Goal: Task Accomplishment & Management: Manage account settings

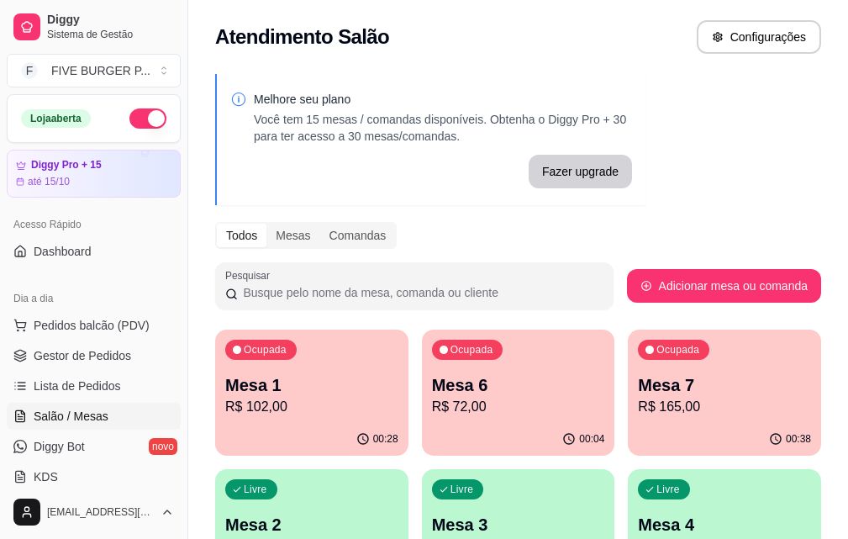
click at [638, 407] on p "R$ 165,00" at bounding box center [724, 407] width 173 height 20
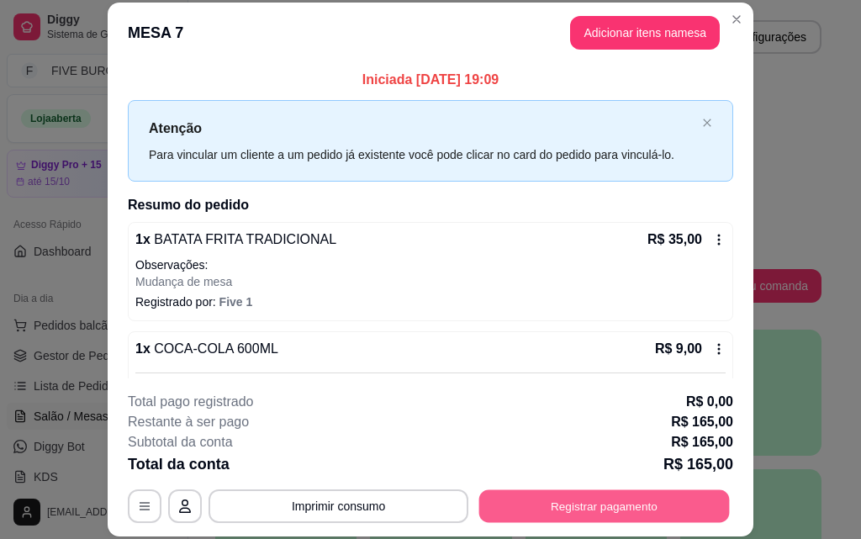
click at [621, 514] on button "Registrar pagamento" at bounding box center [604, 505] width 250 height 33
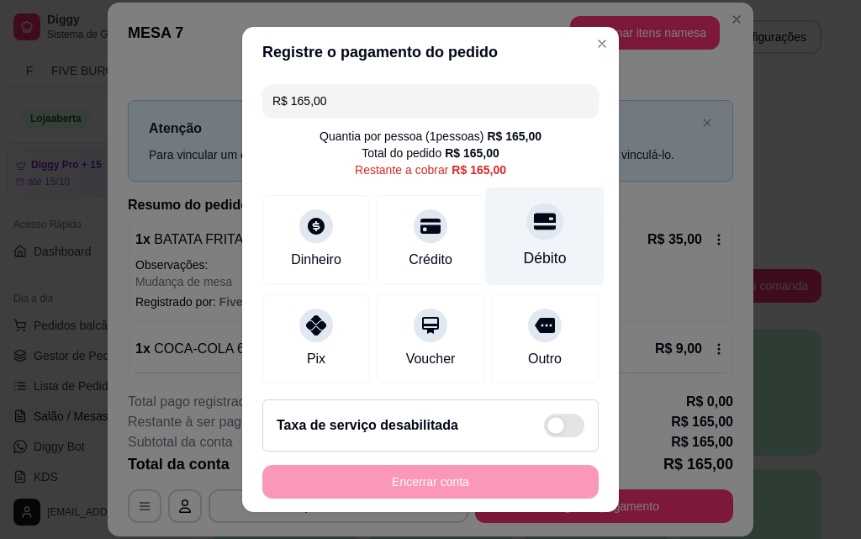
click at [526, 221] on div at bounding box center [544, 221] width 37 height 37
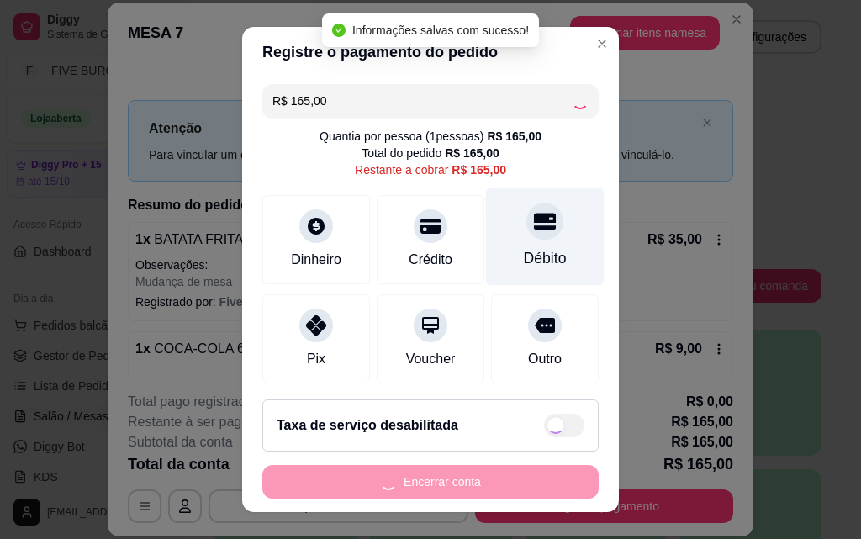
type input "R$ 0,00"
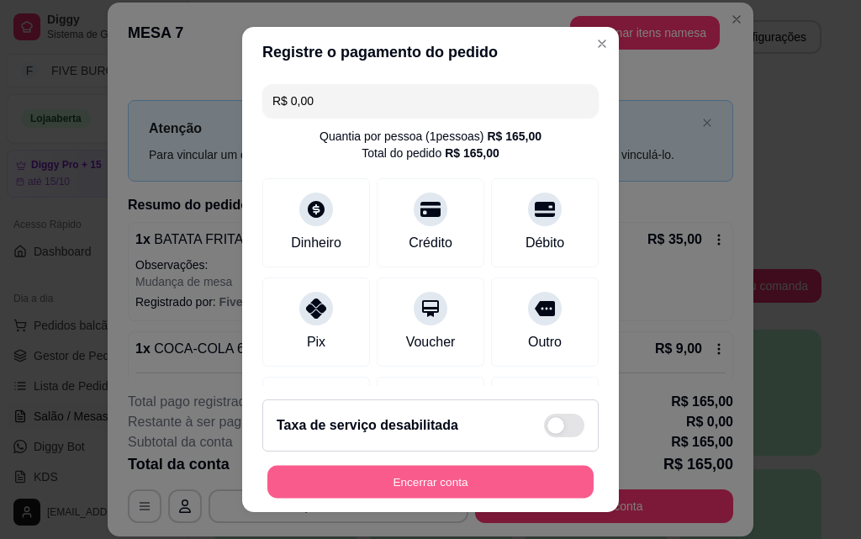
click at [518, 477] on button "Encerrar conta" at bounding box center [430, 482] width 326 height 33
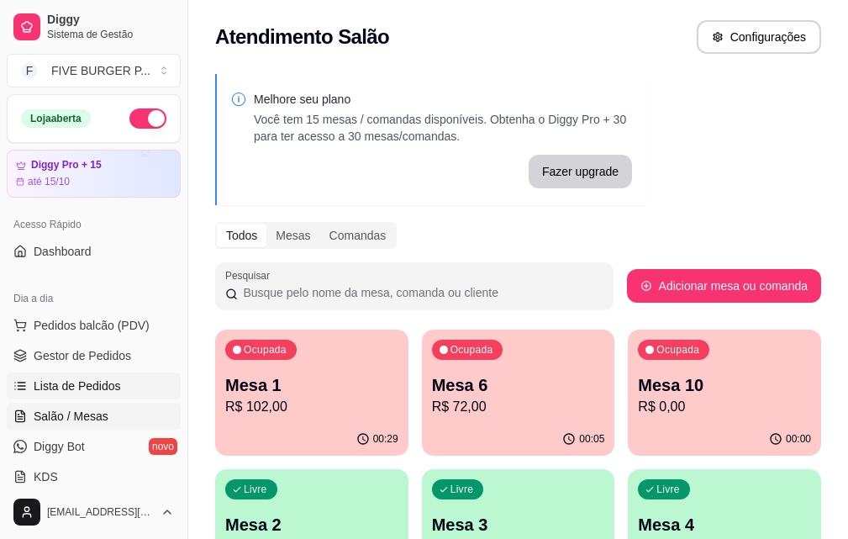
click at [113, 394] on link "Lista de Pedidos" at bounding box center [94, 385] width 174 height 27
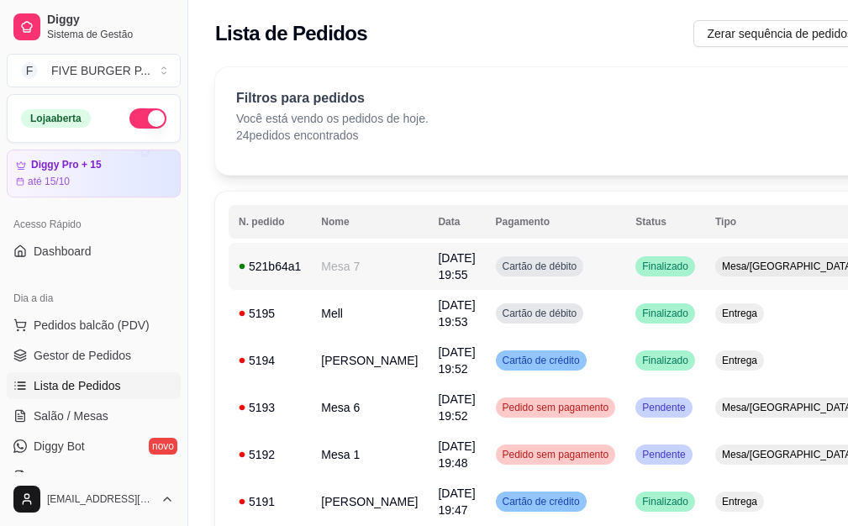
click at [565, 270] on td "Cartão de débito" at bounding box center [556, 266] width 140 height 47
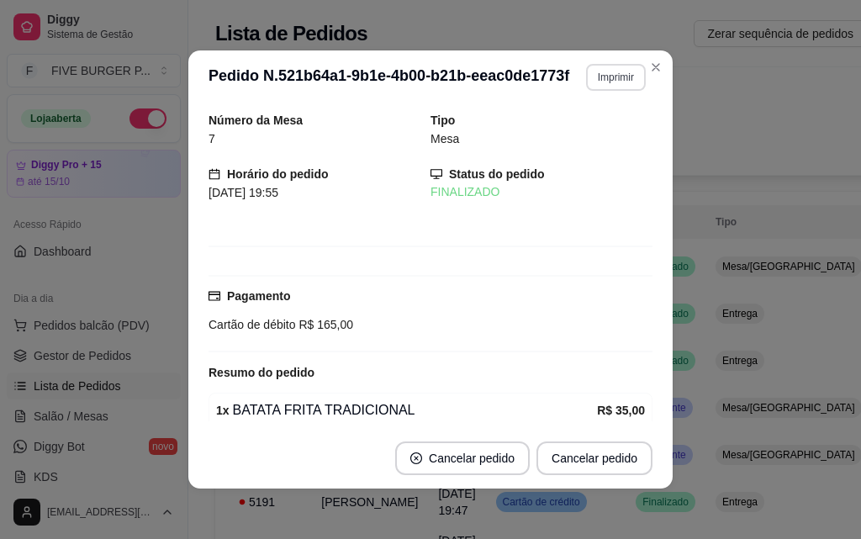
click at [609, 76] on button "Imprimir" at bounding box center [616, 77] width 60 height 27
click at [595, 143] on button "IMPRESSORA" at bounding box center [580, 136] width 122 height 27
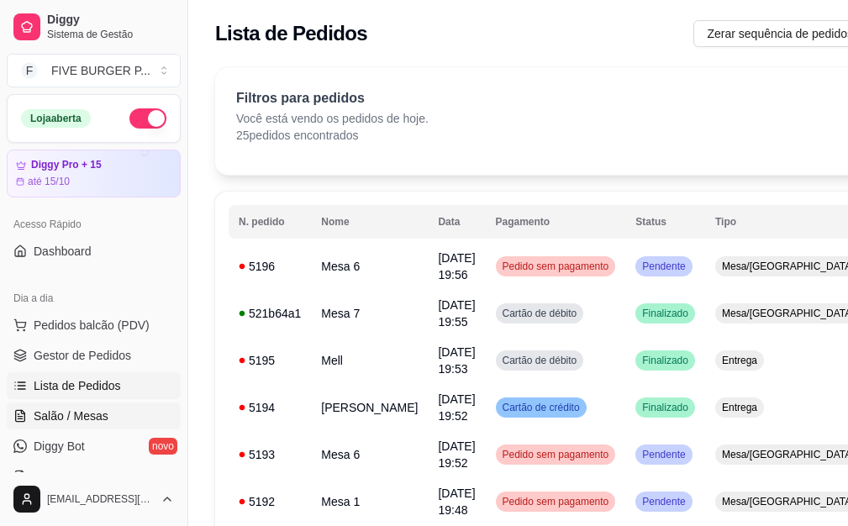
click at [92, 420] on span "Salão / Mesas" at bounding box center [71, 416] width 75 height 17
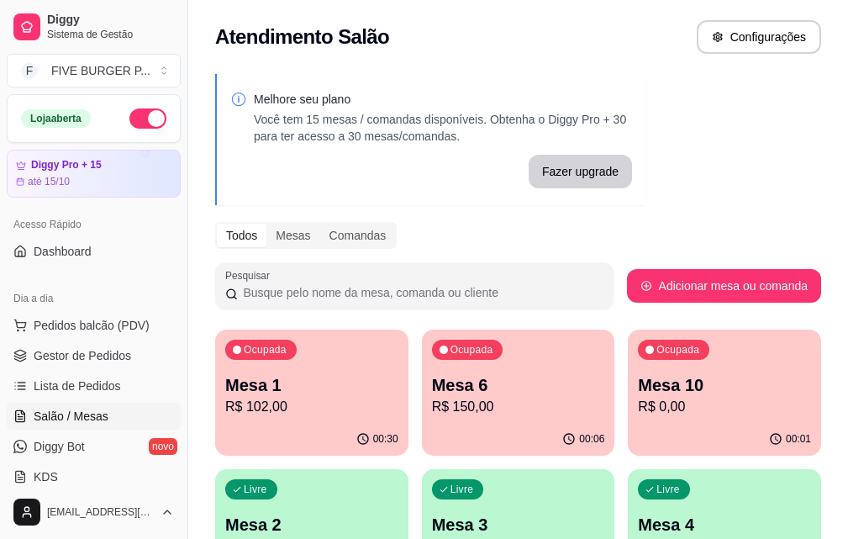
click at [449, 402] on p "R$ 150,00" at bounding box center [518, 407] width 173 height 20
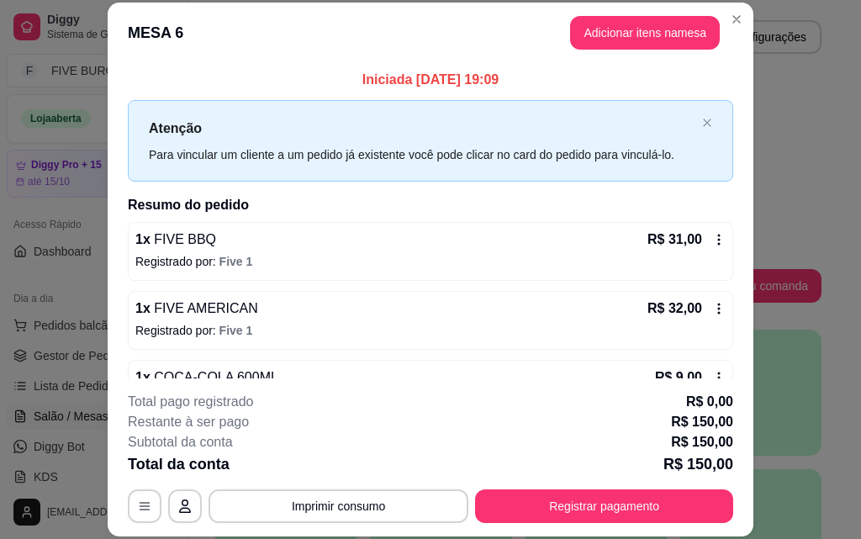
click at [712, 234] on icon at bounding box center [718, 239] width 13 height 13
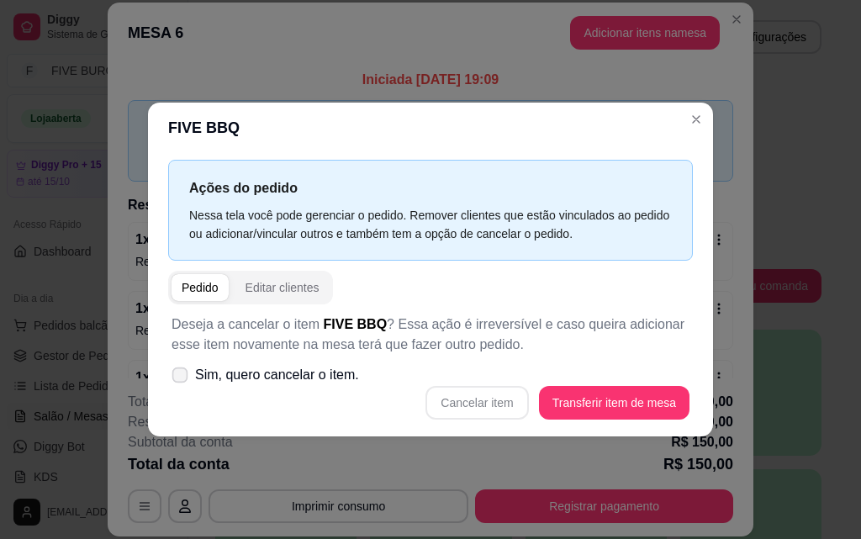
click at [191, 378] on label "Sim, quero cancelar o item." at bounding box center [265, 375] width 201 height 34
click at [182, 378] on input "Sim, quero cancelar o item." at bounding box center [176, 382] width 11 height 11
checkbox input "true"
click at [497, 403] on button "Cancelar item" at bounding box center [476, 403] width 103 height 34
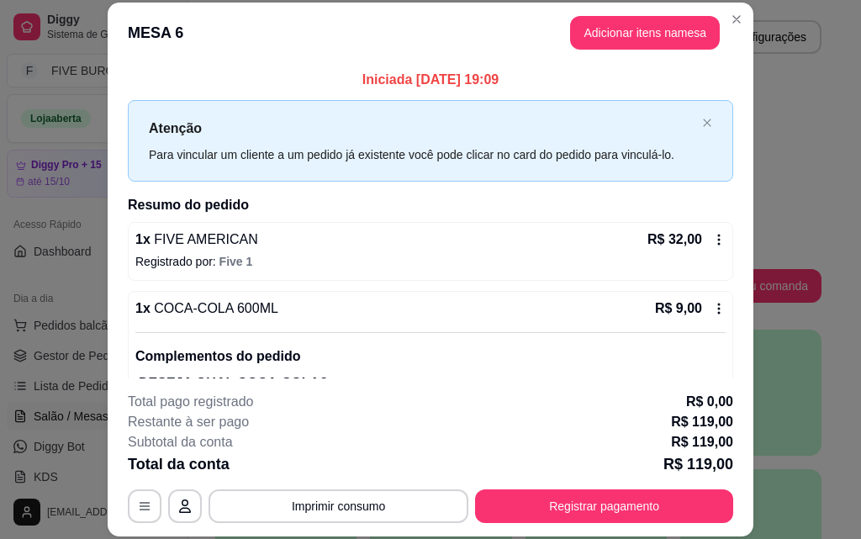
click at [712, 237] on icon at bounding box center [718, 239] width 13 height 13
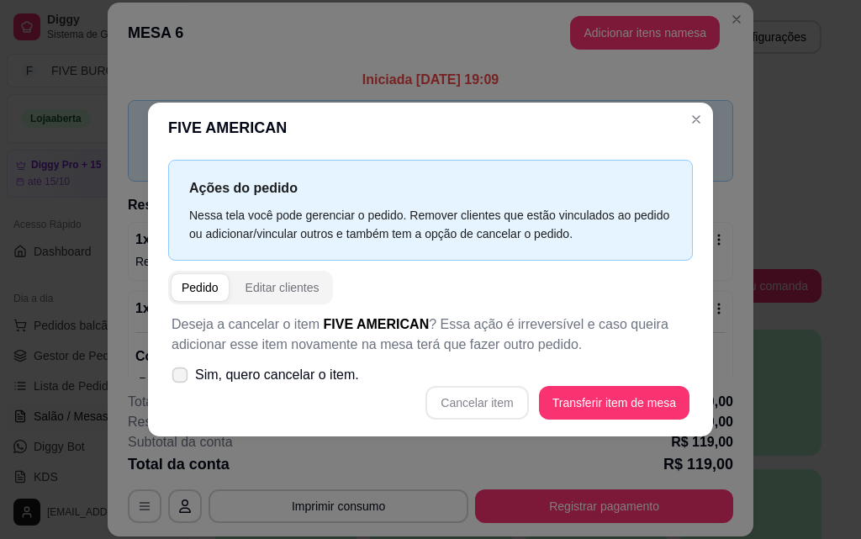
click at [182, 371] on icon at bounding box center [179, 374] width 13 height 9
click at [182, 377] on input "Sim, quero cancelar o item." at bounding box center [176, 382] width 11 height 11
checkbox input "true"
click at [477, 393] on button "Cancelar item" at bounding box center [476, 403] width 103 height 34
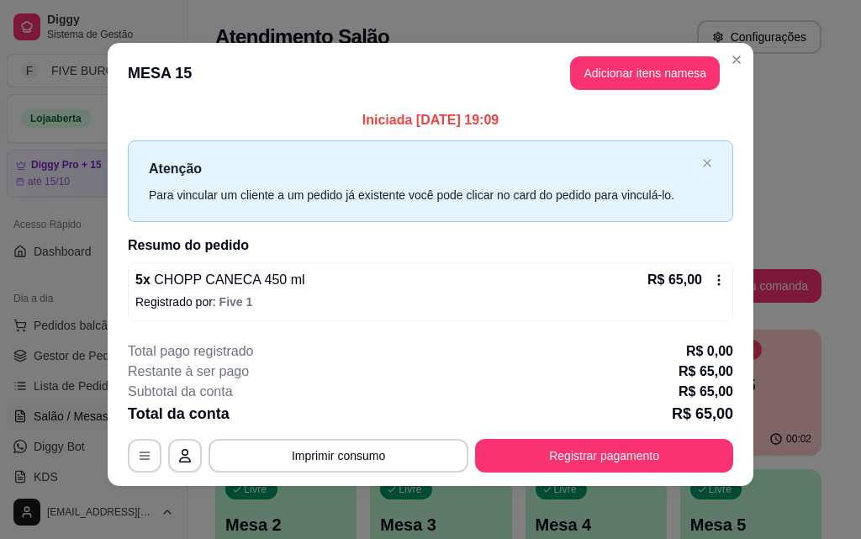
scroll to position [6, 0]
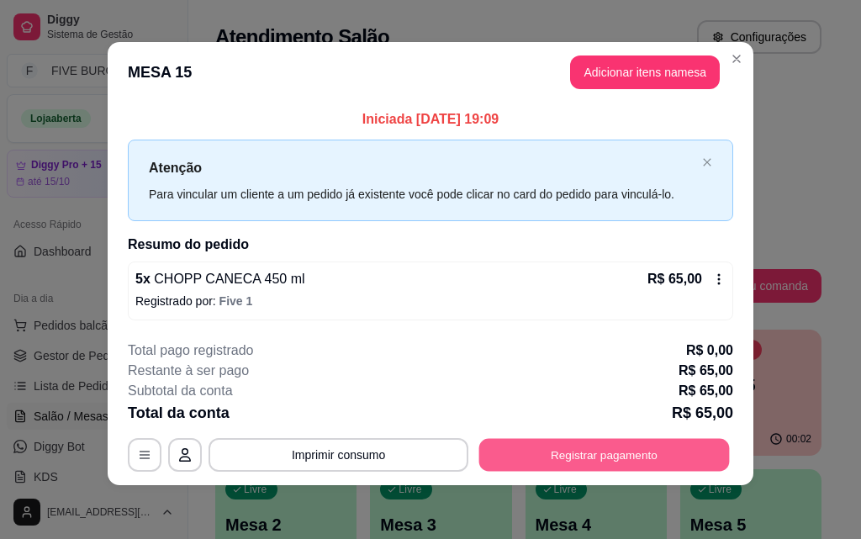
click at [634, 451] on button "Registrar pagamento" at bounding box center [604, 455] width 250 height 33
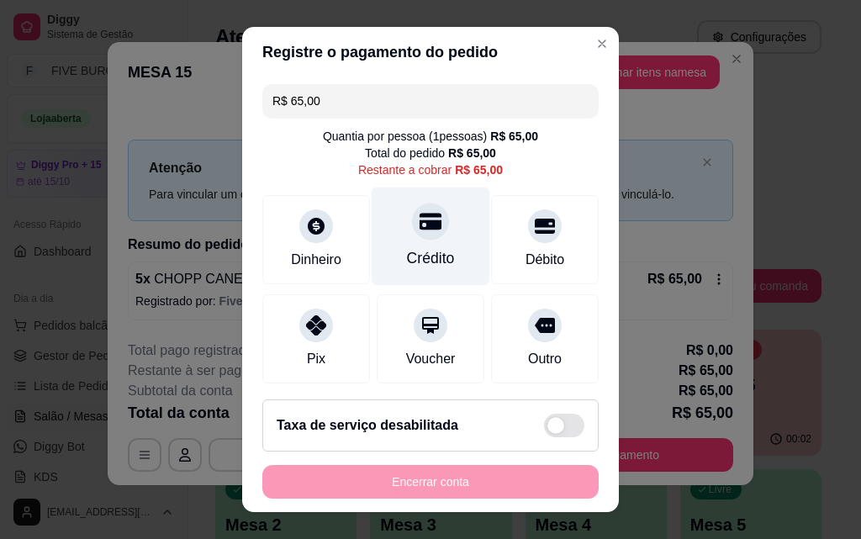
click at [453, 250] on div "Crédito" at bounding box center [430, 236] width 119 height 98
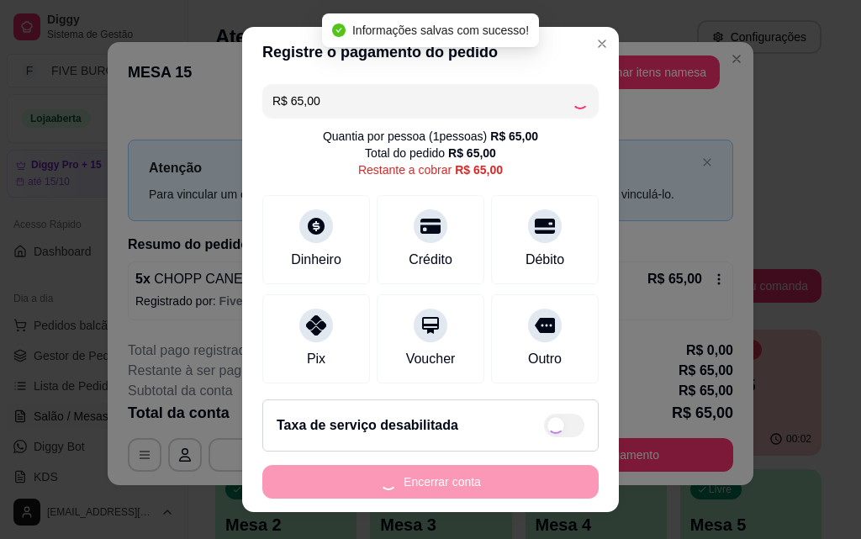
type input "R$ 0,00"
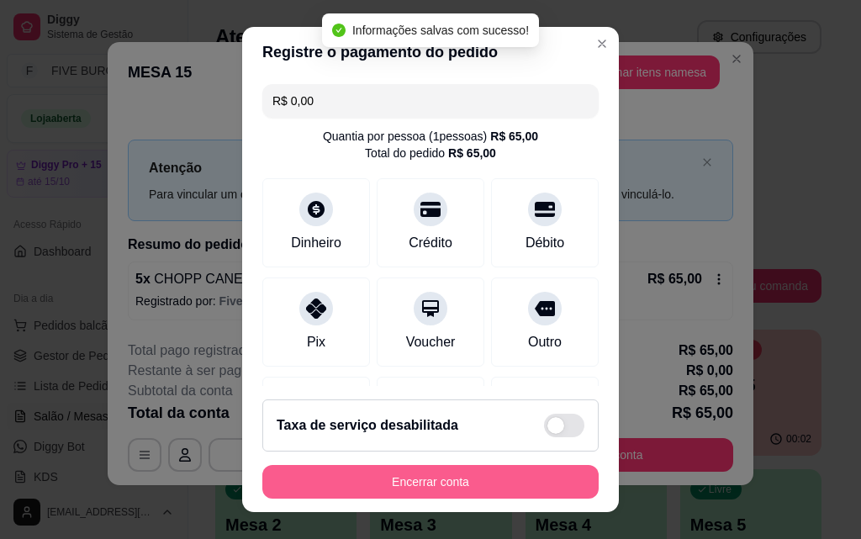
click at [512, 488] on button "Encerrar conta" at bounding box center [430, 482] width 336 height 34
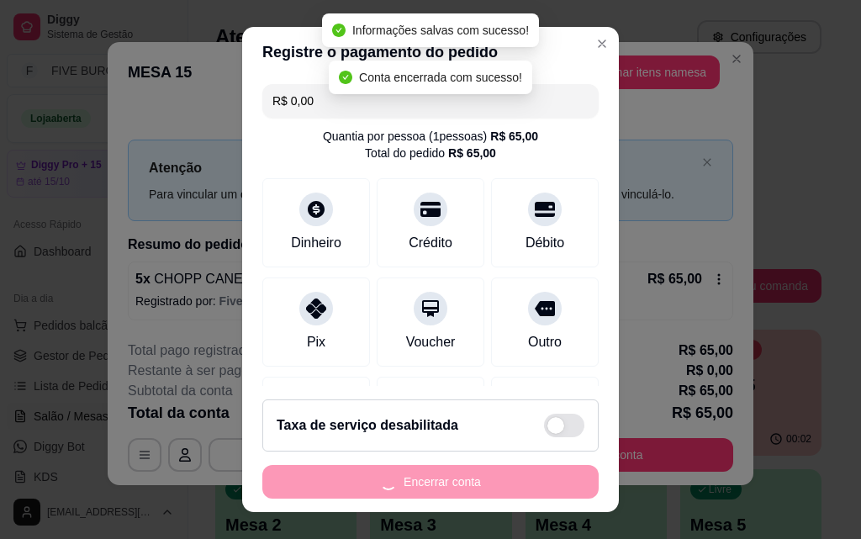
scroll to position [0, 0]
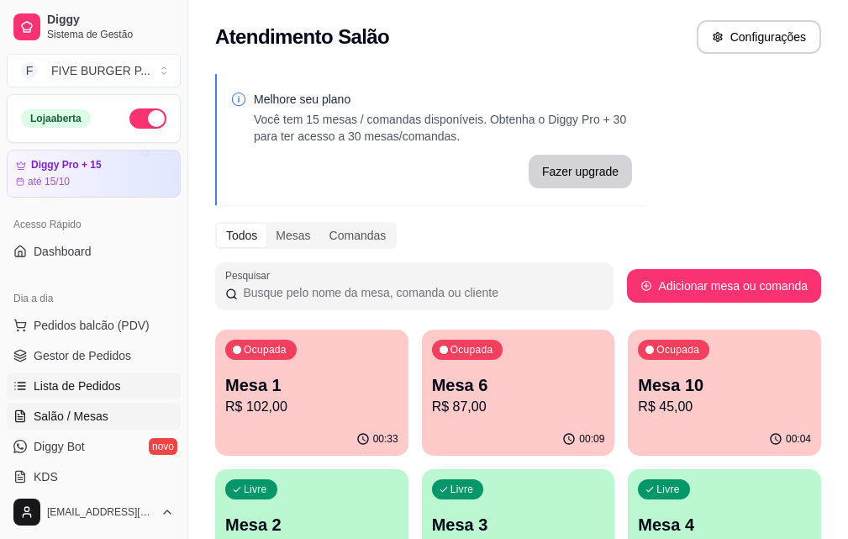
click at [145, 378] on link "Lista de Pedidos" at bounding box center [94, 385] width 174 height 27
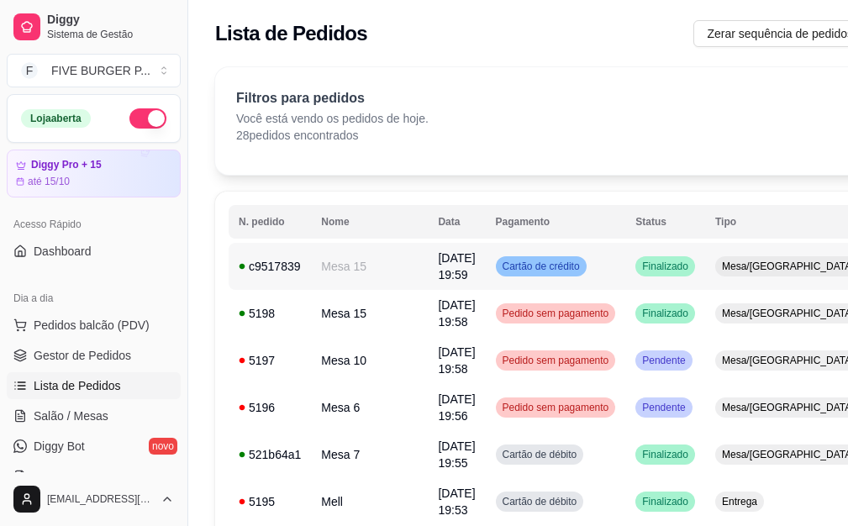
click at [534, 282] on td "Cartão de crédito" at bounding box center [556, 266] width 140 height 47
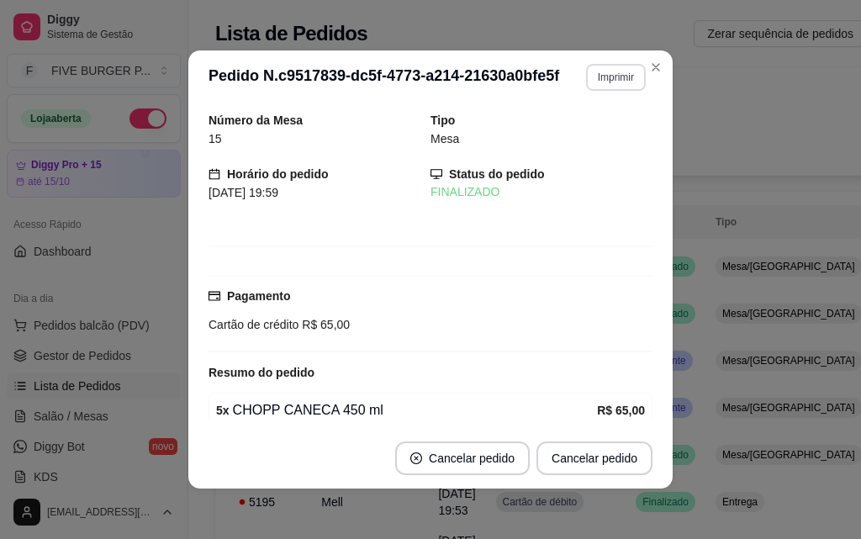
click at [596, 89] on button "Imprimir" at bounding box center [616, 77] width 60 height 27
click at [581, 142] on button "IMPRESSORA" at bounding box center [579, 136] width 118 height 26
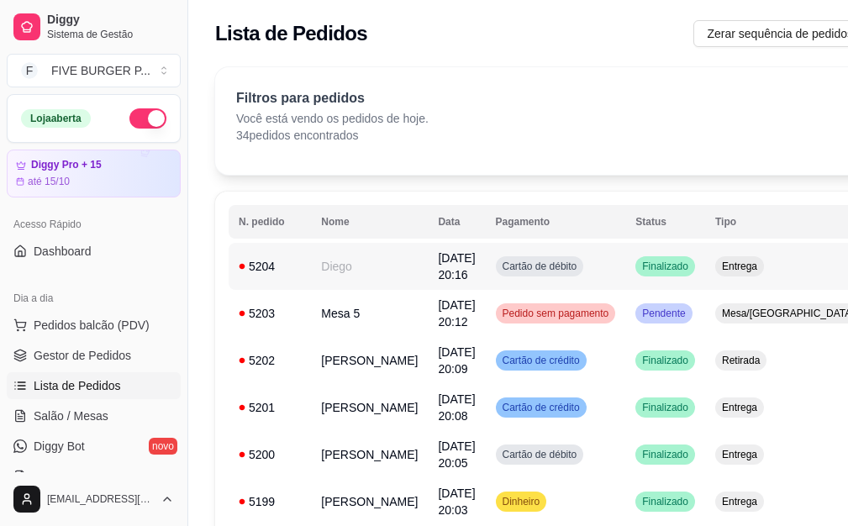
click at [369, 271] on td "Diego" at bounding box center [369, 266] width 117 height 47
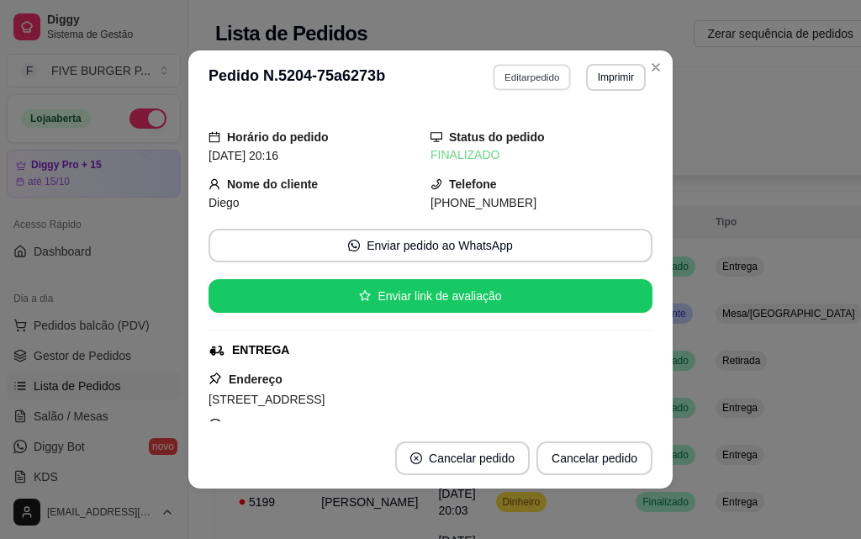
click at [529, 82] on button "Editar pedido" at bounding box center [532, 77] width 78 height 26
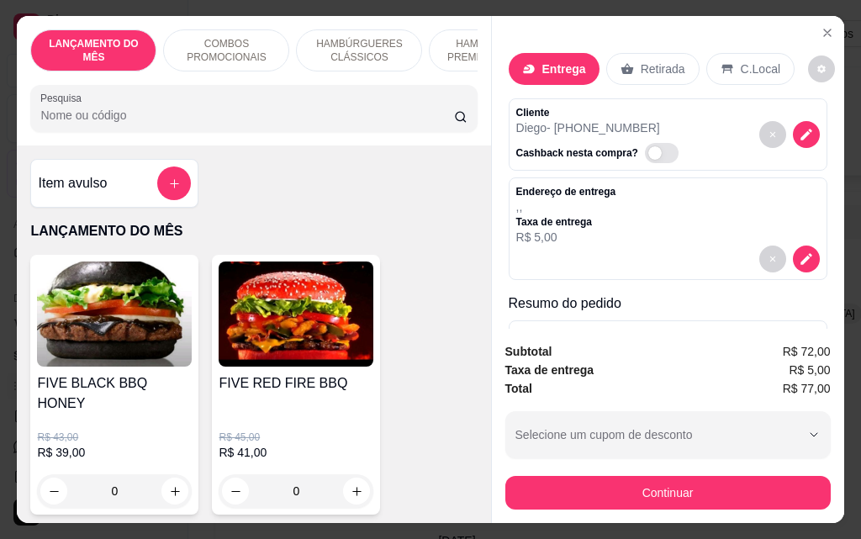
click at [640, 61] on p "Retirada" at bounding box center [662, 69] width 45 height 17
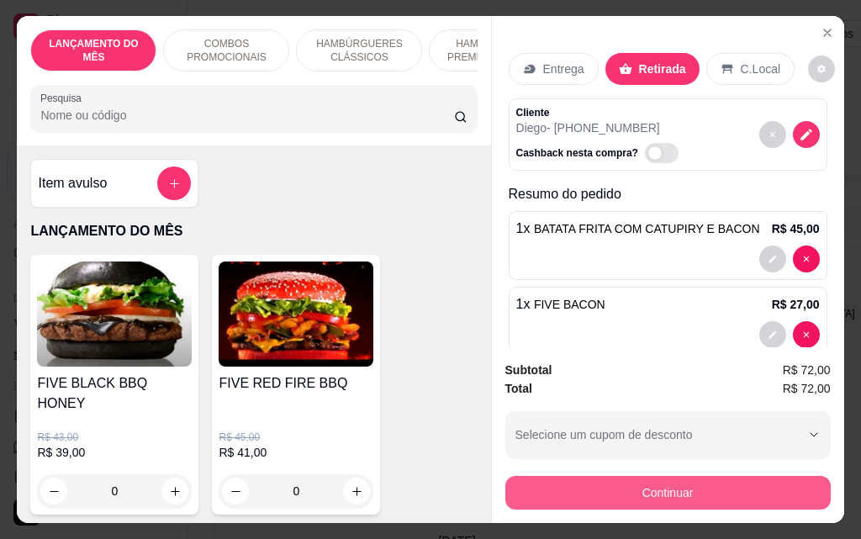
click at [680, 477] on button "Continuar" at bounding box center [667, 493] width 325 height 34
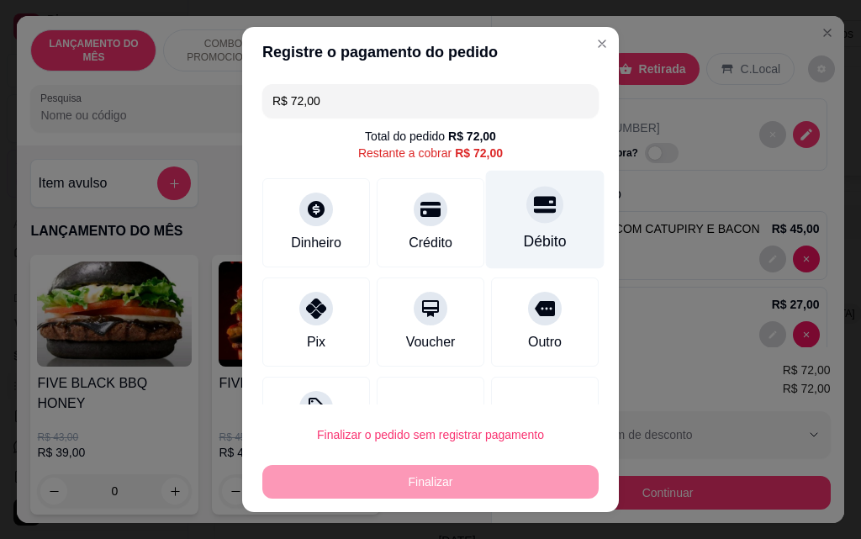
click at [526, 216] on div at bounding box center [544, 204] width 37 height 37
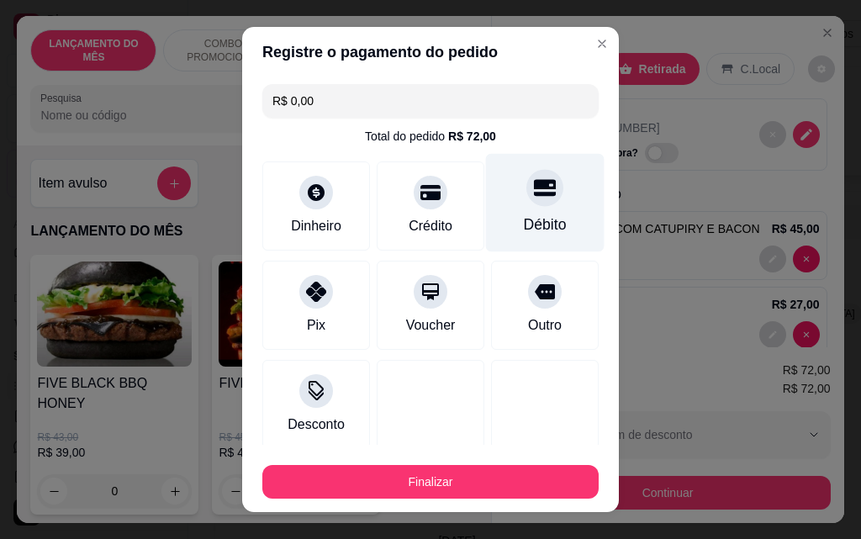
type input "R$ 0,00"
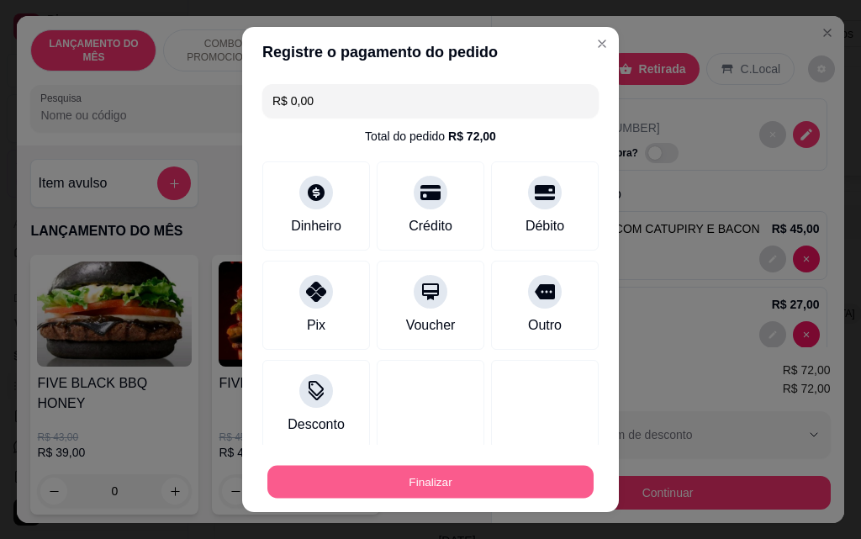
click at [542, 477] on button "Finalizar" at bounding box center [430, 482] width 326 height 33
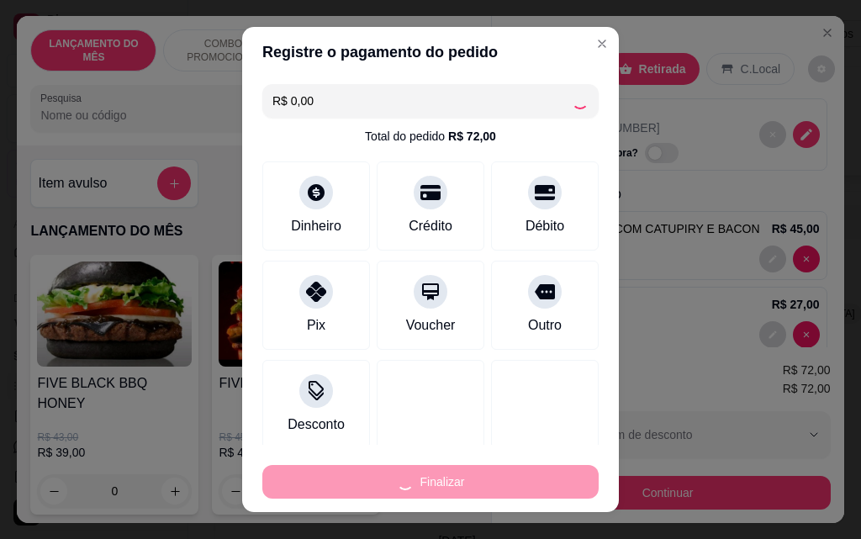
type input "0"
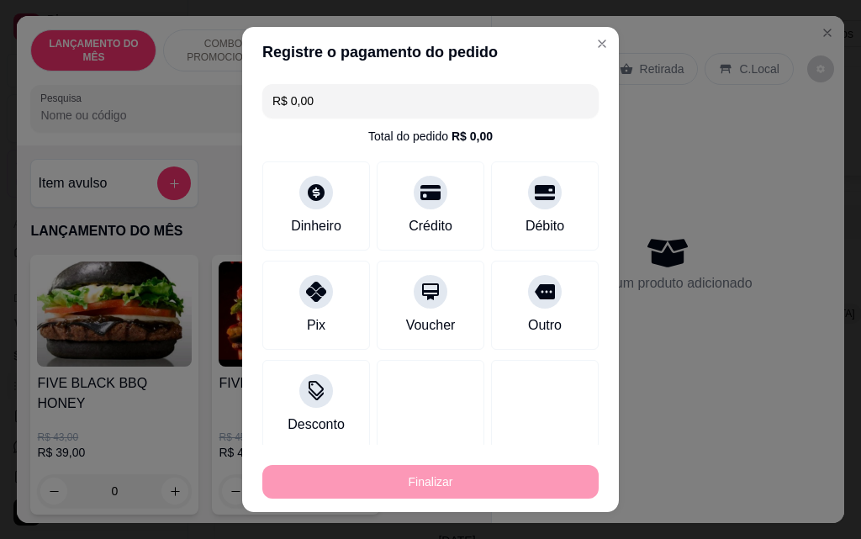
type input "-R$ 72,00"
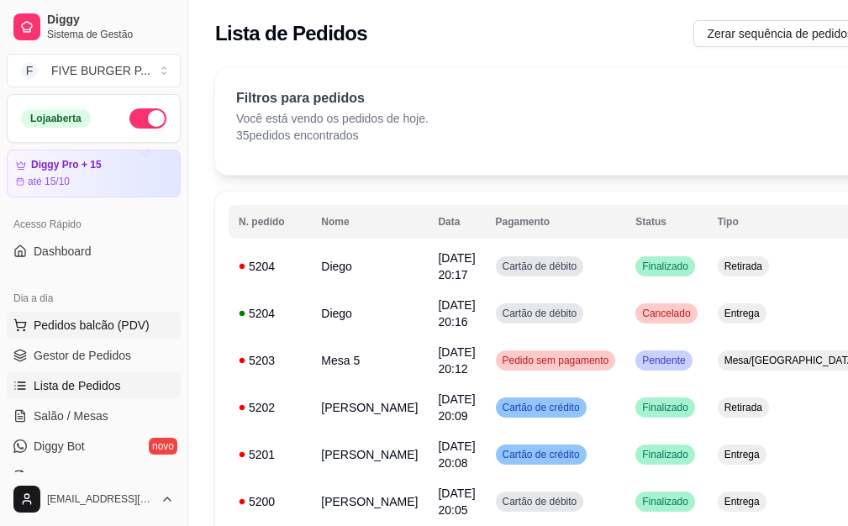
click at [134, 322] on span "Pedidos balcão (PDV)" at bounding box center [92, 325] width 116 height 17
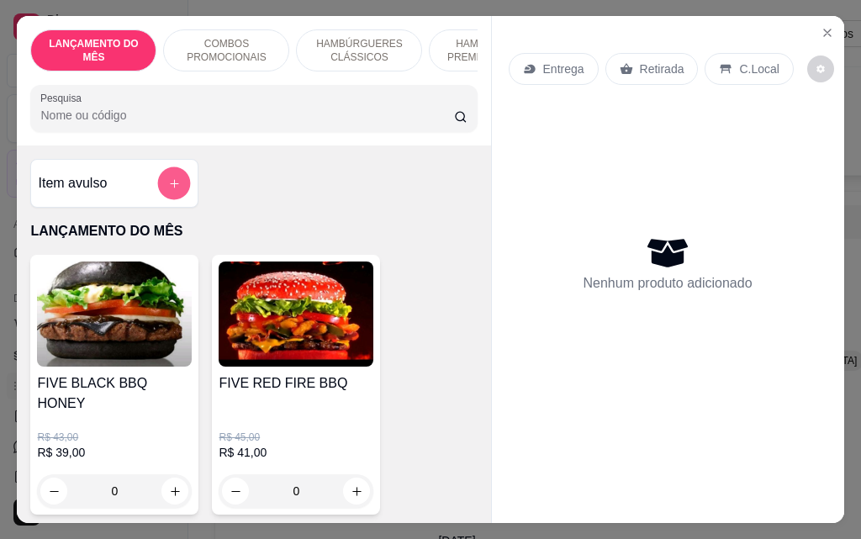
click at [168, 190] on icon "add-separate-item" at bounding box center [174, 183] width 13 height 13
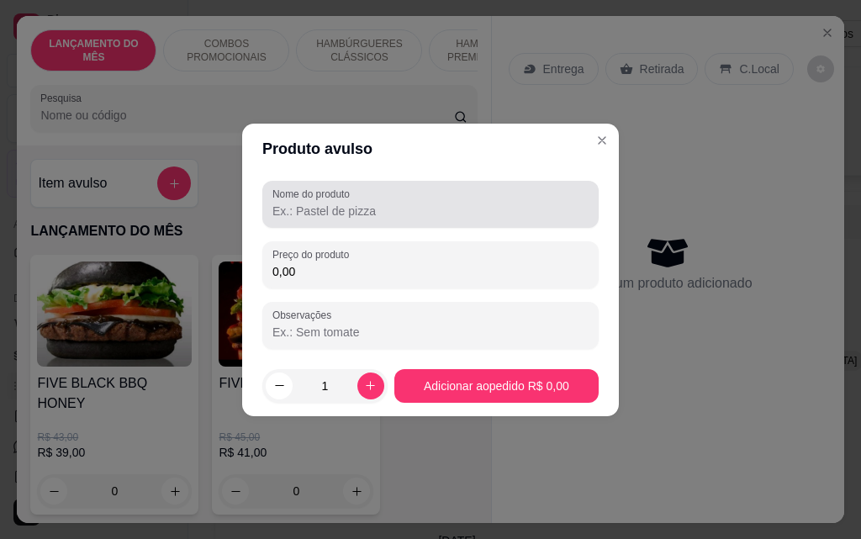
click at [452, 212] on input "Nome do produto" at bounding box center [430, 211] width 316 height 17
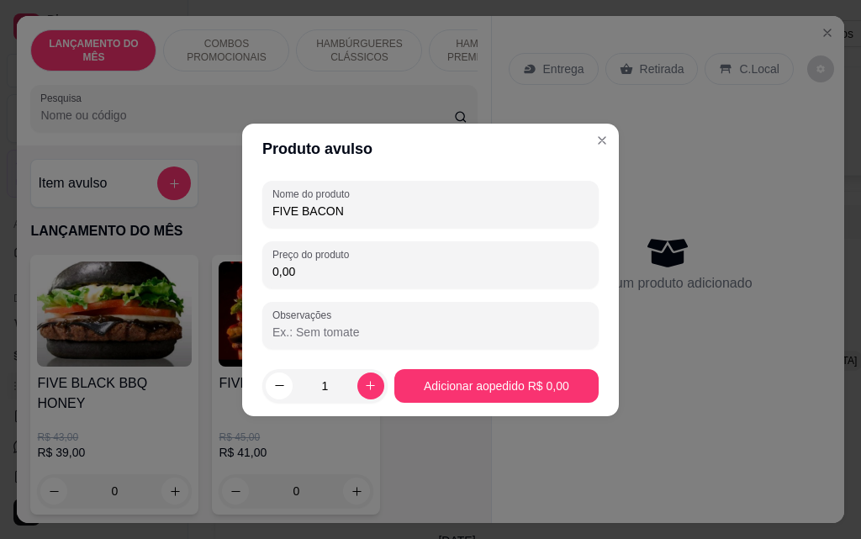
type input "FIVE BACON"
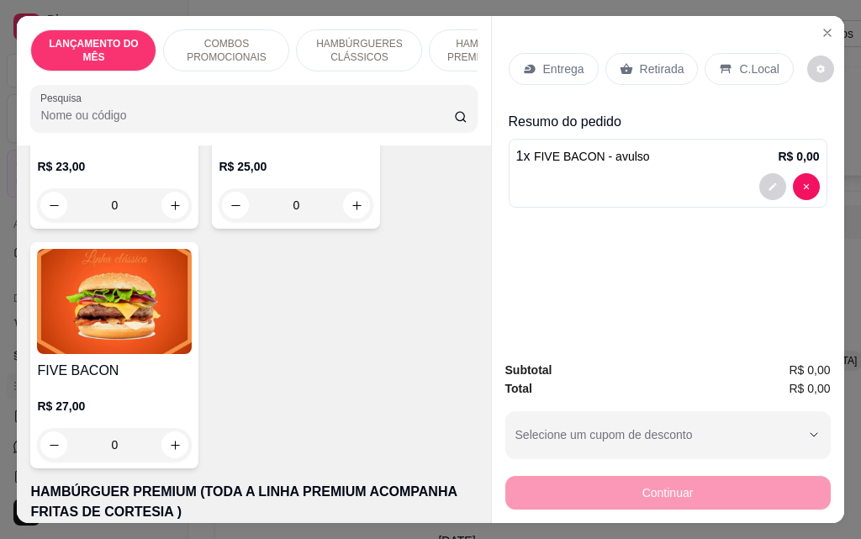
scroll to position [1429, 0]
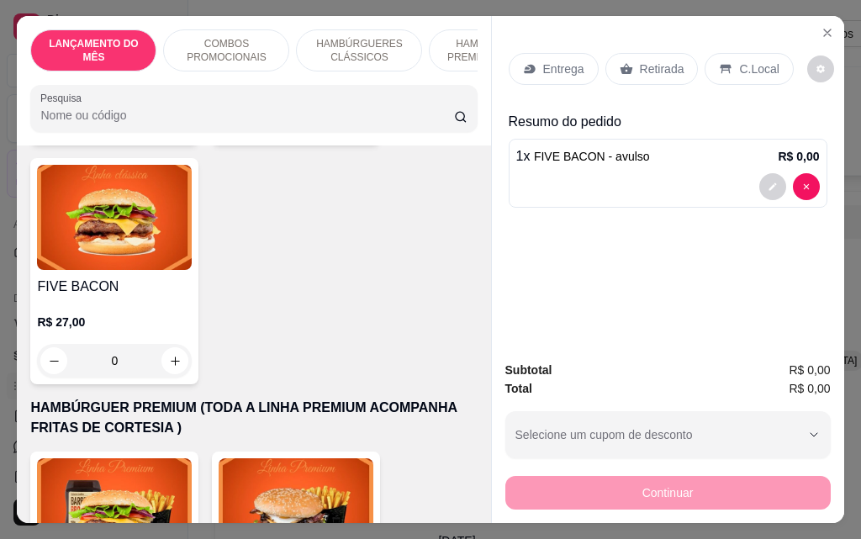
click at [170, 347] on div "0" at bounding box center [114, 361] width 155 height 34
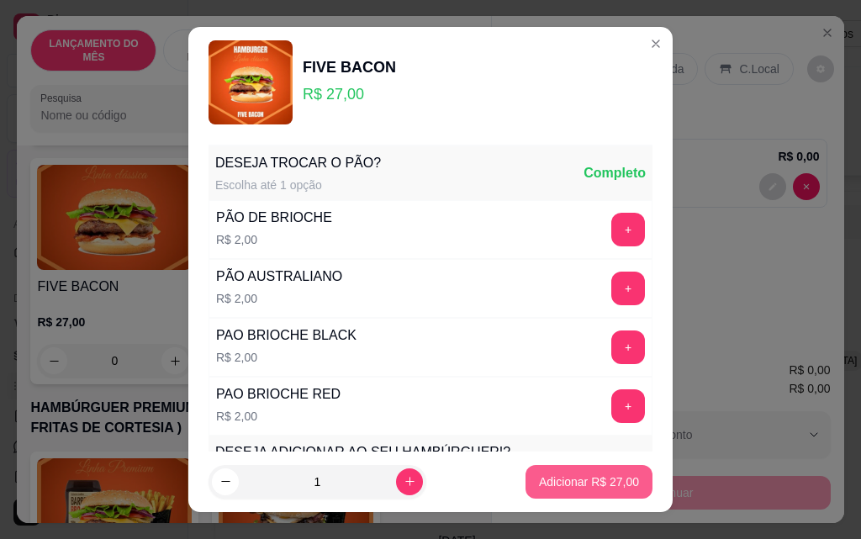
click at [546, 479] on p "Adicionar R$ 27,00" at bounding box center [589, 481] width 100 height 17
type input "1"
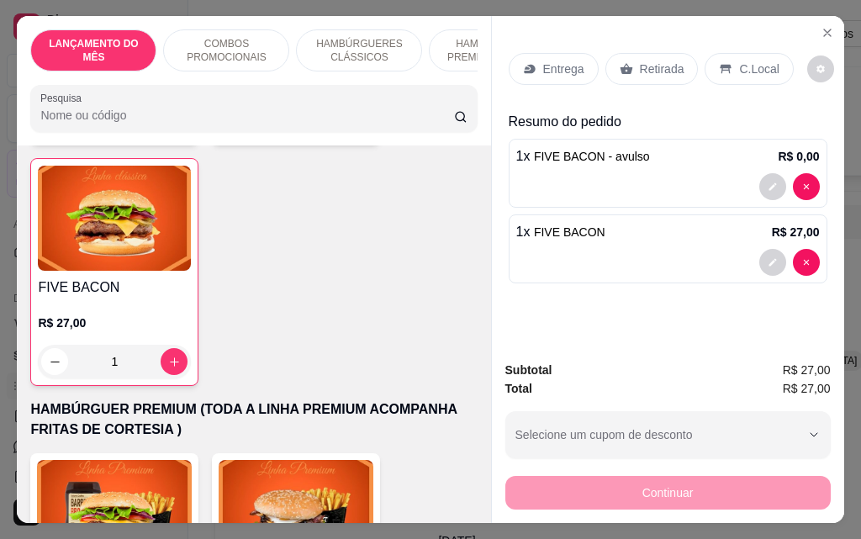
scroll to position [1430, 0]
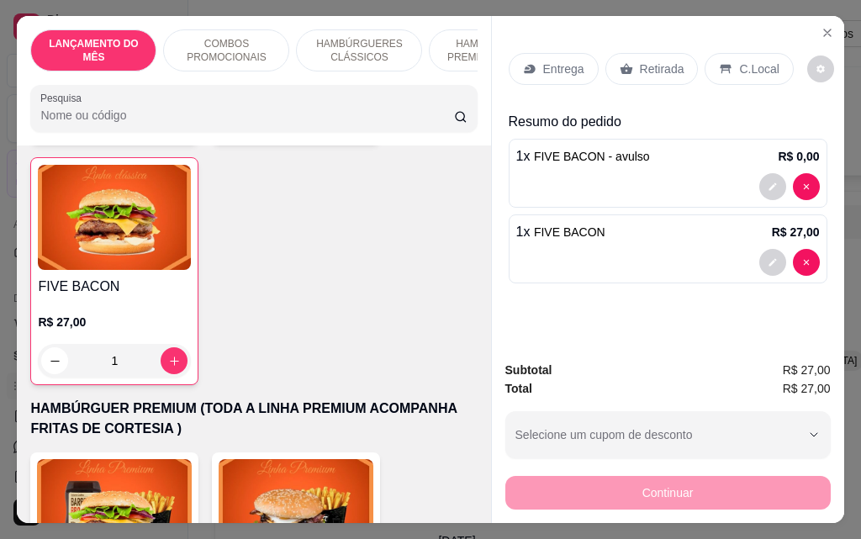
click at [640, 61] on p "Retirada" at bounding box center [662, 69] width 45 height 17
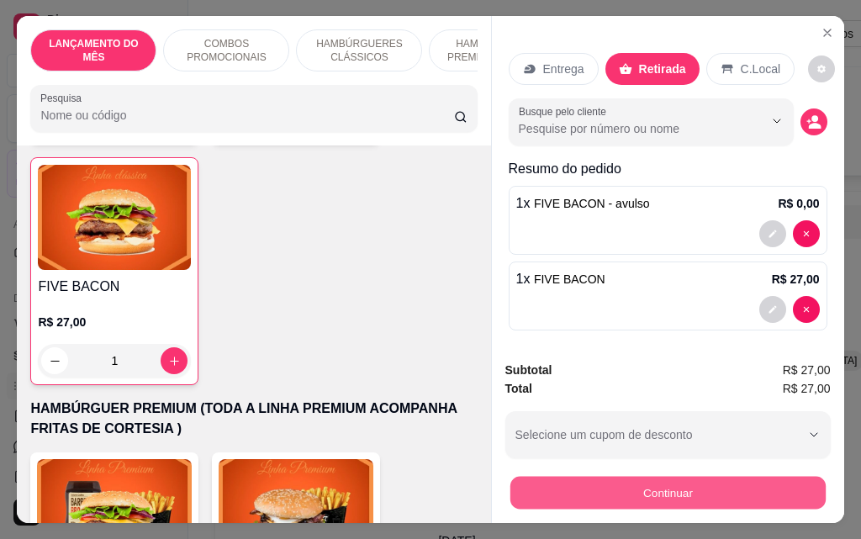
click at [640, 493] on button "Continuar" at bounding box center [666, 492] width 315 height 33
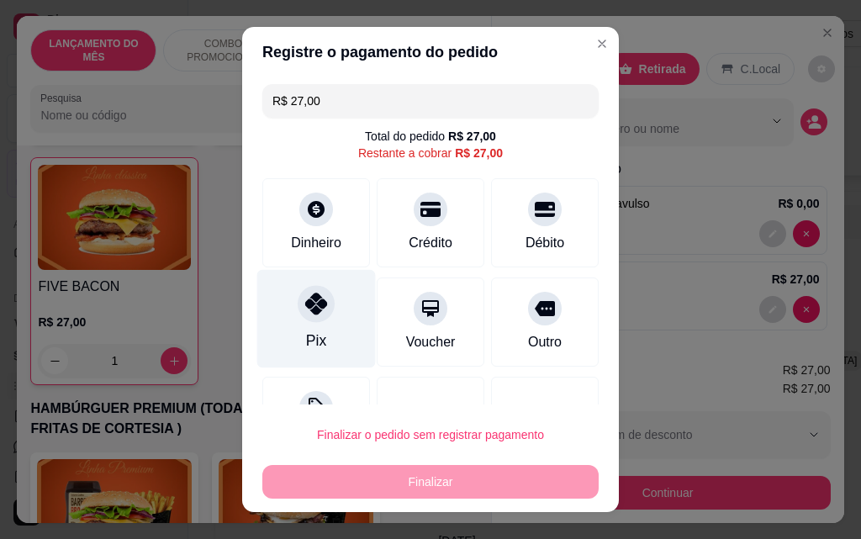
click at [329, 318] on div "Pix" at bounding box center [316, 319] width 119 height 98
type input "R$ 0,00"
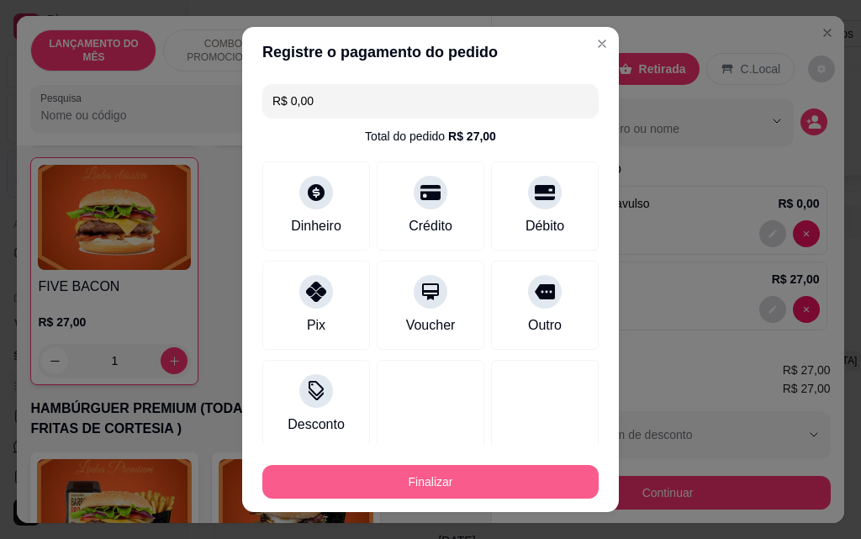
click at [456, 490] on button "Finalizar" at bounding box center [430, 482] width 336 height 34
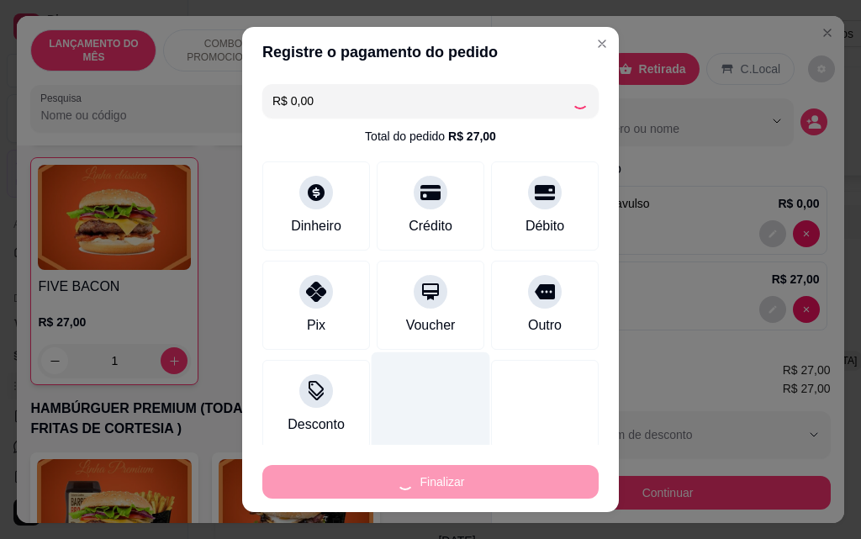
type input "0"
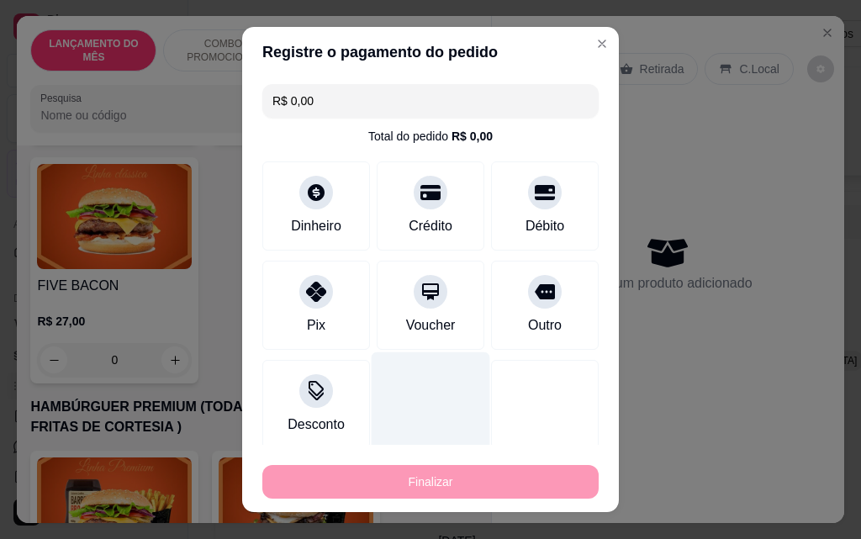
type input "-R$ 27,00"
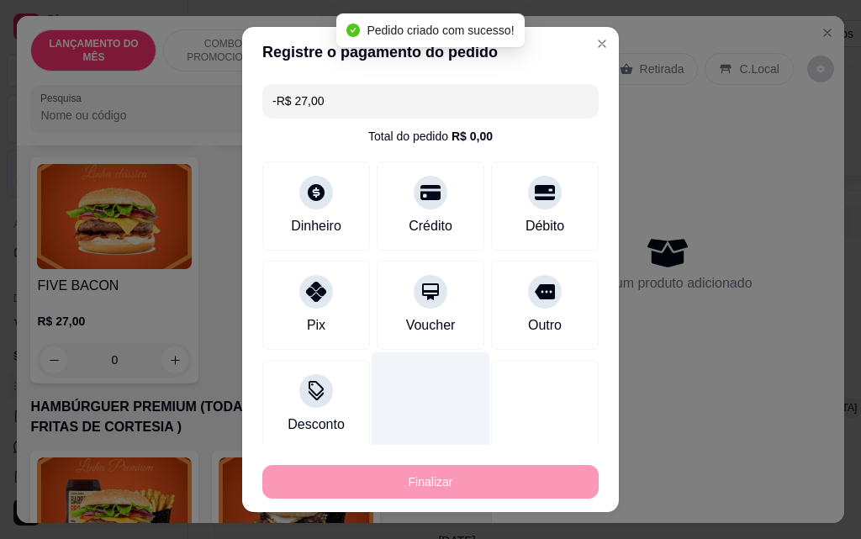
scroll to position [1429, 0]
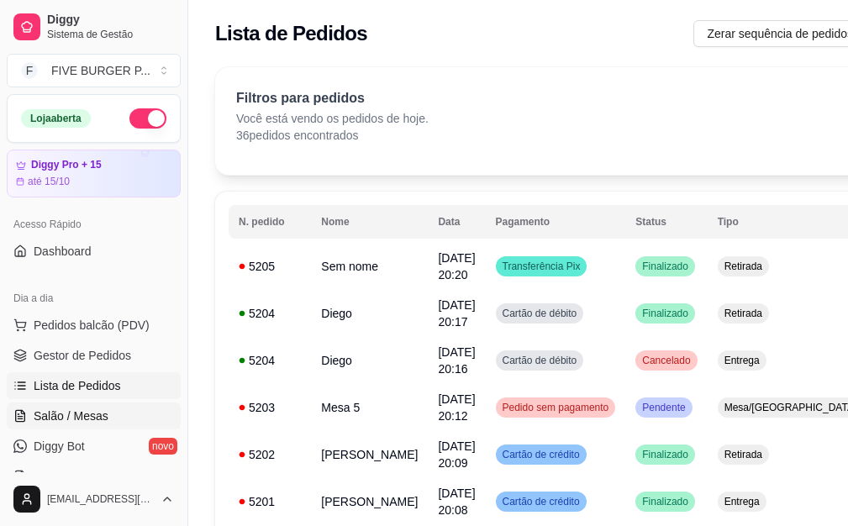
click at [107, 414] on link "Salão / Mesas" at bounding box center [94, 416] width 174 height 27
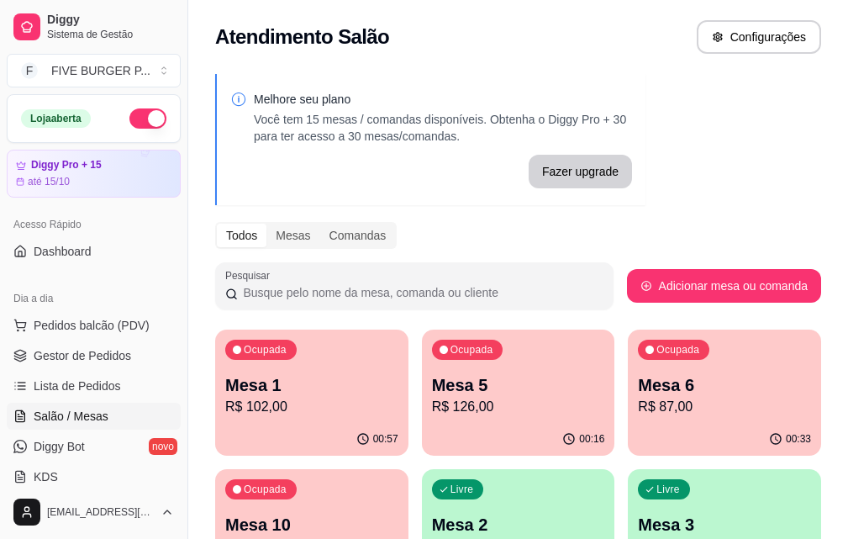
click at [638, 409] on p "R$ 87,00" at bounding box center [724, 407] width 173 height 20
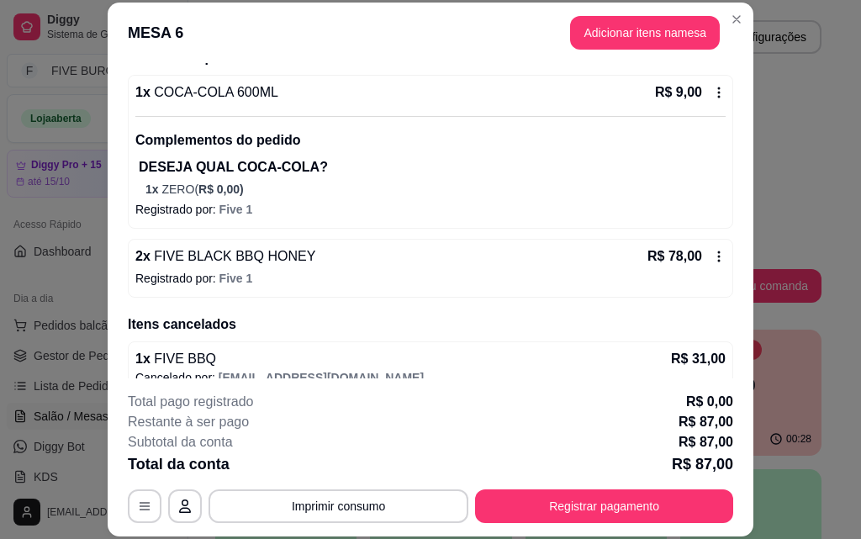
scroll to position [63, 0]
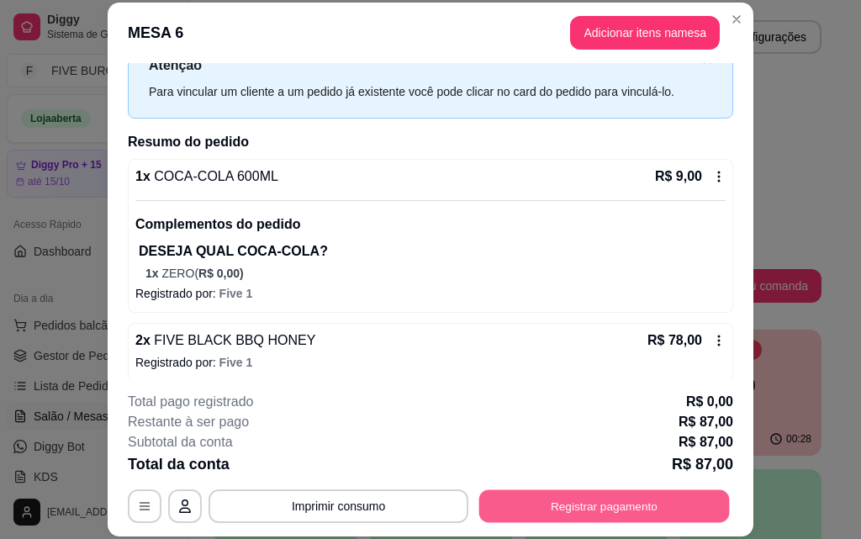
click at [666, 494] on button "Registrar pagamento" at bounding box center [604, 505] width 250 height 33
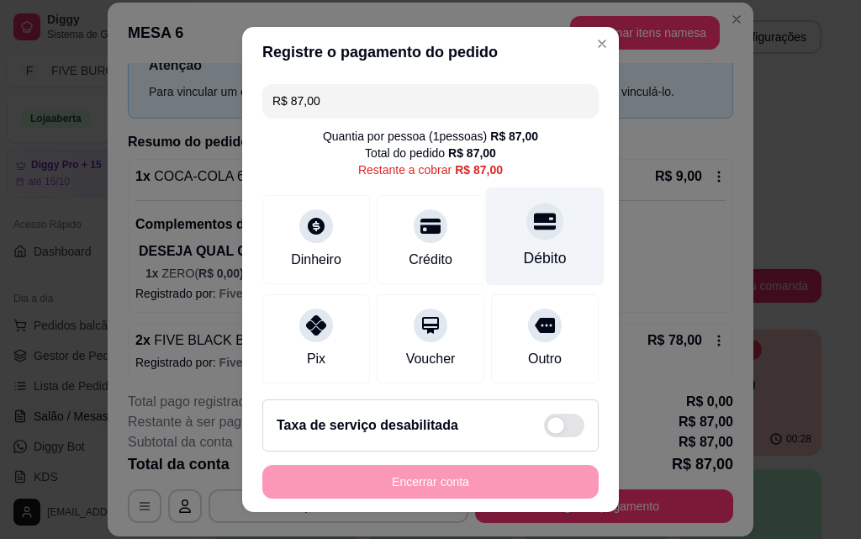
click at [524, 250] on div "Débito" at bounding box center [545, 258] width 43 height 22
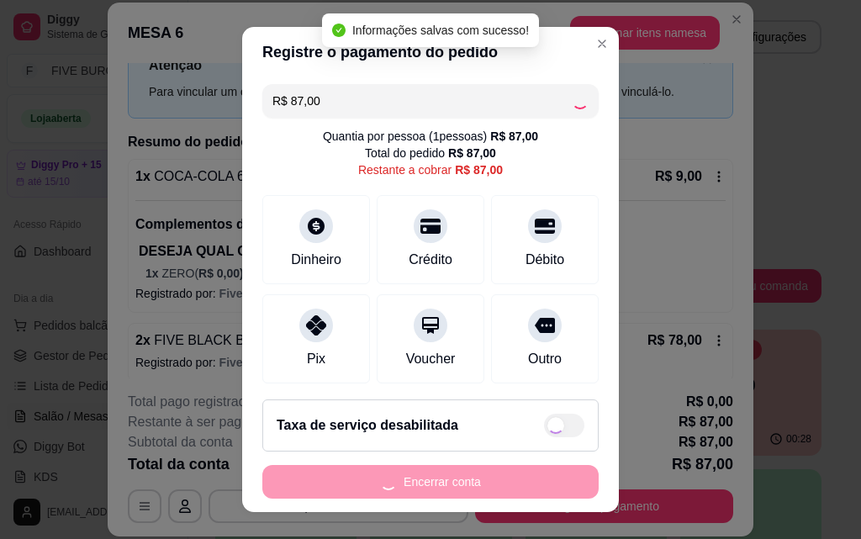
type input "R$ 0,00"
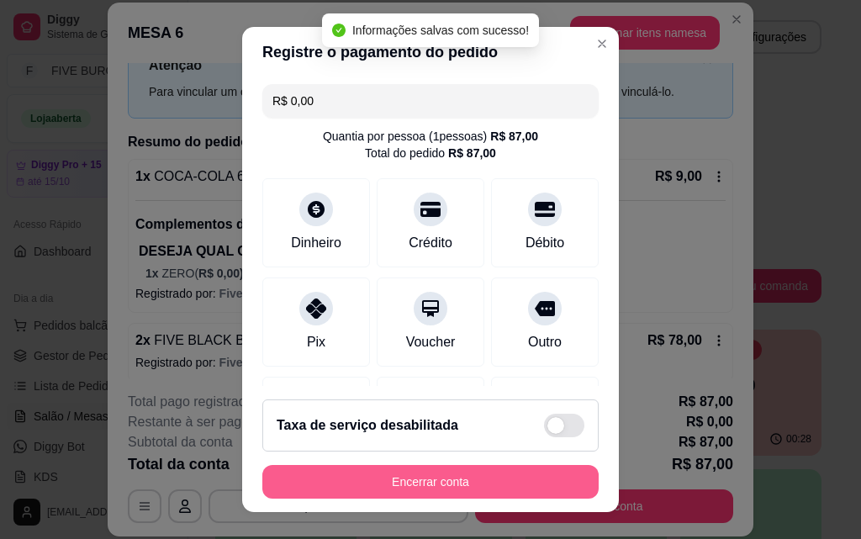
click at [499, 485] on button "Encerrar conta" at bounding box center [430, 482] width 336 height 34
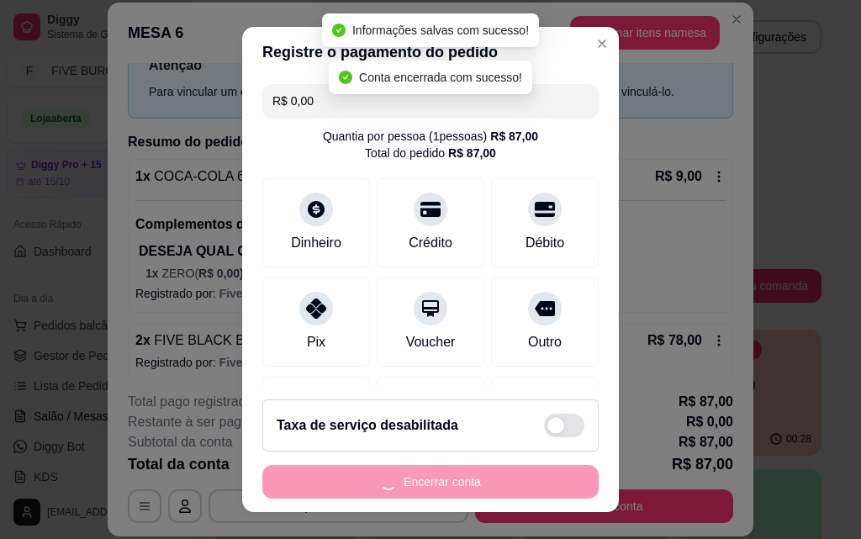
scroll to position [0, 0]
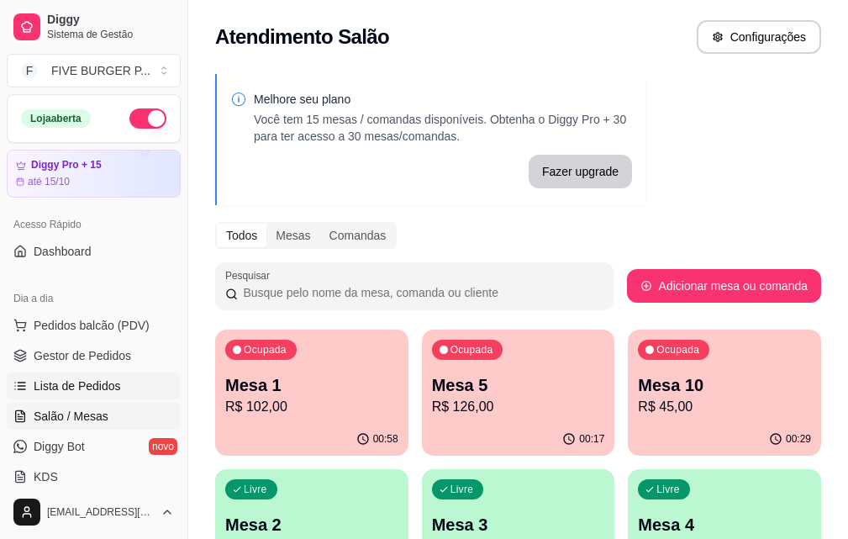
click at [103, 378] on span "Lista de Pedidos" at bounding box center [77, 385] width 87 height 17
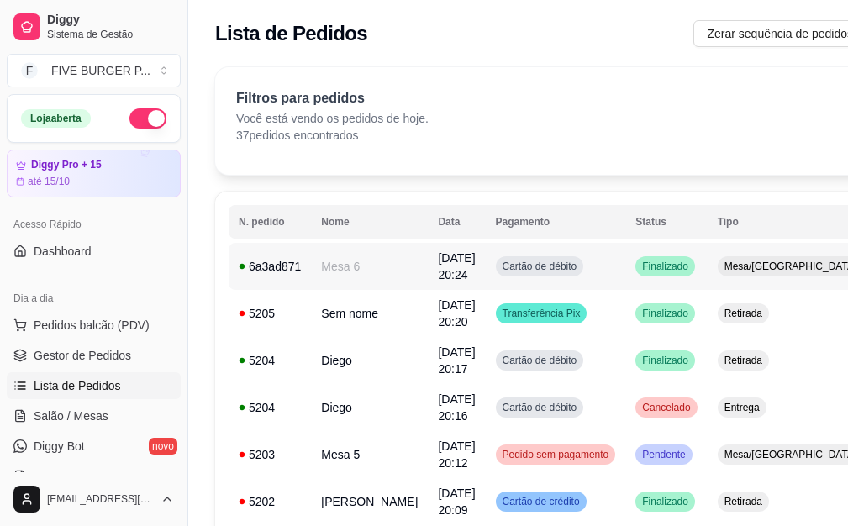
click at [639, 268] on span "Finalizado" at bounding box center [665, 266] width 53 height 13
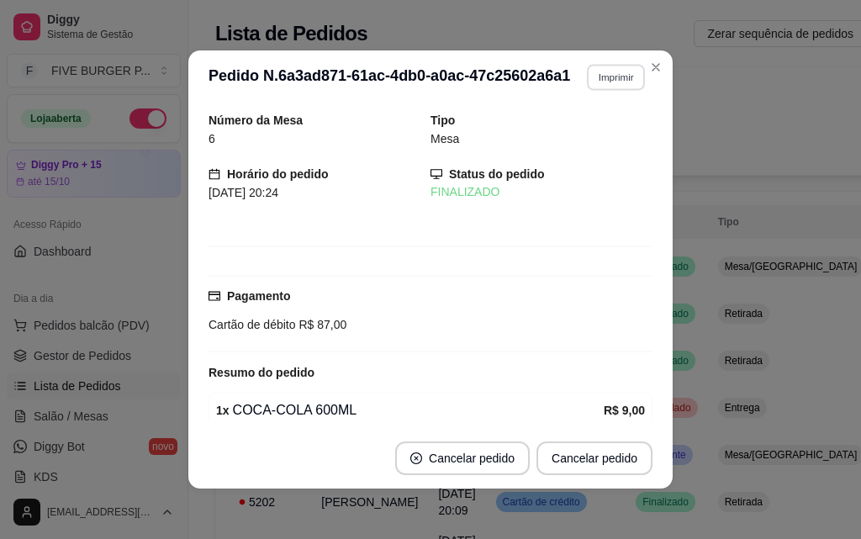
click at [622, 82] on button "Imprimir" at bounding box center [616, 77] width 58 height 26
click at [609, 131] on button "IMPRESSORA" at bounding box center [580, 136] width 122 height 27
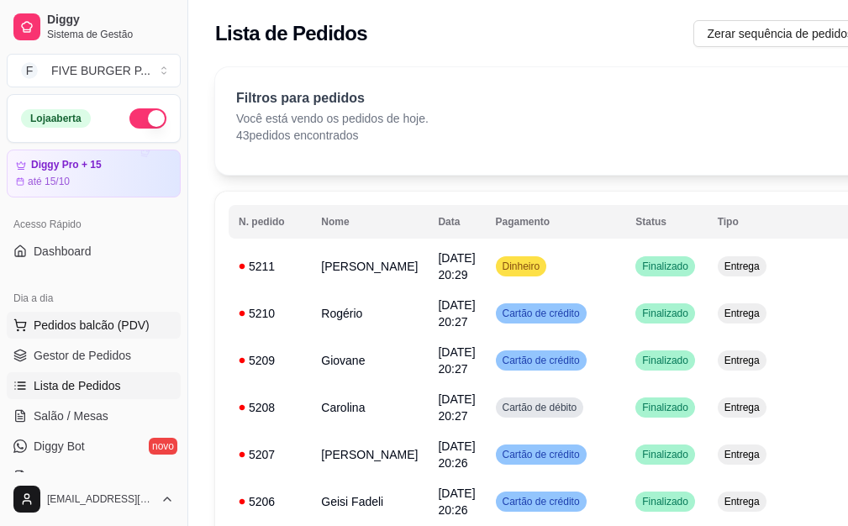
click at [121, 333] on span "Pedidos balcão (PDV)" at bounding box center [92, 325] width 116 height 17
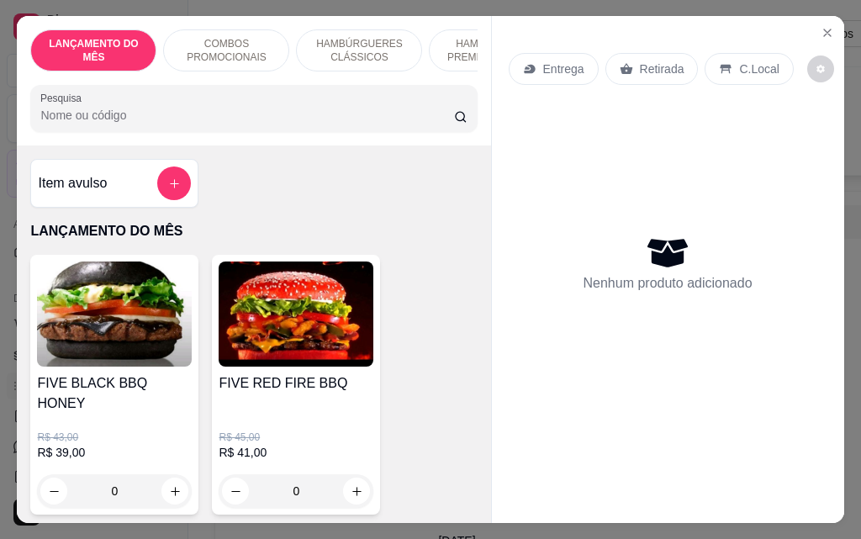
click at [346, 474] on div "0" at bounding box center [296, 491] width 155 height 34
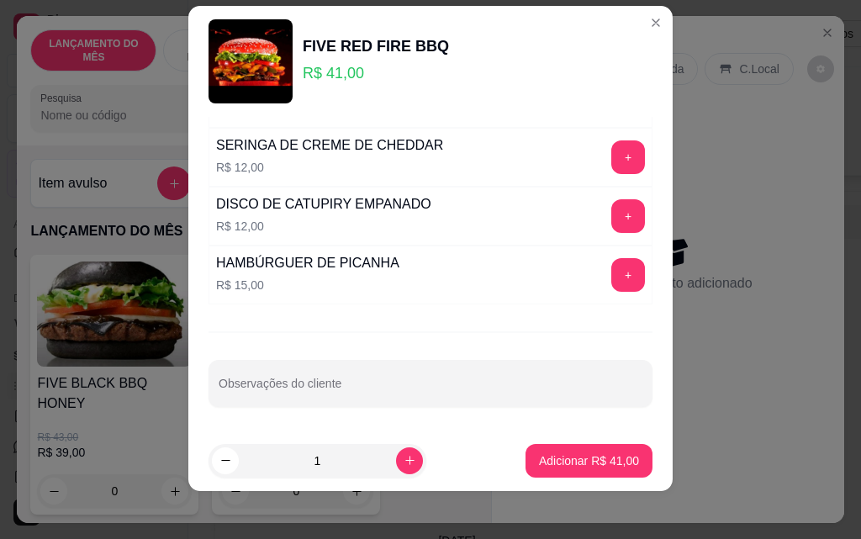
scroll to position [27, 0]
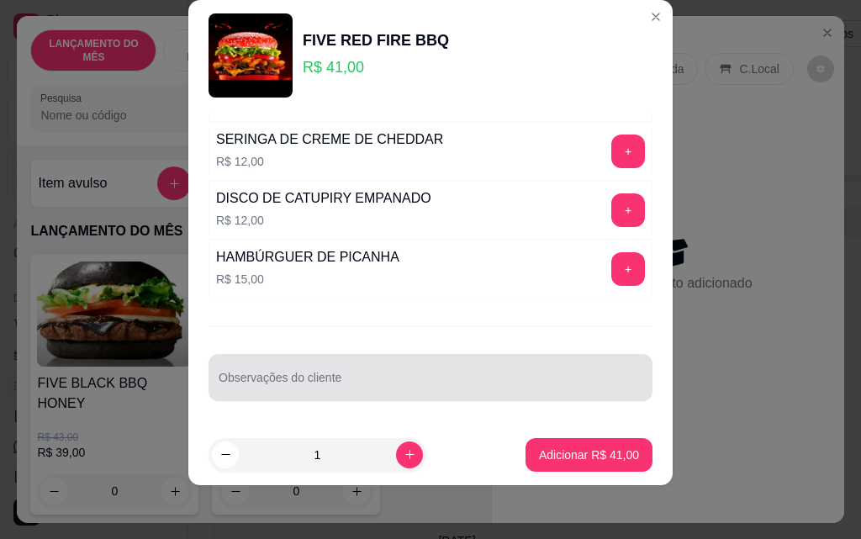
click at [457, 374] on div at bounding box center [431, 378] width 424 height 34
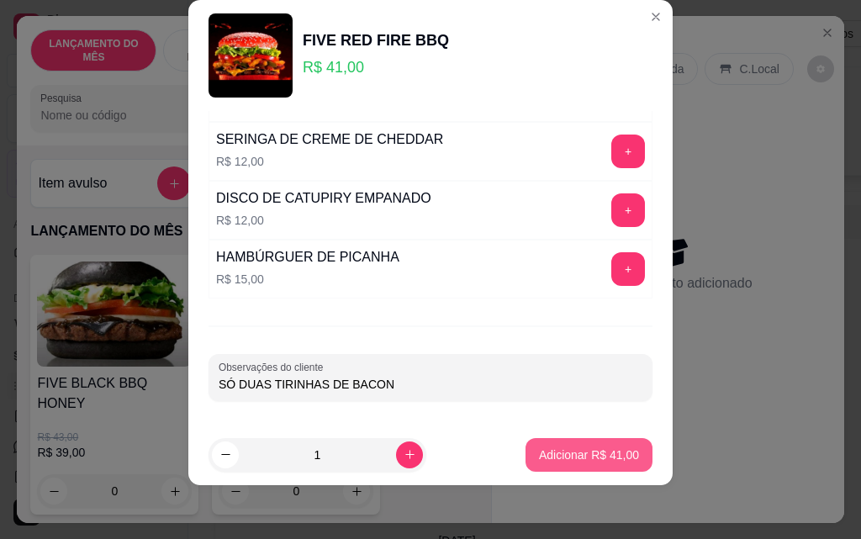
type input "SÓ DUAS TIRINHAS DE BACON"
click at [588, 459] on p "Adicionar R$ 41,00" at bounding box center [589, 454] width 100 height 17
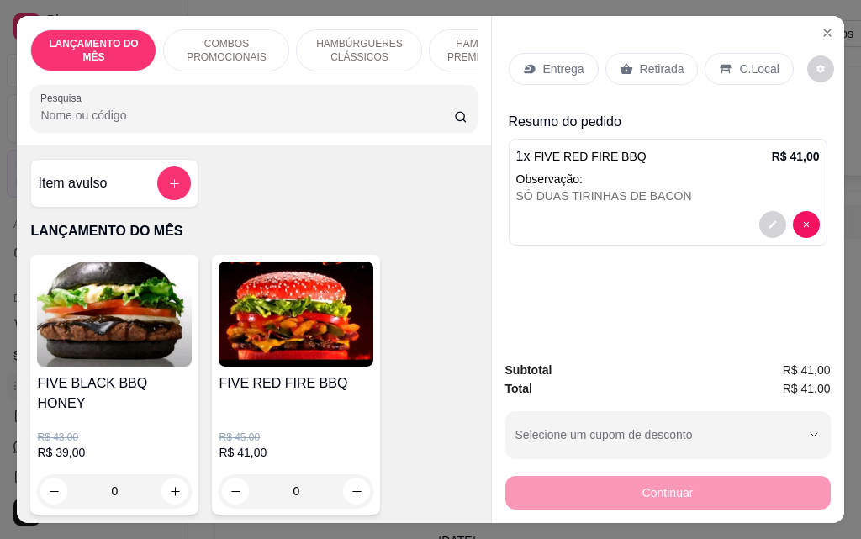
click at [671, 64] on p "Retirada" at bounding box center [662, 69] width 45 height 17
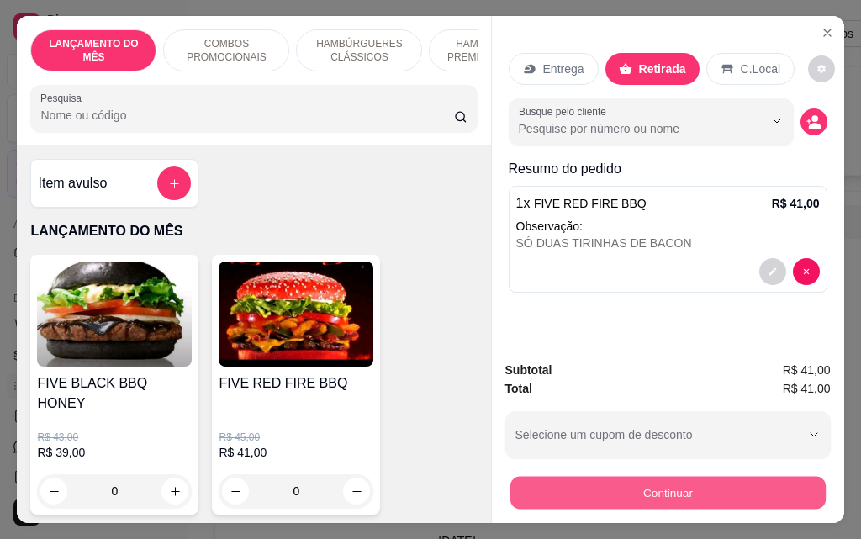
click at [674, 477] on button "Continuar" at bounding box center [666, 492] width 315 height 33
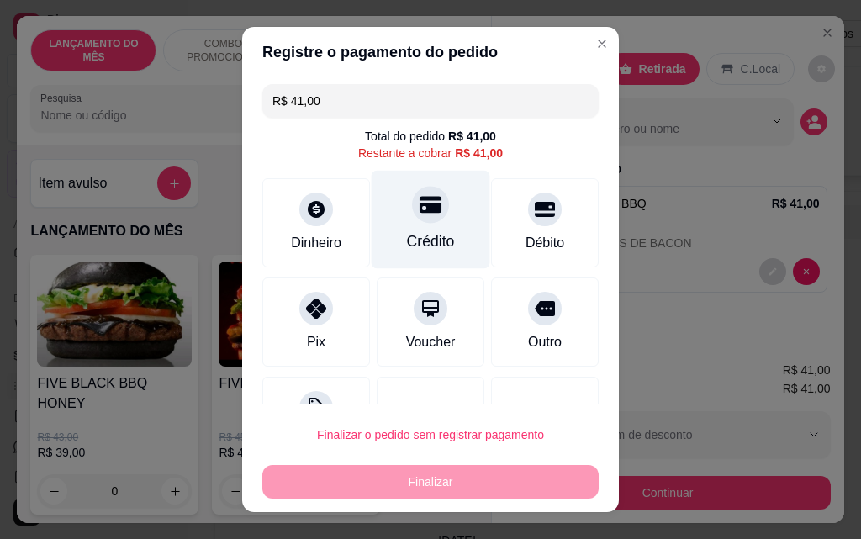
click at [436, 240] on div "Crédito" at bounding box center [430, 220] width 119 height 98
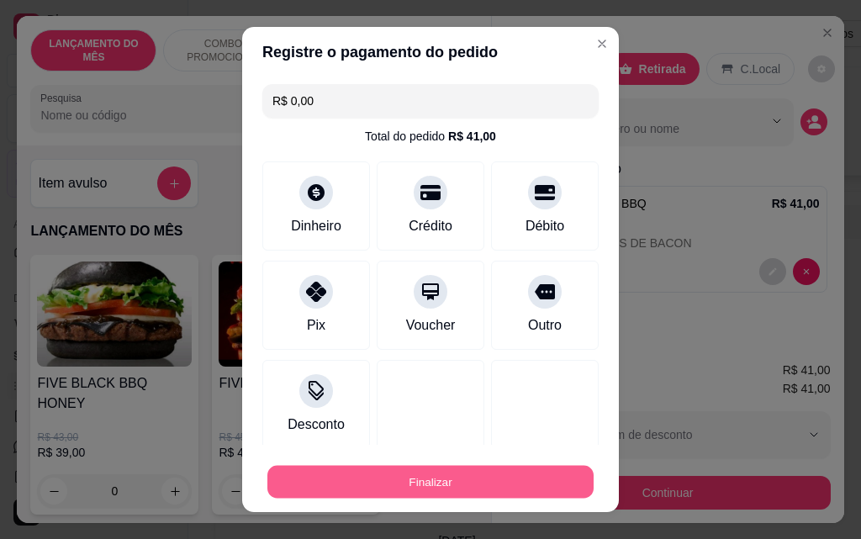
click at [503, 489] on button "Finalizar" at bounding box center [430, 482] width 326 height 33
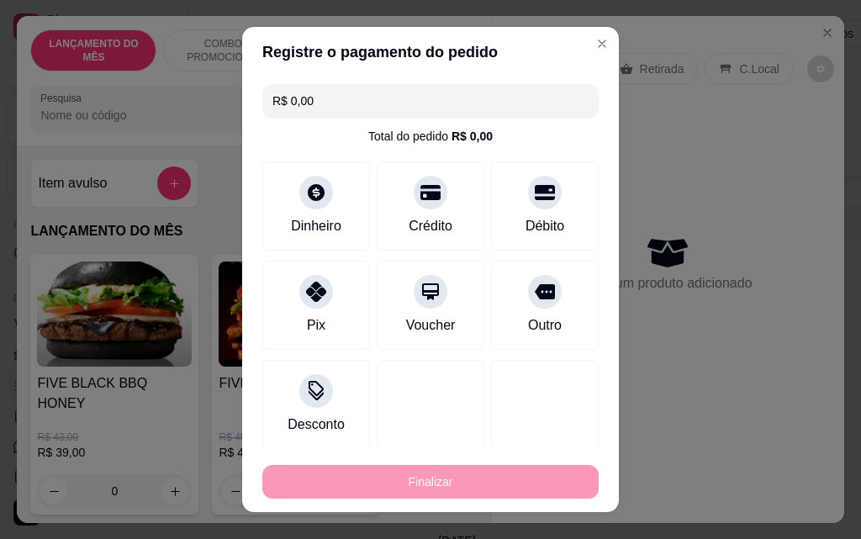
type input "-R$ 41,00"
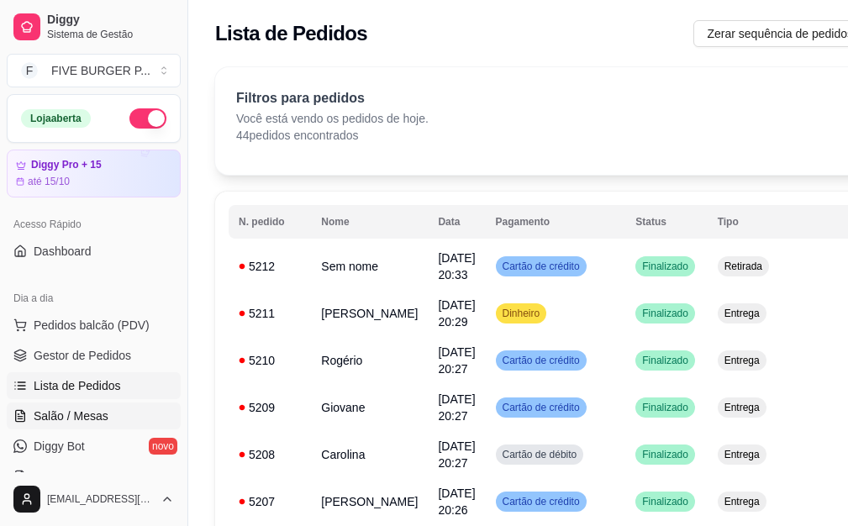
click at [29, 420] on link "Salão / Mesas" at bounding box center [94, 416] width 174 height 27
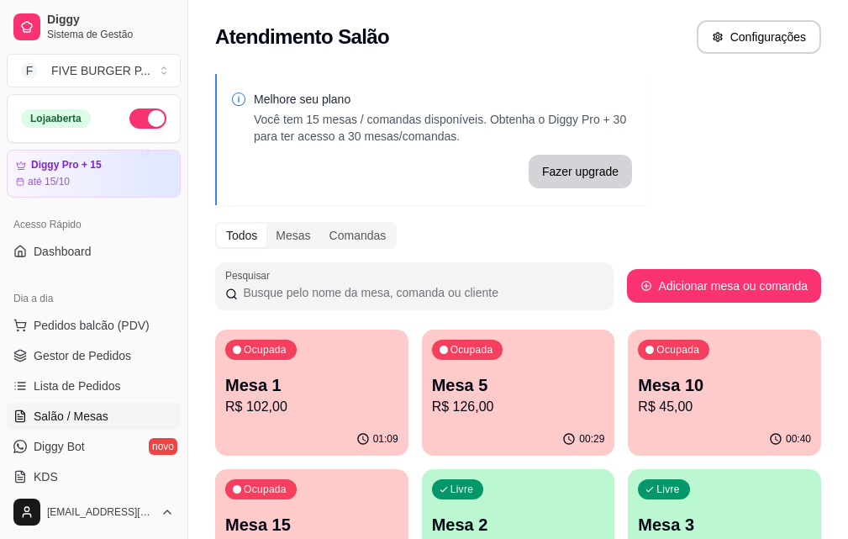
click at [638, 404] on p "R$ 45,00" at bounding box center [724, 407] width 173 height 20
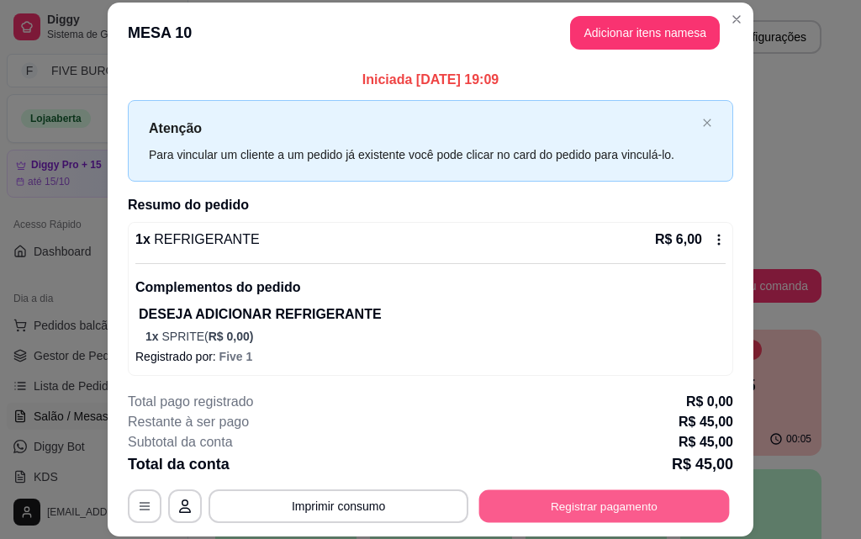
click at [613, 503] on button "Registrar pagamento" at bounding box center [604, 505] width 250 height 33
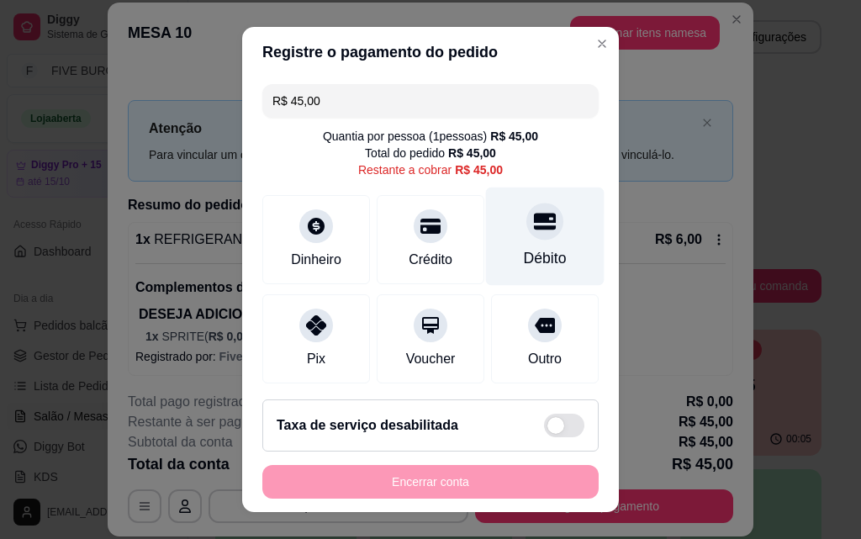
drag, startPoint x: 531, startPoint y: 256, endPoint x: 509, endPoint y: 256, distance: 21.9
click at [531, 256] on div "Débito" at bounding box center [545, 258] width 43 height 22
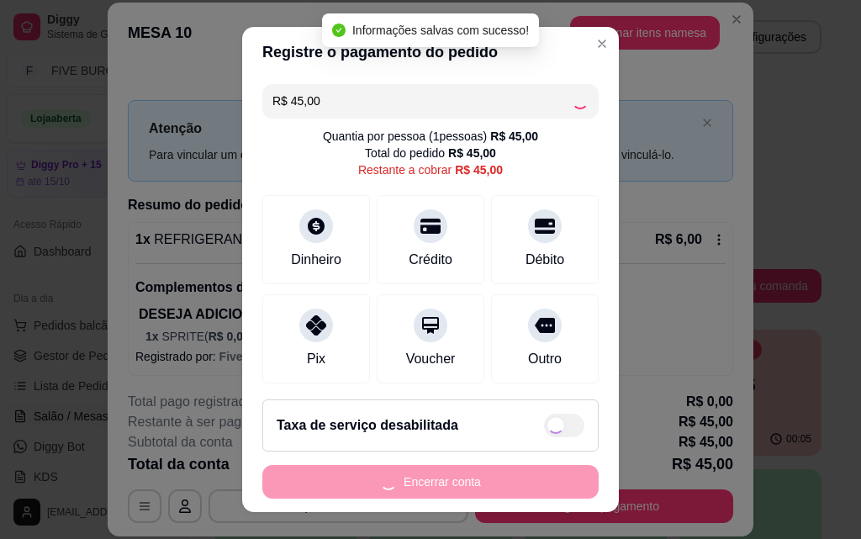
type input "R$ 0,00"
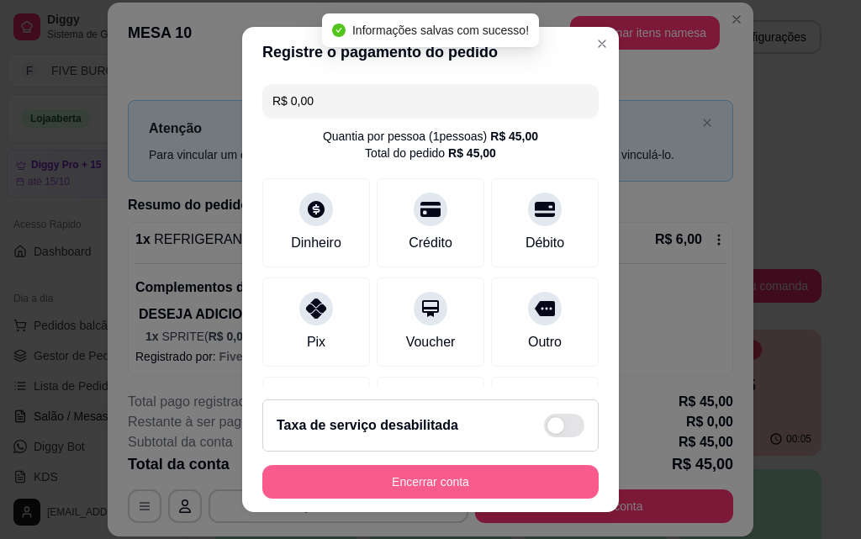
click at [480, 477] on button "Encerrar conta" at bounding box center [430, 482] width 336 height 34
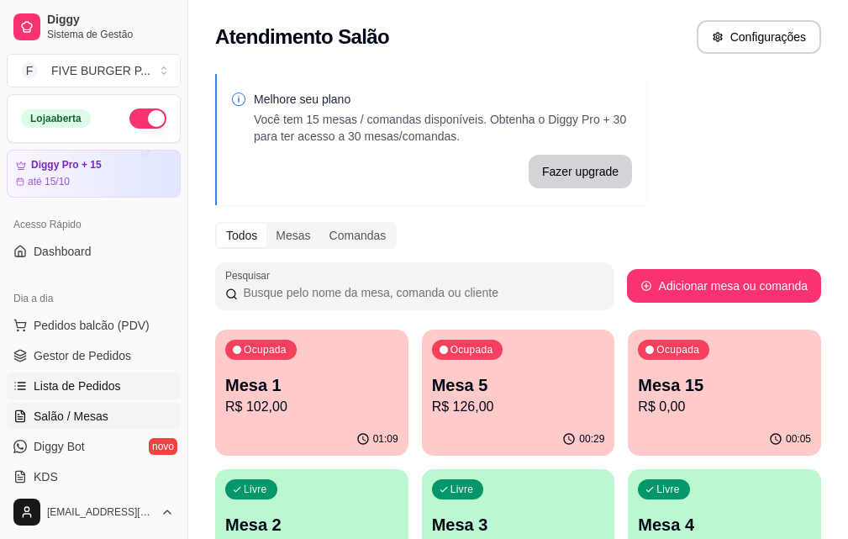
click at [133, 382] on link "Lista de Pedidos" at bounding box center [94, 385] width 174 height 27
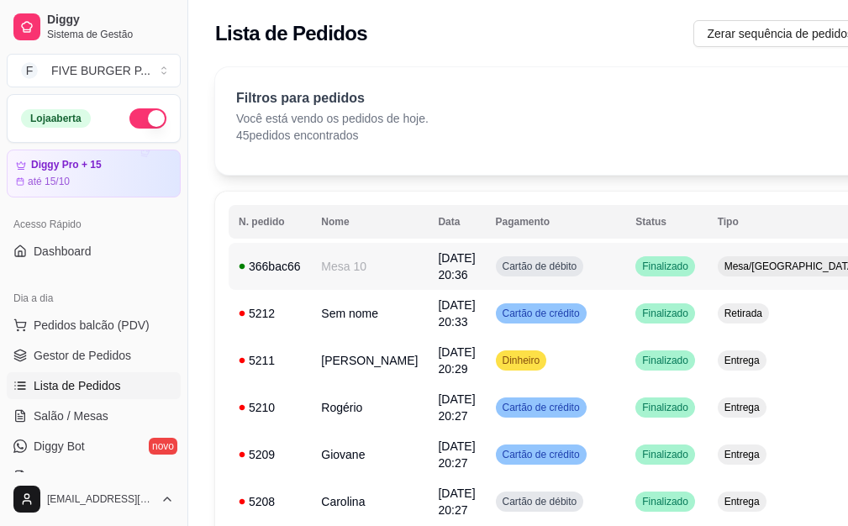
click at [582, 277] on td "Cartão de débito" at bounding box center [556, 266] width 140 height 47
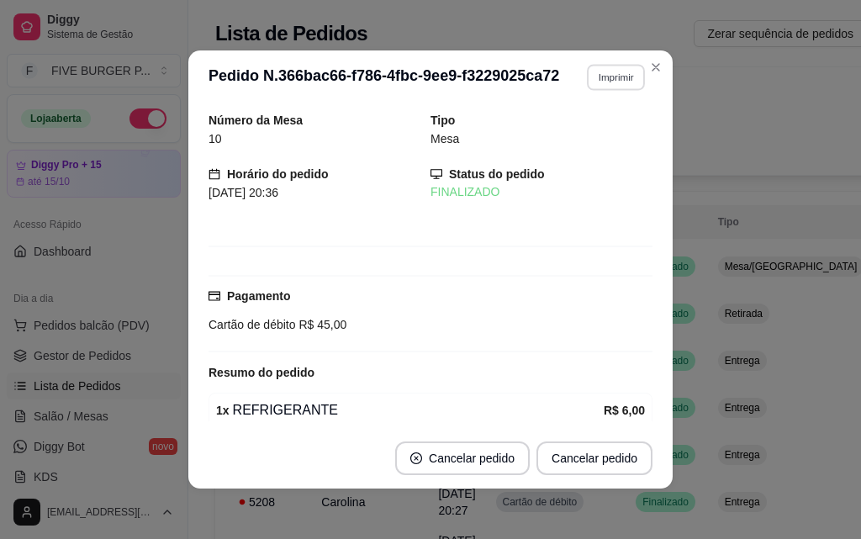
click at [630, 73] on button "Imprimir" at bounding box center [616, 77] width 58 height 26
click at [612, 134] on button "IMPRESSORA" at bounding box center [580, 136] width 122 height 27
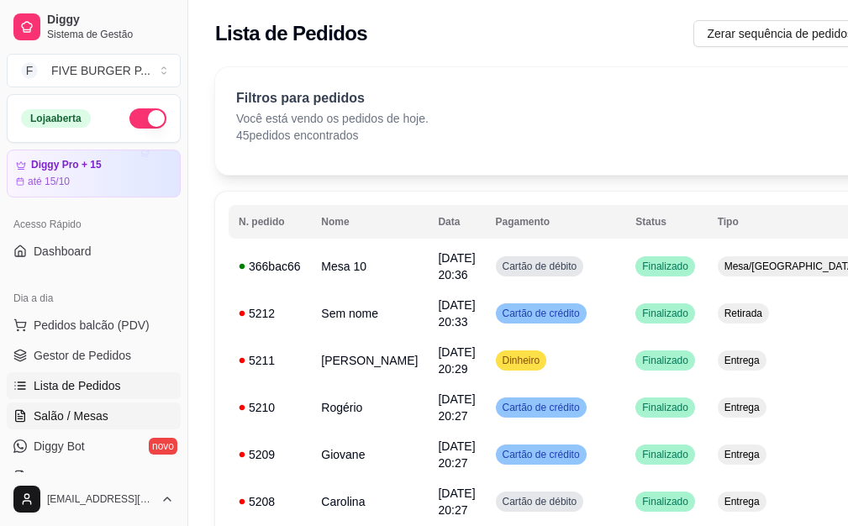
drag, startPoint x: 76, startPoint y: 420, endPoint x: 67, endPoint y: 413, distance: 11.3
click at [76, 419] on span "Salão / Mesas" at bounding box center [71, 416] width 75 height 17
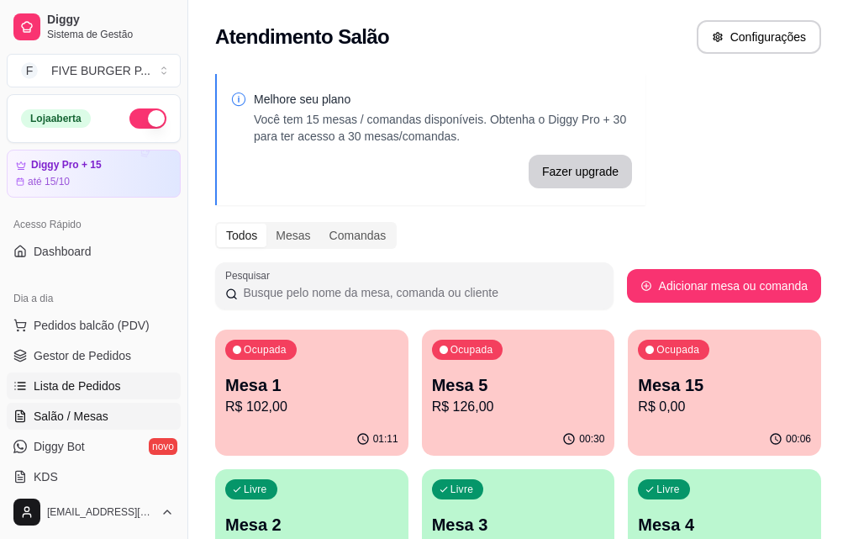
click at [92, 383] on span "Lista de Pedidos" at bounding box center [77, 385] width 87 height 17
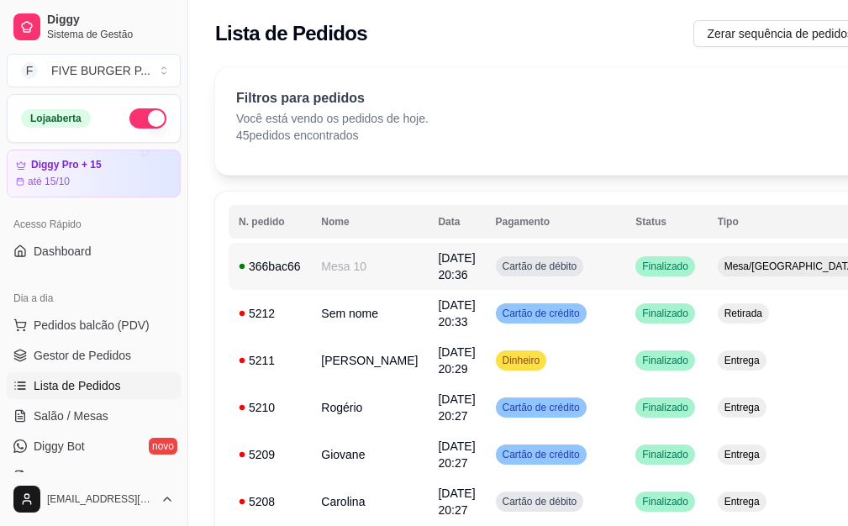
click at [639, 269] on span "Finalizado" at bounding box center [665, 266] width 53 height 13
click at [568, 278] on td "Cartão de débito" at bounding box center [556, 266] width 140 height 47
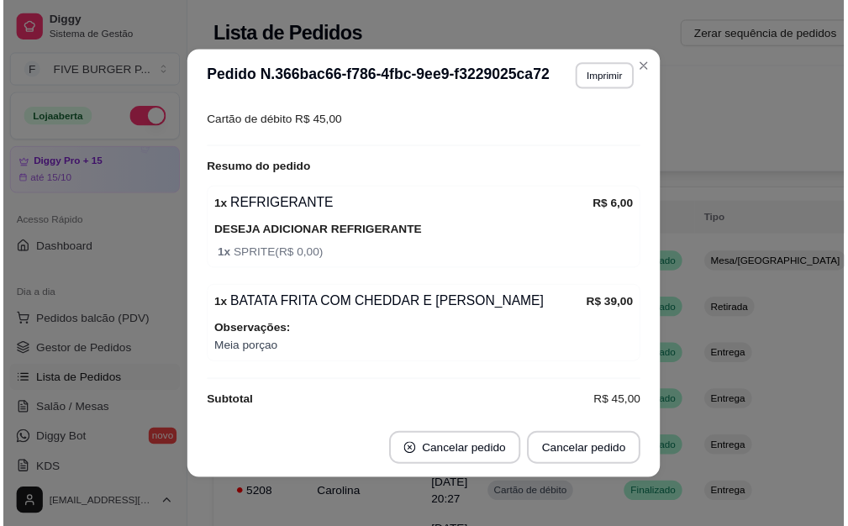
scroll to position [217, 0]
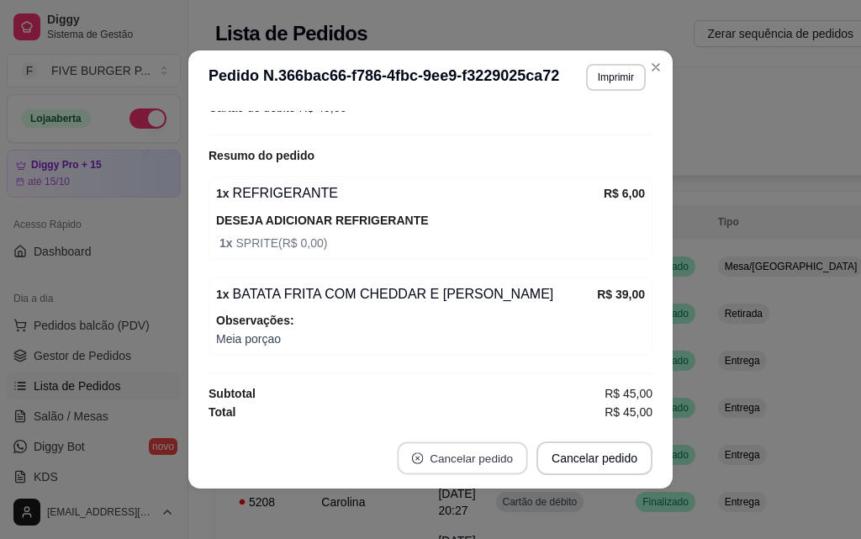
click at [479, 458] on button "Cancelar pedido" at bounding box center [462, 458] width 130 height 33
click at [482, 456] on button "Cancelar pedido" at bounding box center [462, 458] width 134 height 34
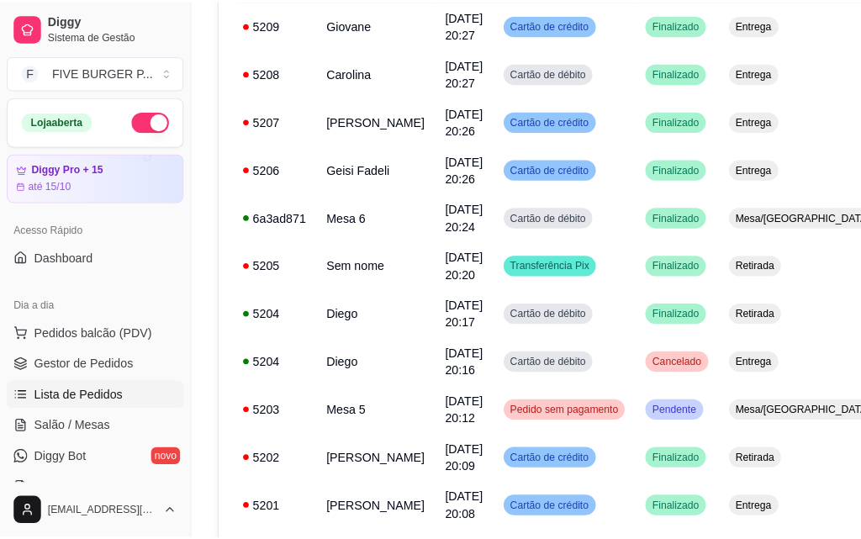
scroll to position [588, 0]
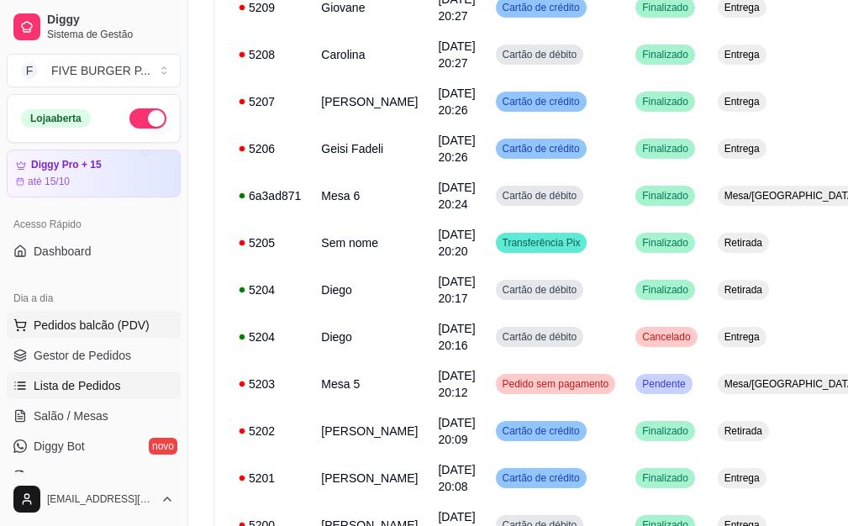
click at [61, 322] on span "Pedidos balcão (PDV)" at bounding box center [92, 325] width 116 height 17
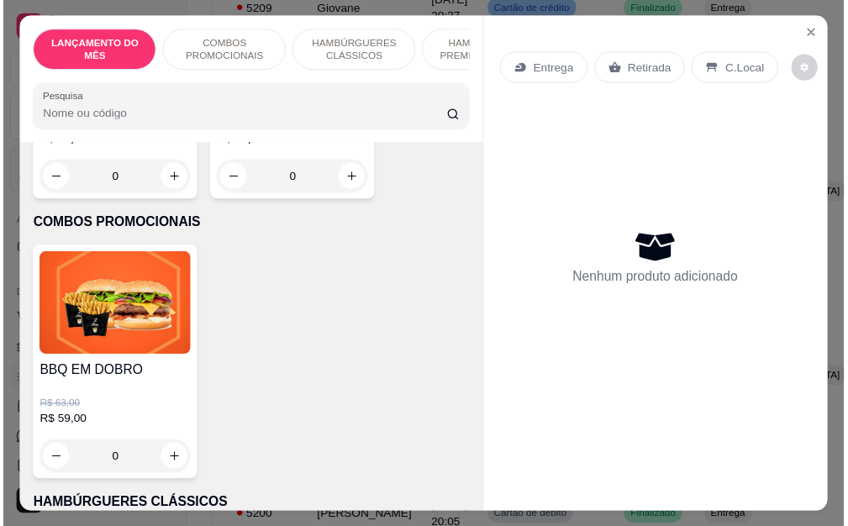
scroll to position [840, 0]
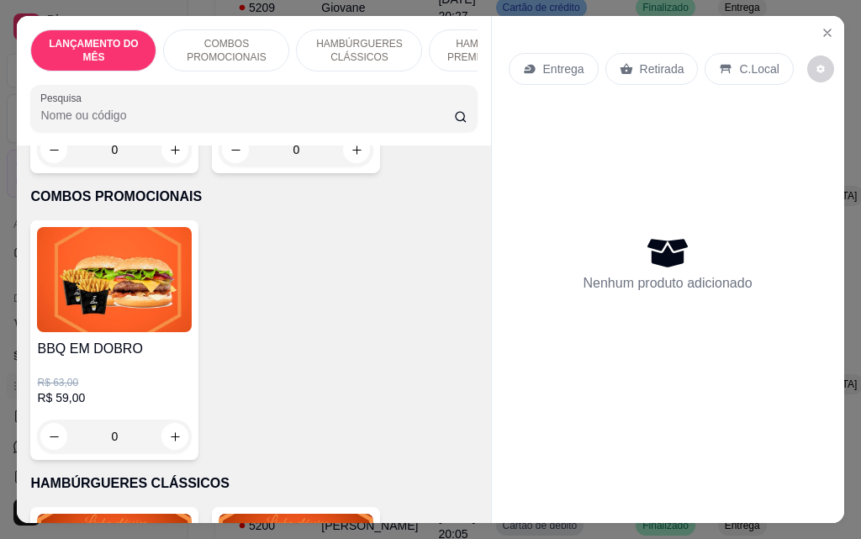
click at [175, 421] on div "0" at bounding box center [114, 436] width 155 height 34
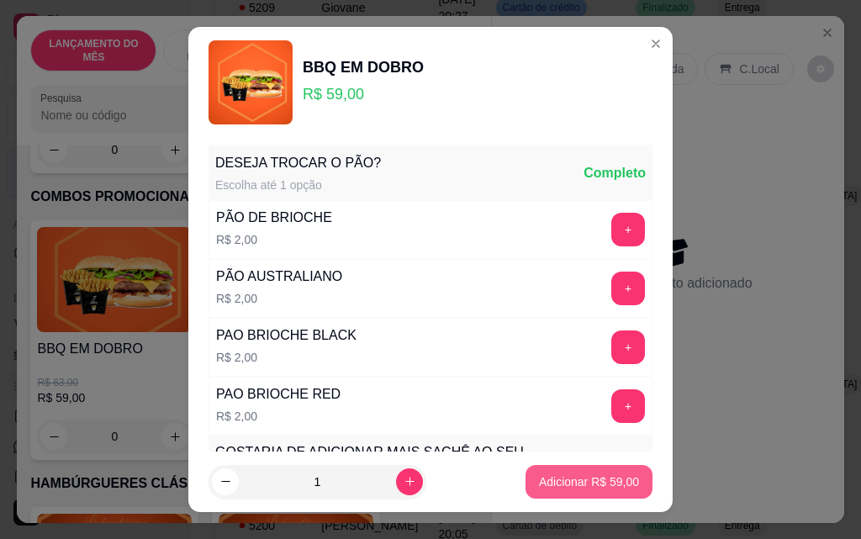
click at [584, 480] on p "Adicionar R$ 59,00" at bounding box center [589, 481] width 100 height 17
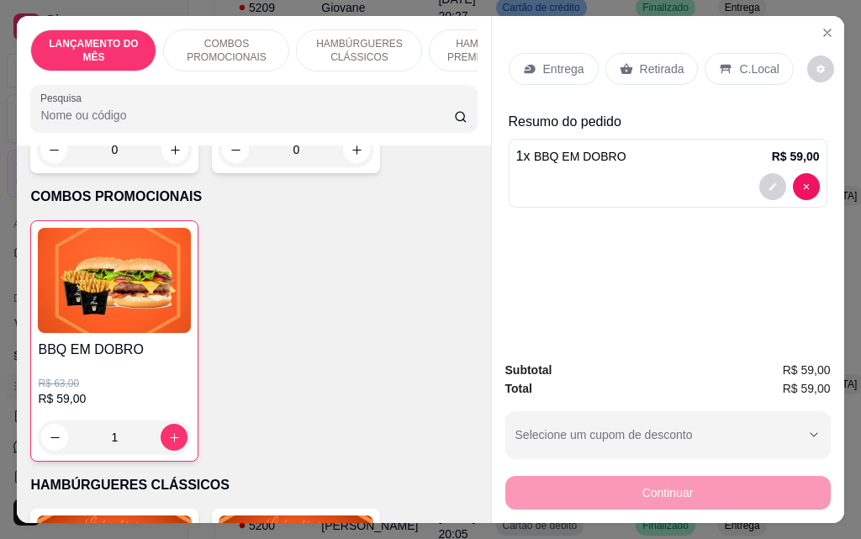
type input "1"
click at [632, 72] on div "Retirada" at bounding box center [651, 69] width 93 height 32
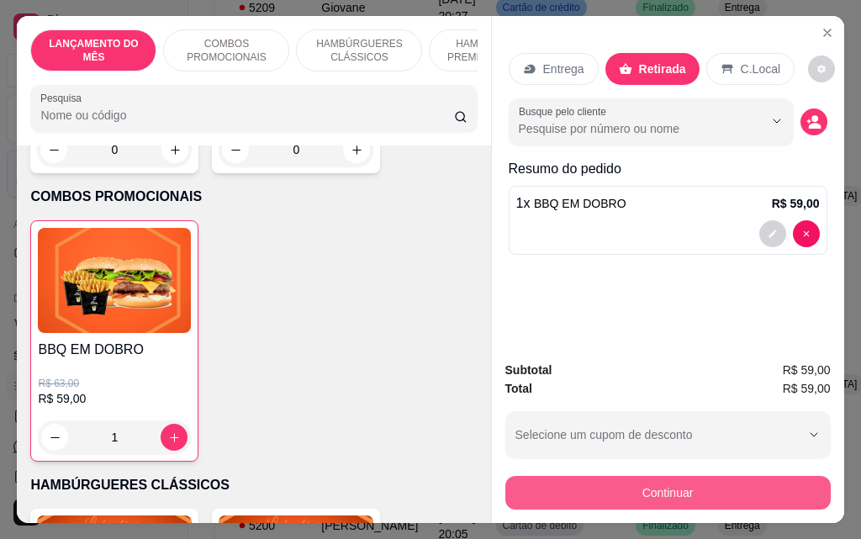
click at [657, 489] on button "Continuar" at bounding box center [667, 493] width 325 height 34
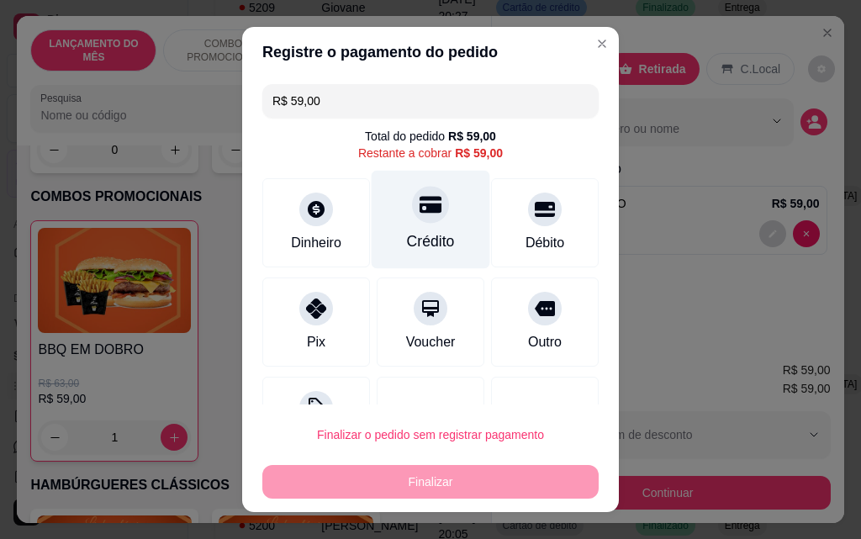
click at [412, 238] on div "Crédito" at bounding box center [431, 241] width 48 height 22
type input "R$ 0,00"
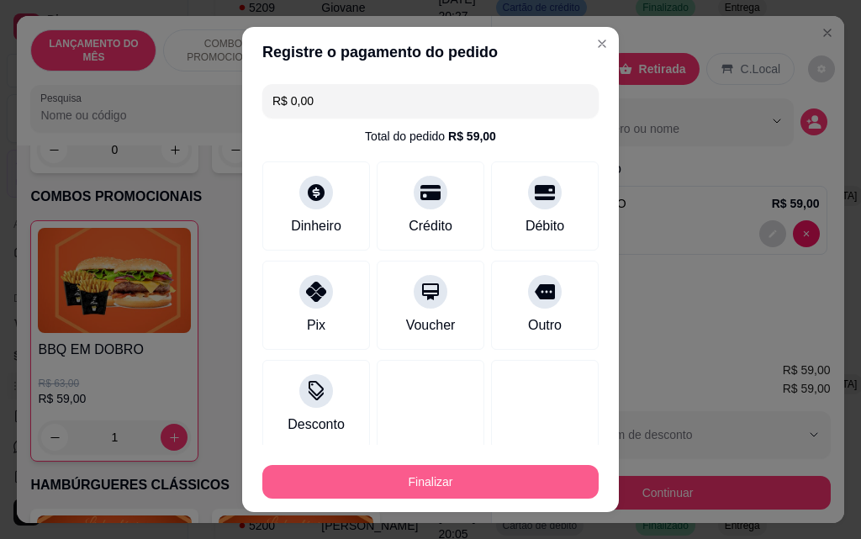
click at [486, 482] on button "Finalizar" at bounding box center [430, 482] width 336 height 34
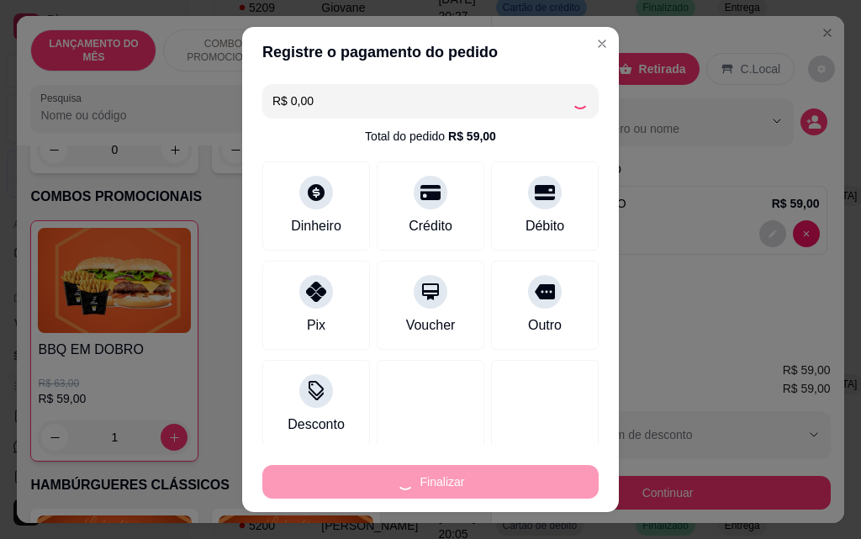
type input "0"
type input "-R$ 59,00"
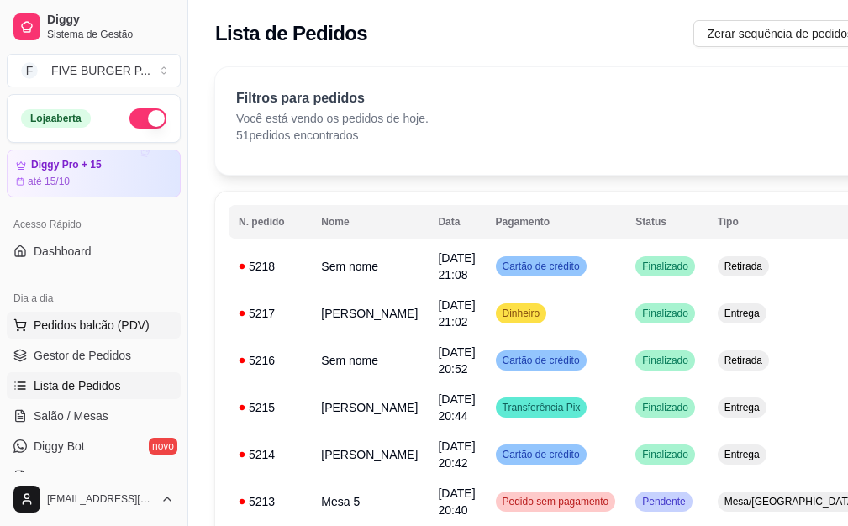
click at [134, 317] on span "Pedidos balcão (PDV)" at bounding box center [92, 325] width 116 height 17
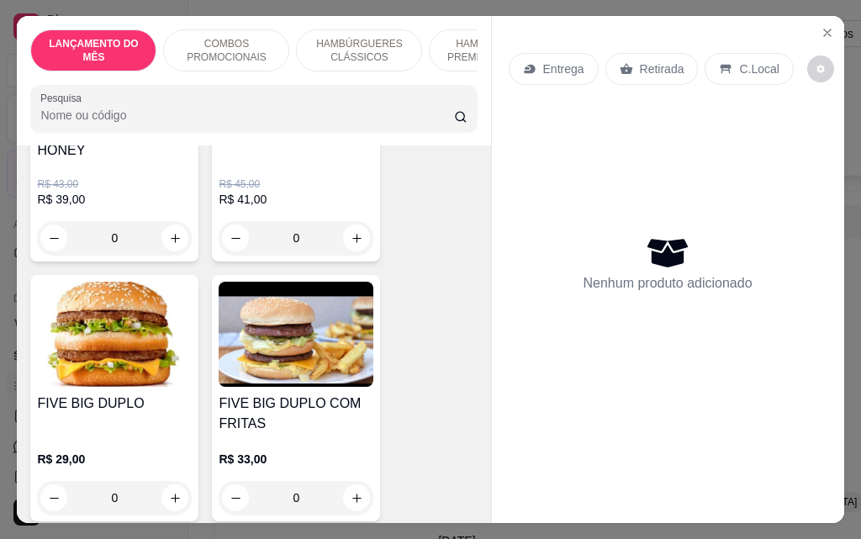
scroll to position [252, 0]
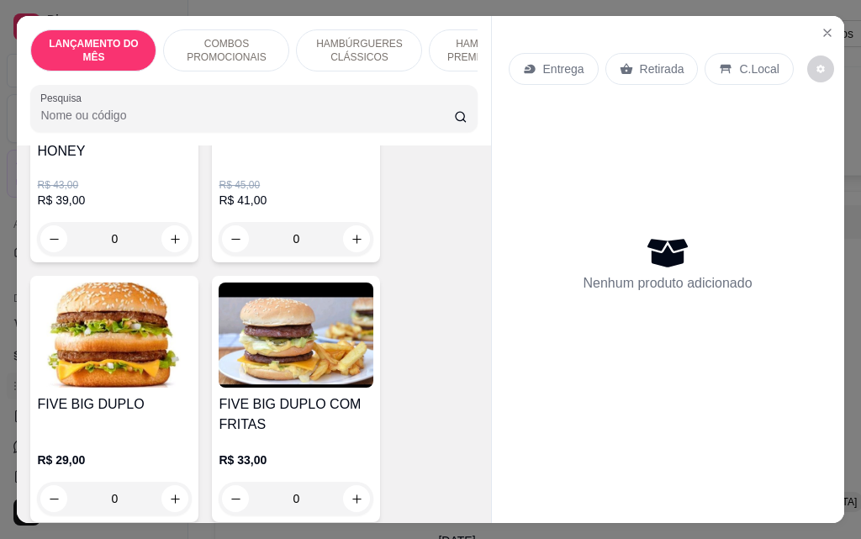
click at [178, 491] on div "0" at bounding box center [114, 499] width 155 height 34
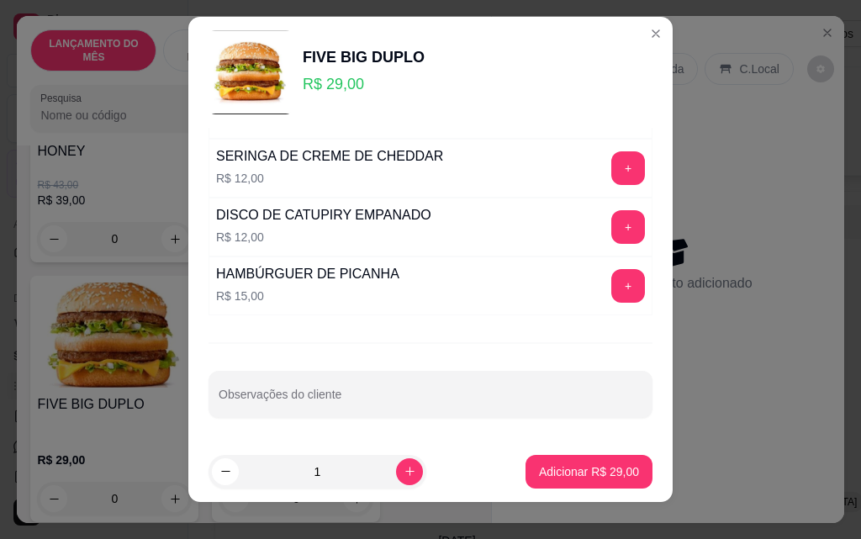
scroll to position [27, 0]
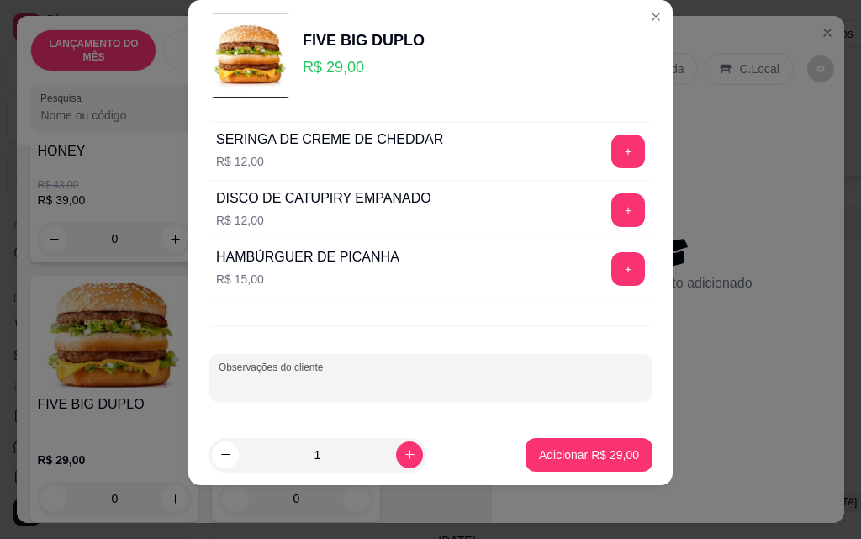
click at [494, 377] on input "Observações do cliente" at bounding box center [431, 384] width 424 height 17
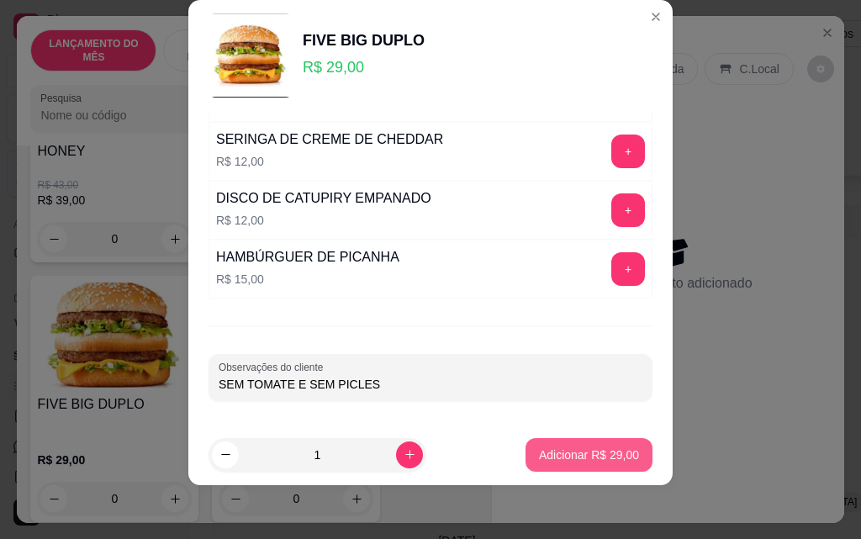
type input "SEM TOMATE E SEM PICLES"
click at [598, 454] on p "Adicionar R$ 29,00" at bounding box center [589, 454] width 100 height 17
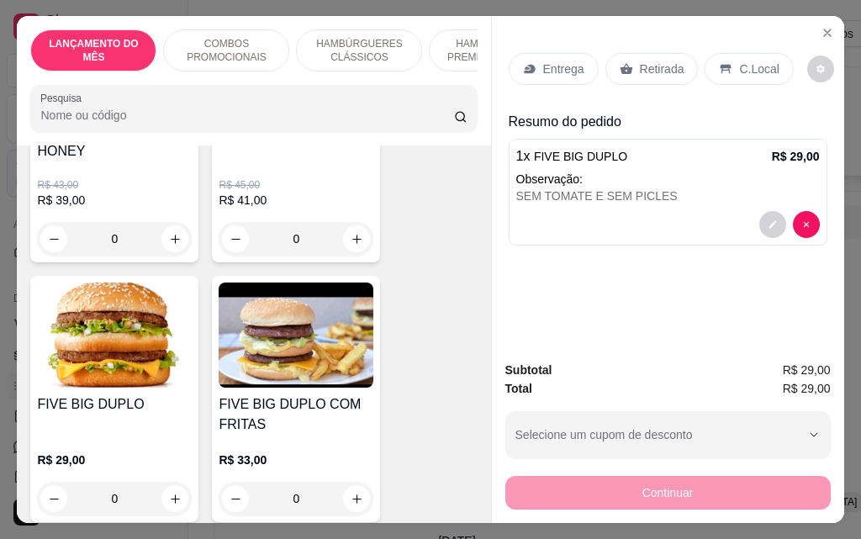
click at [556, 65] on p "Entrega" at bounding box center [563, 69] width 41 height 17
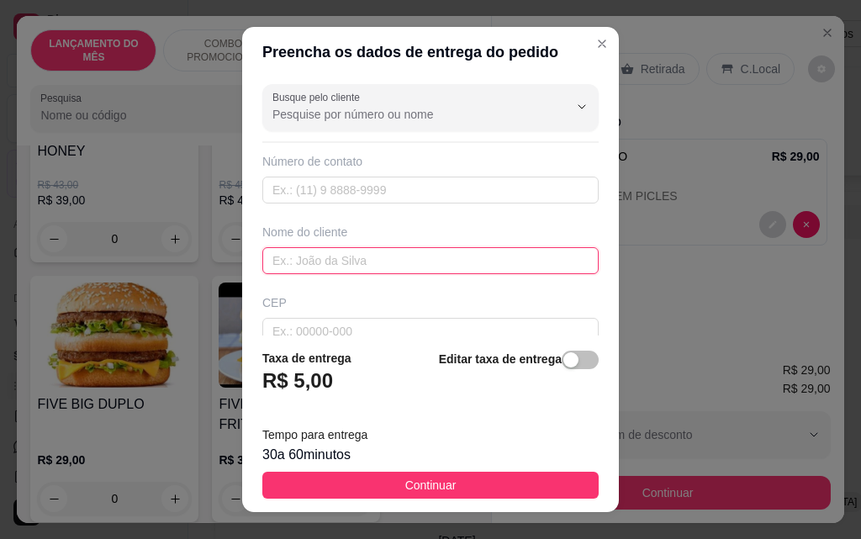
click at [366, 267] on input "text" at bounding box center [430, 260] width 336 height 27
type input "Henzo"
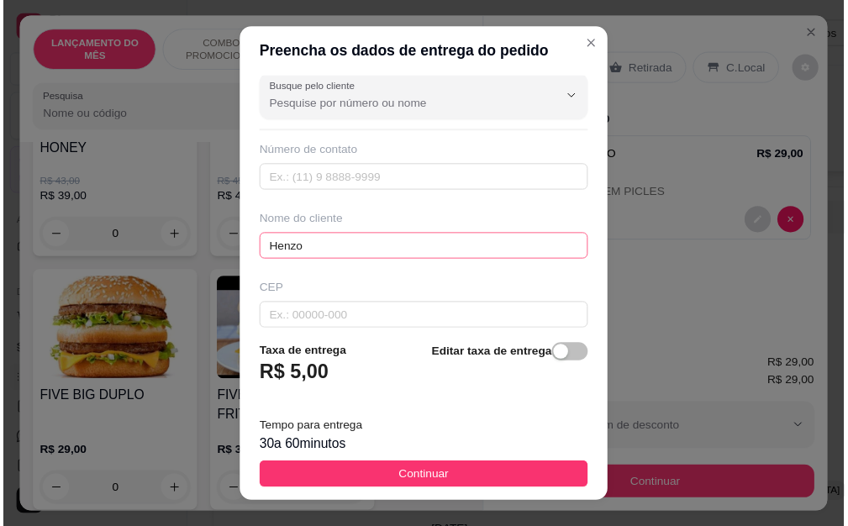
scroll to position [196, 0]
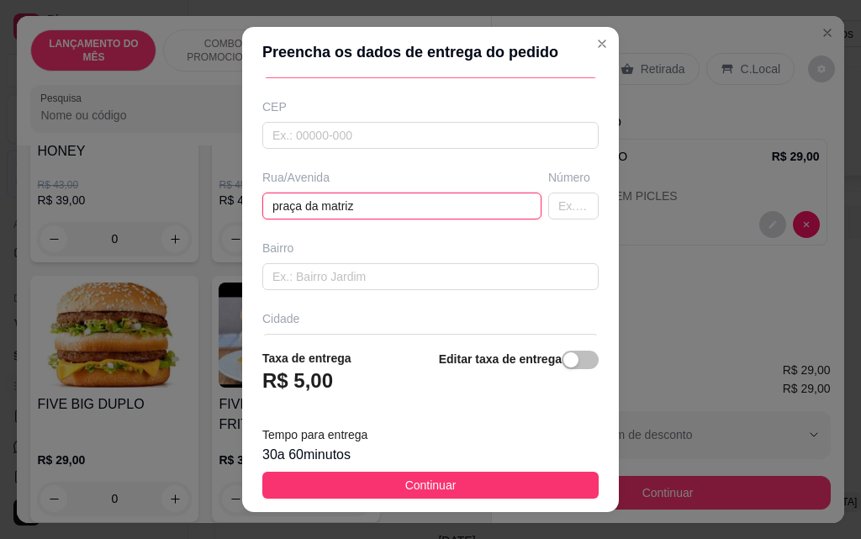
type input "praça da matriz"
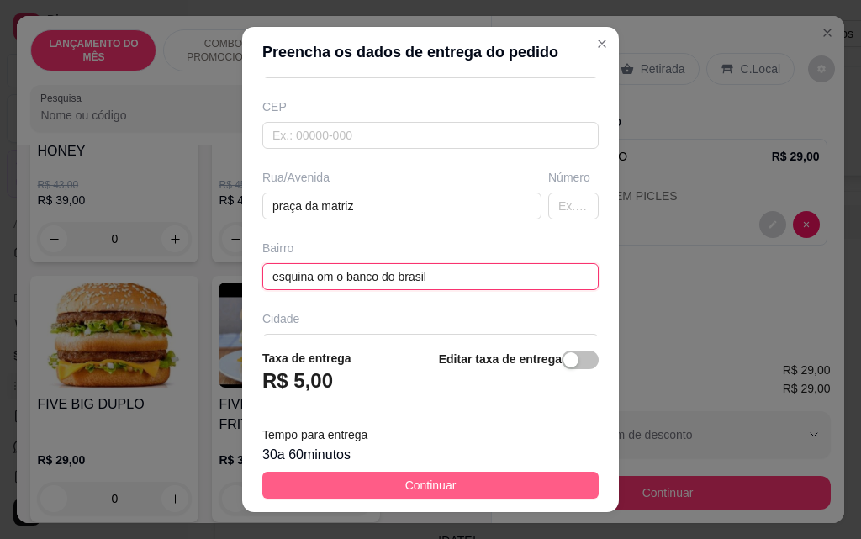
type input "esquina om o banco do brasil"
click at [408, 482] on span "Continuar" at bounding box center [430, 485] width 51 height 18
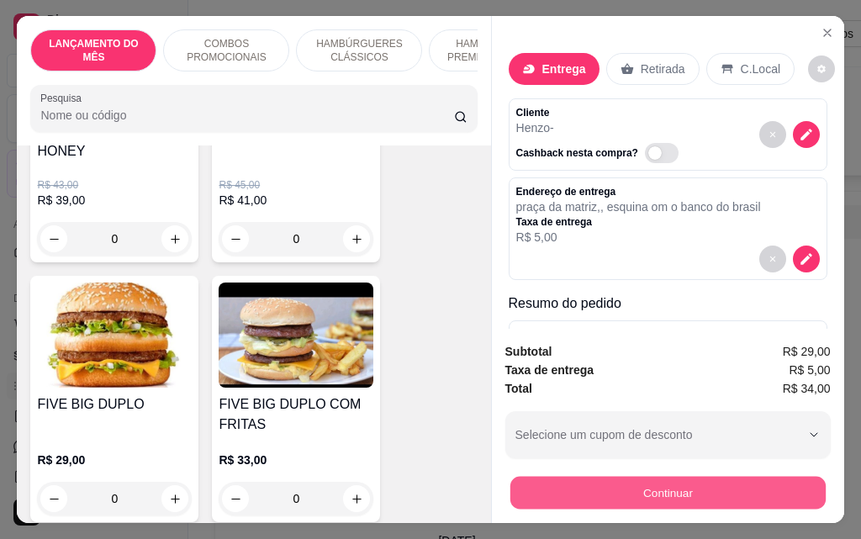
click at [516, 487] on button "Continuar" at bounding box center [666, 492] width 315 height 33
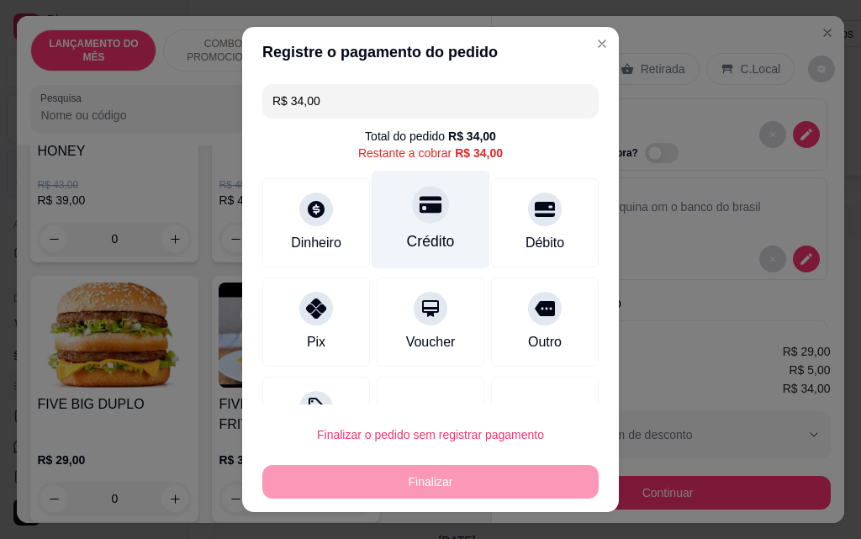
click at [401, 228] on div "Crédito" at bounding box center [430, 220] width 119 height 98
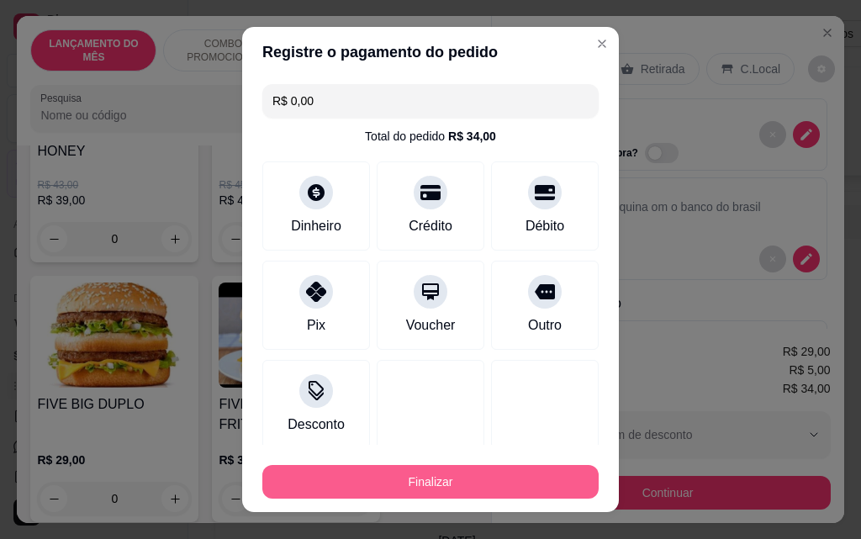
click at [424, 477] on button "Finalizar" at bounding box center [430, 482] width 336 height 34
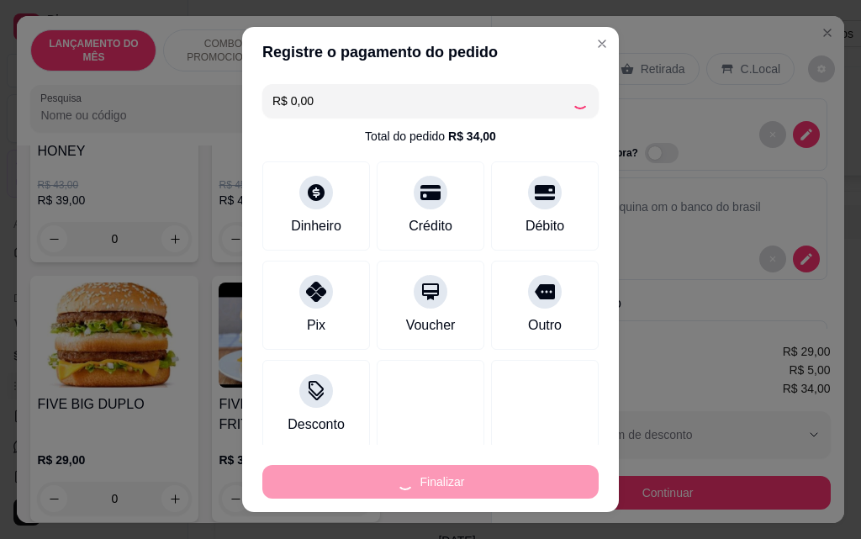
type input "-R$ 34,00"
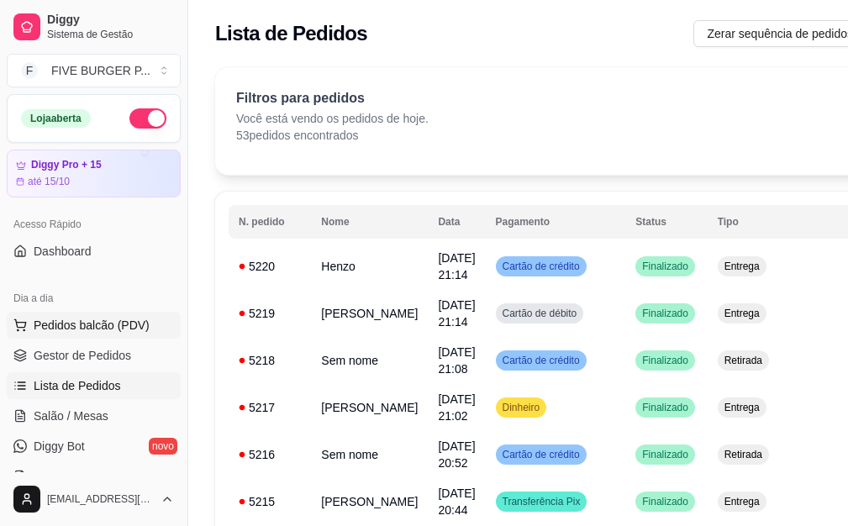
click at [66, 321] on span "Pedidos balcão (PDV)" at bounding box center [92, 325] width 116 height 17
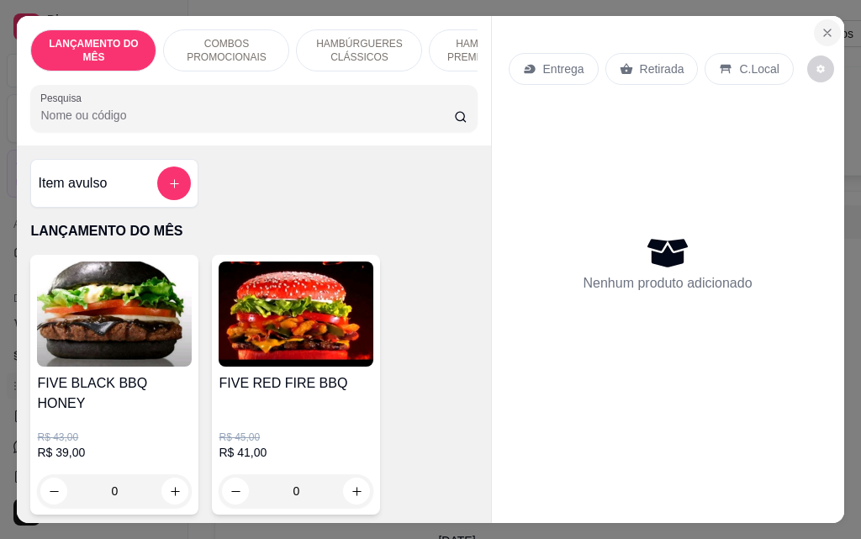
click at [820, 28] on icon "Close" at bounding box center [826, 32] width 13 height 13
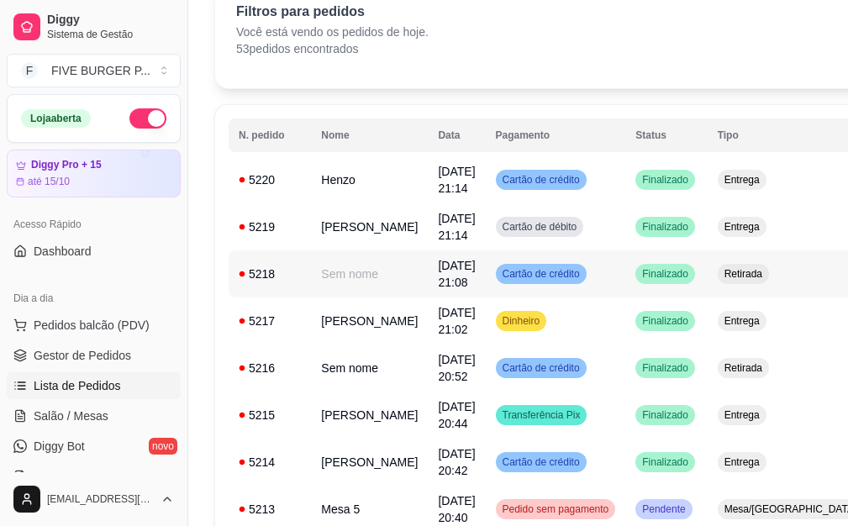
scroll to position [168, 0]
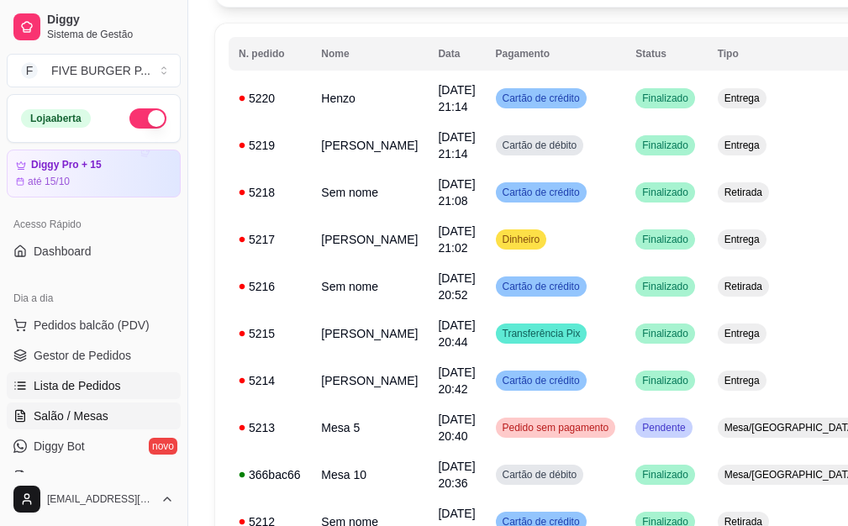
drag, startPoint x: 92, startPoint y: 414, endPoint x: 108, endPoint y: 414, distance: 16.0
click at [91, 414] on span "Salão / Mesas" at bounding box center [71, 416] width 75 height 17
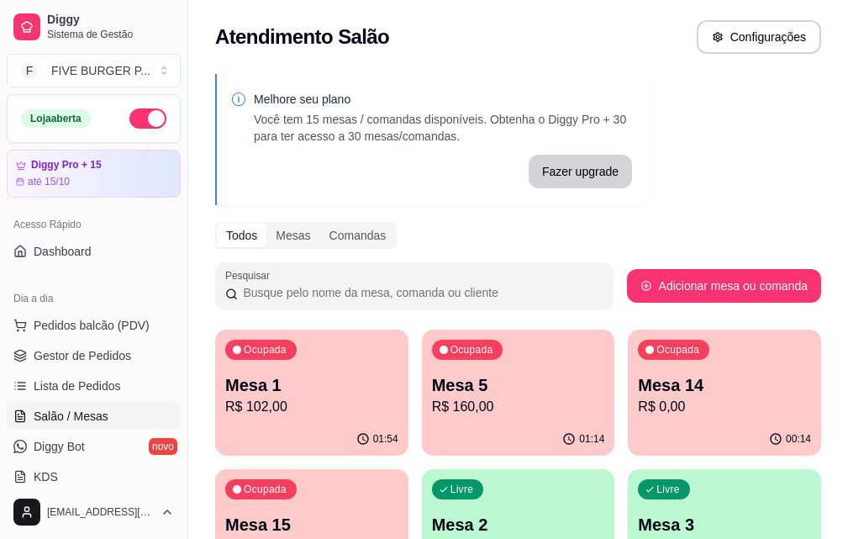
click at [638, 402] on p "R$ 0,00" at bounding box center [724, 407] width 173 height 20
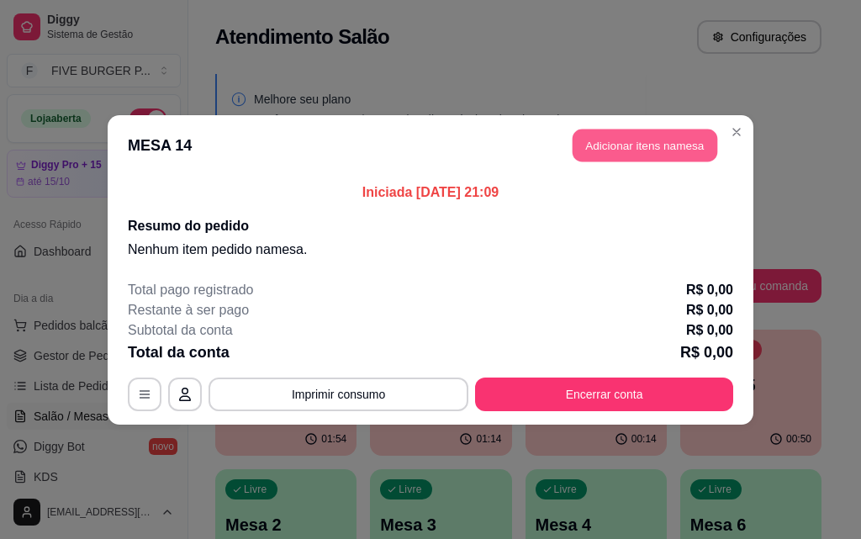
click at [624, 147] on button "Adicionar itens na mesa" at bounding box center [644, 145] width 145 height 33
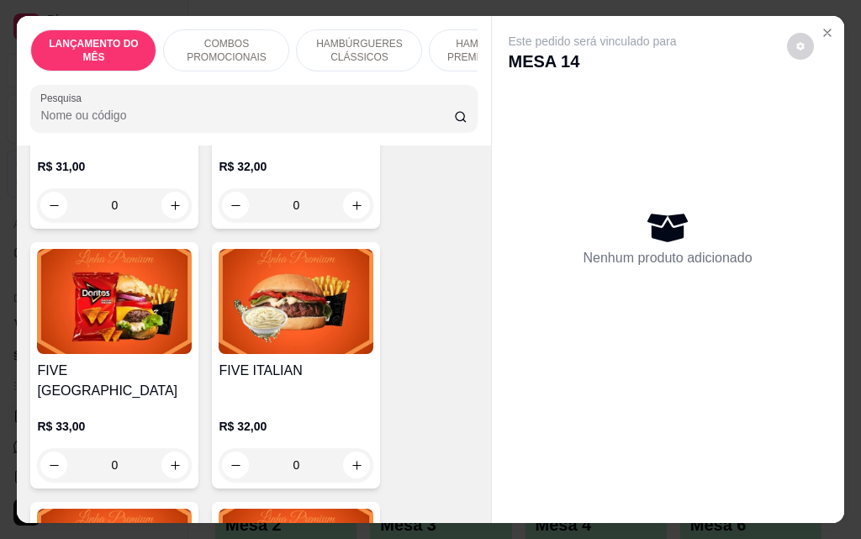
scroll to position [1849, 0]
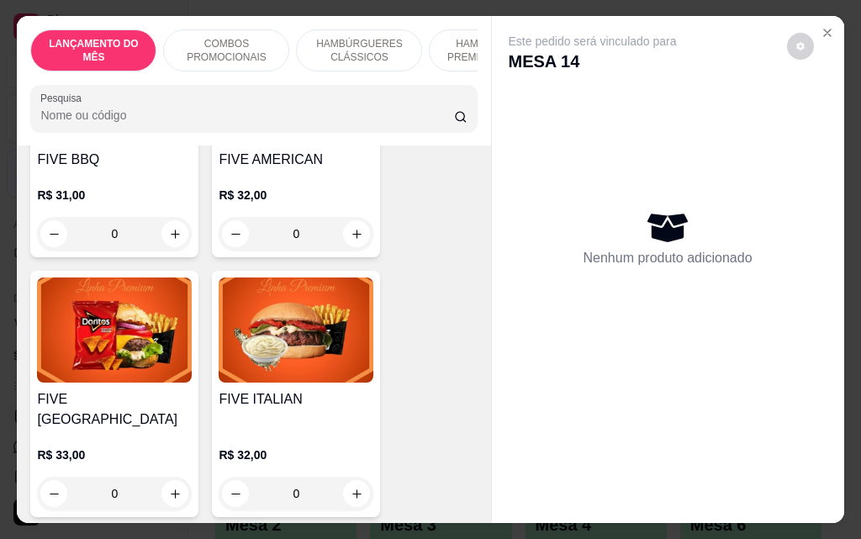
click at [171, 477] on div "0" at bounding box center [114, 494] width 155 height 34
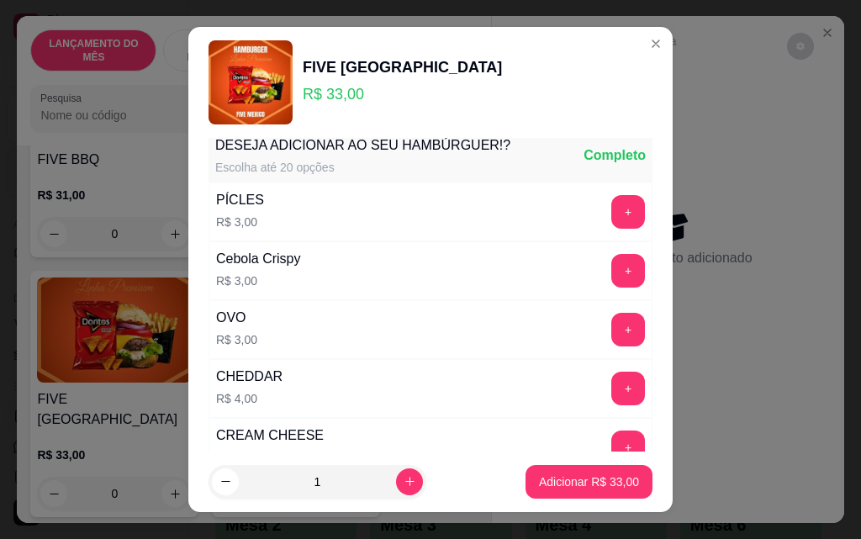
scroll to position [336, 0]
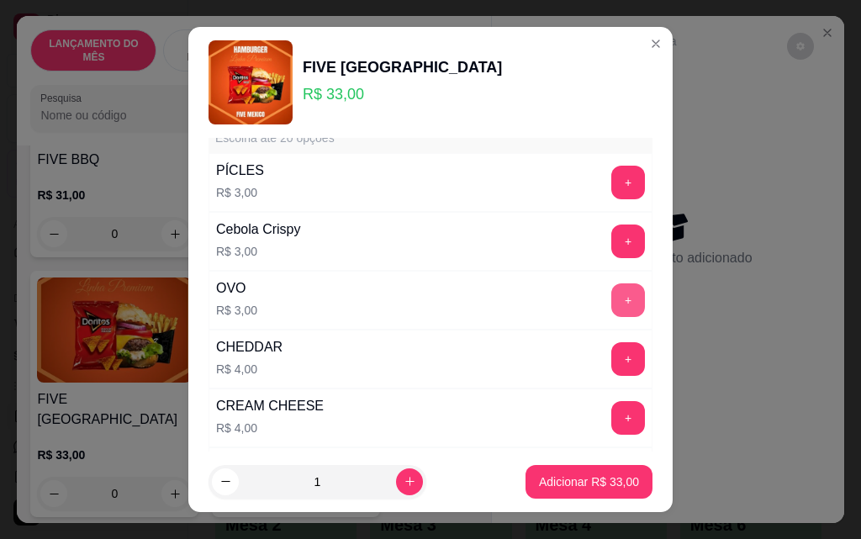
click at [611, 291] on button "+" at bounding box center [628, 300] width 34 height 34
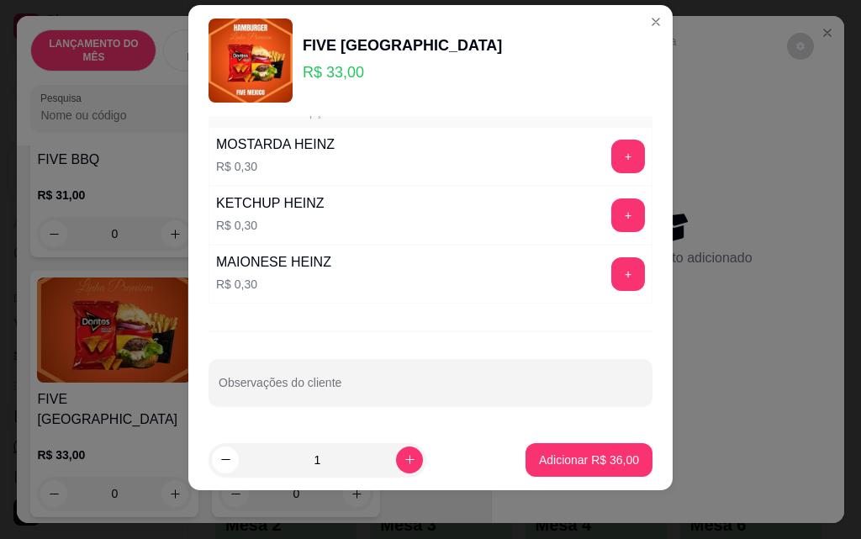
scroll to position [27, 0]
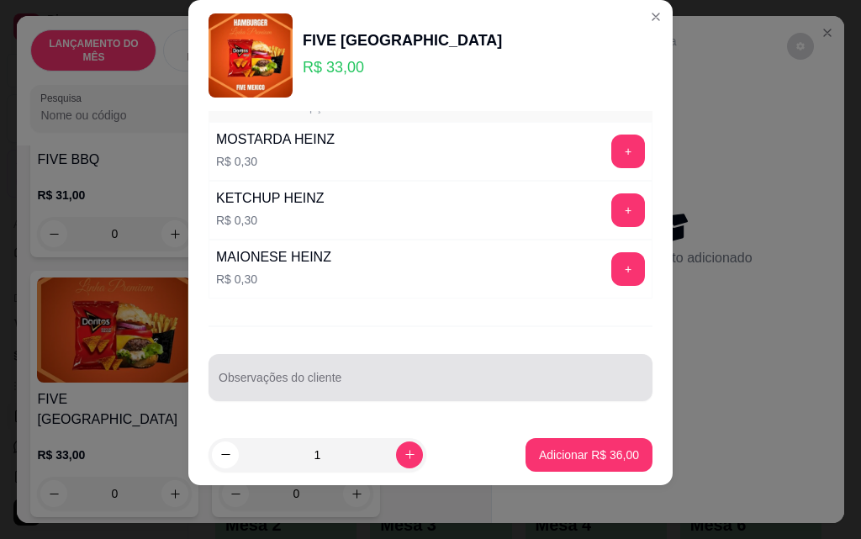
click at [404, 374] on div at bounding box center [431, 378] width 424 height 34
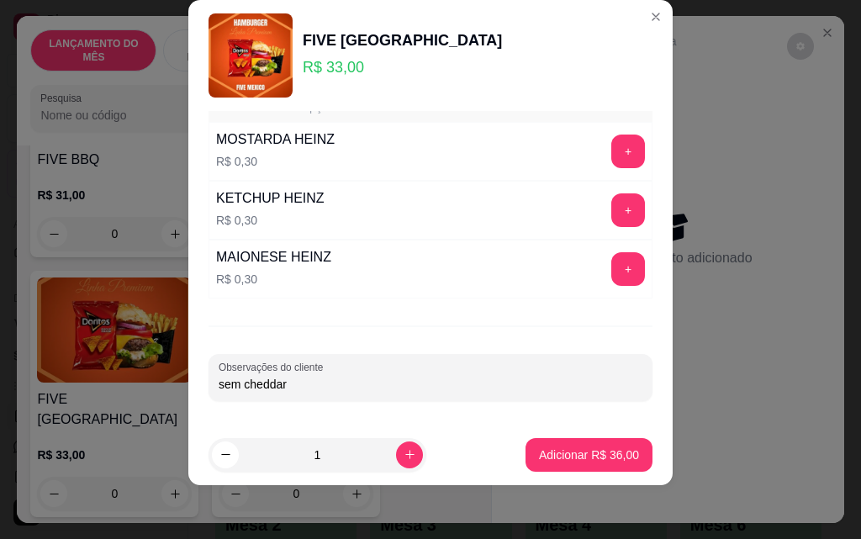
type input "sem cheddar"
click at [540, 456] on p "Adicionar R$ 36,00" at bounding box center [588, 454] width 97 height 16
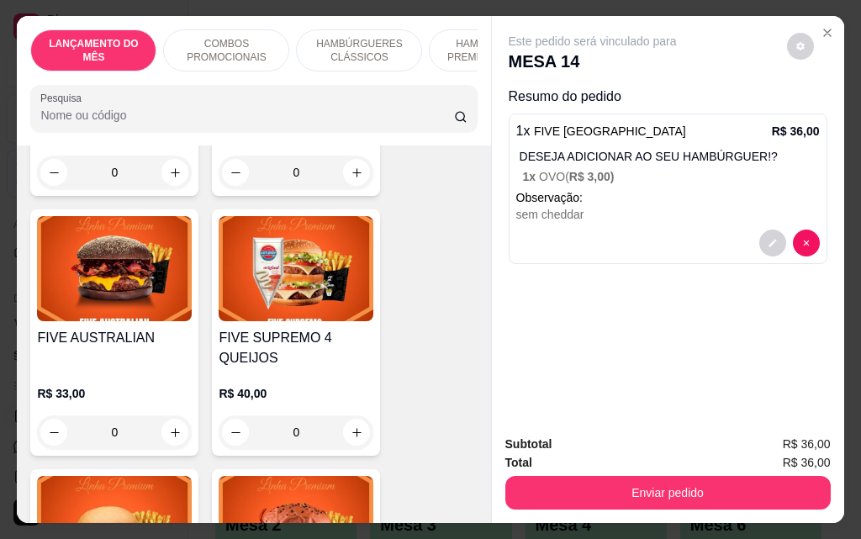
scroll to position [2185, 0]
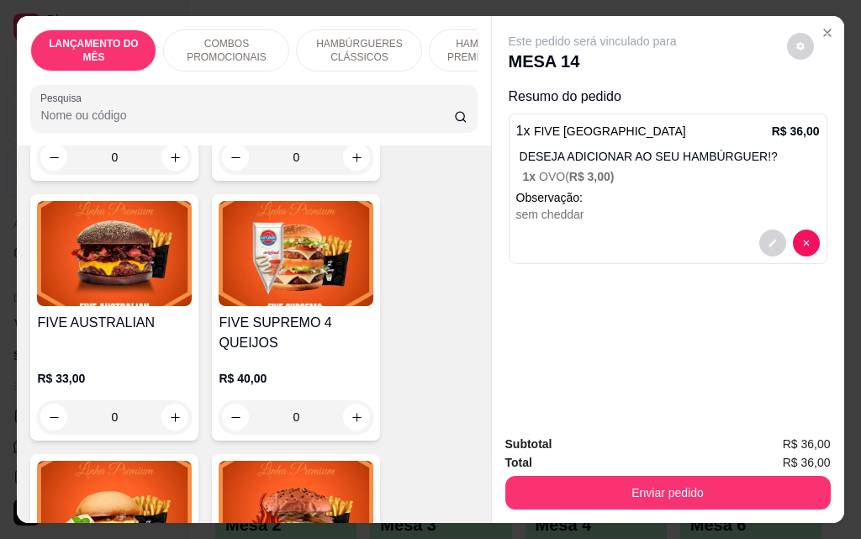
click at [361, 400] on div "0" at bounding box center [296, 417] width 155 height 34
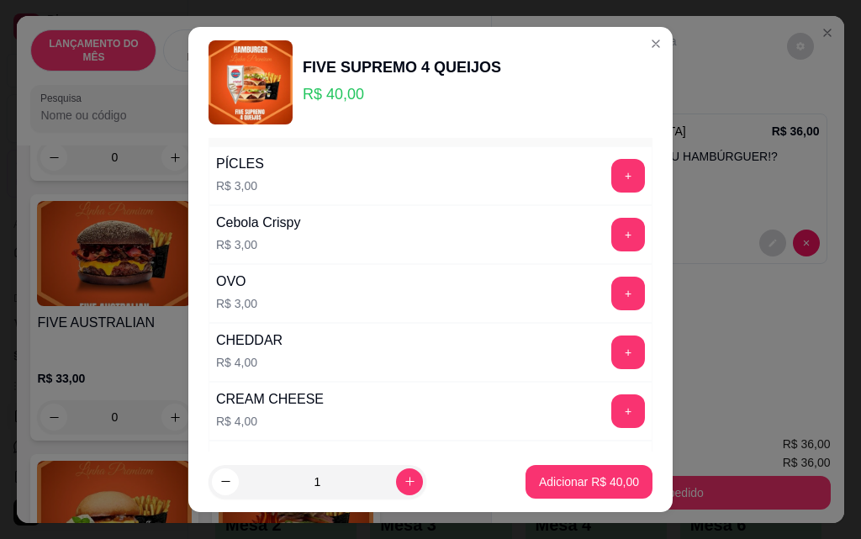
scroll to position [336, 0]
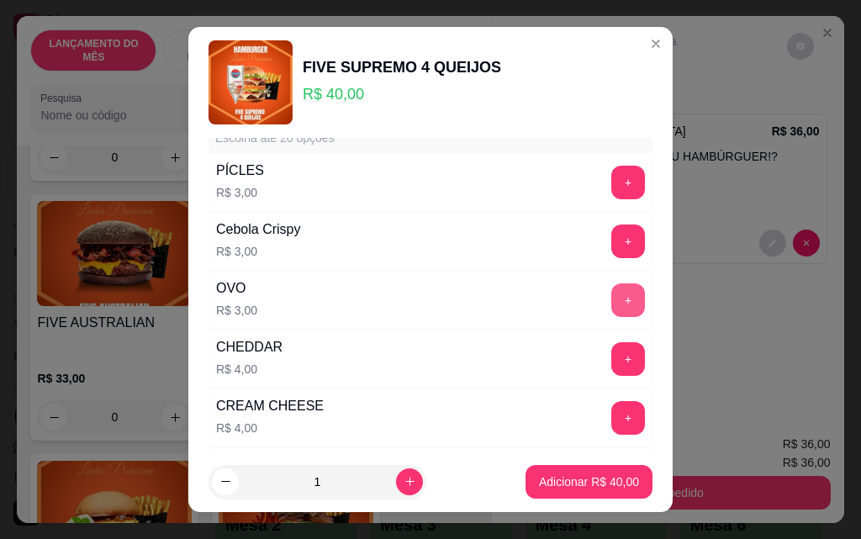
click at [611, 297] on button "+" at bounding box center [628, 300] width 34 height 34
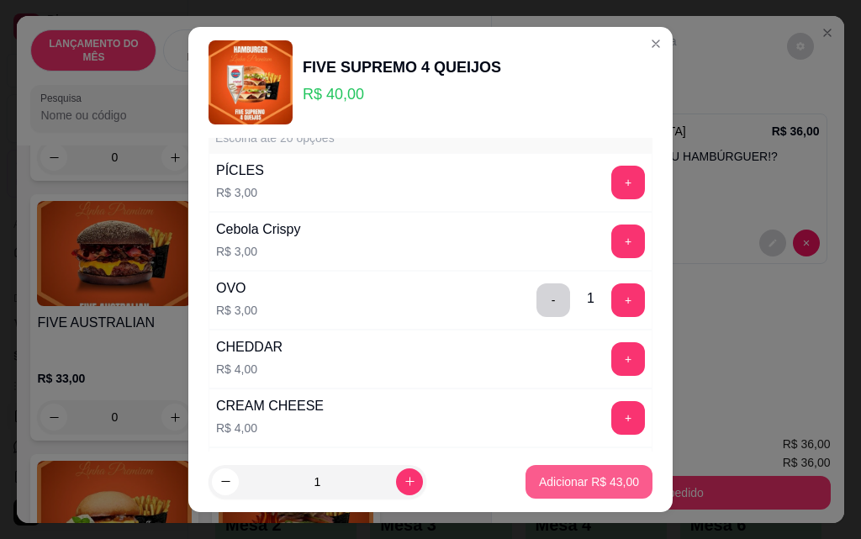
click at [557, 478] on p "Adicionar R$ 43,00" at bounding box center [589, 481] width 100 height 17
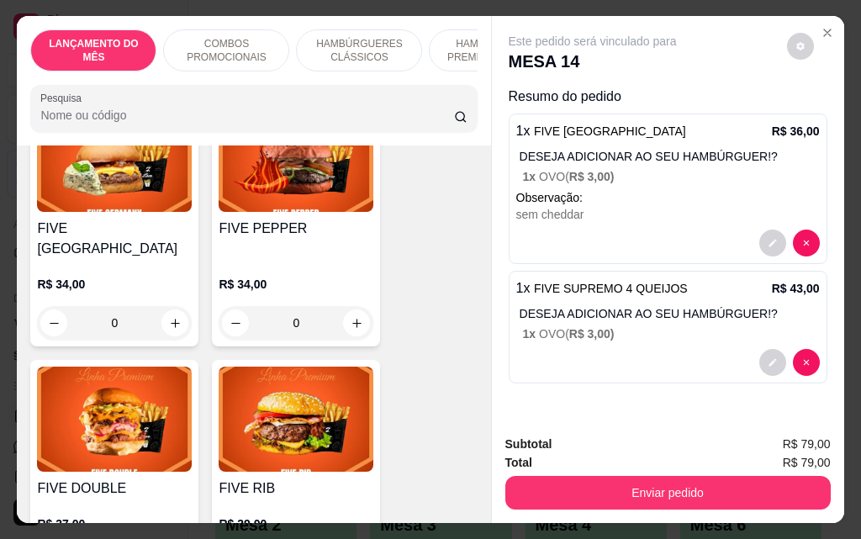
scroll to position [2606, 0]
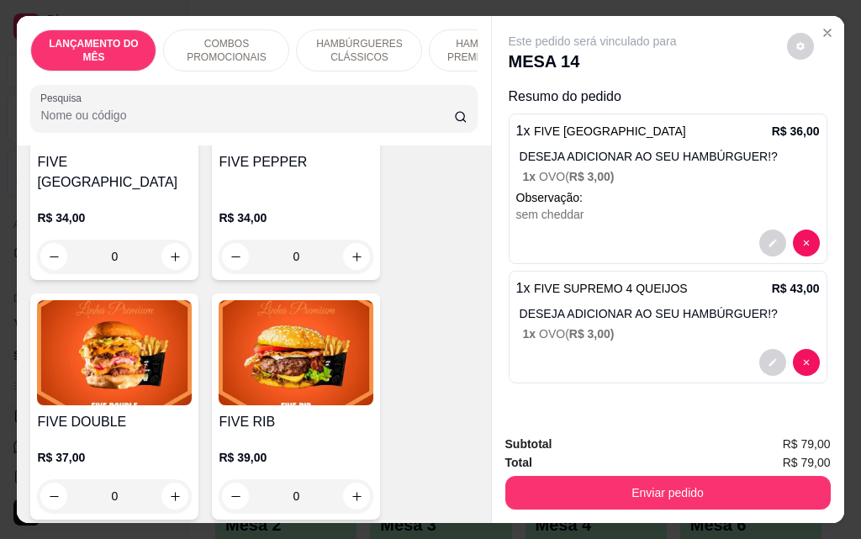
click at [168, 479] on div "0" at bounding box center [114, 496] width 155 height 34
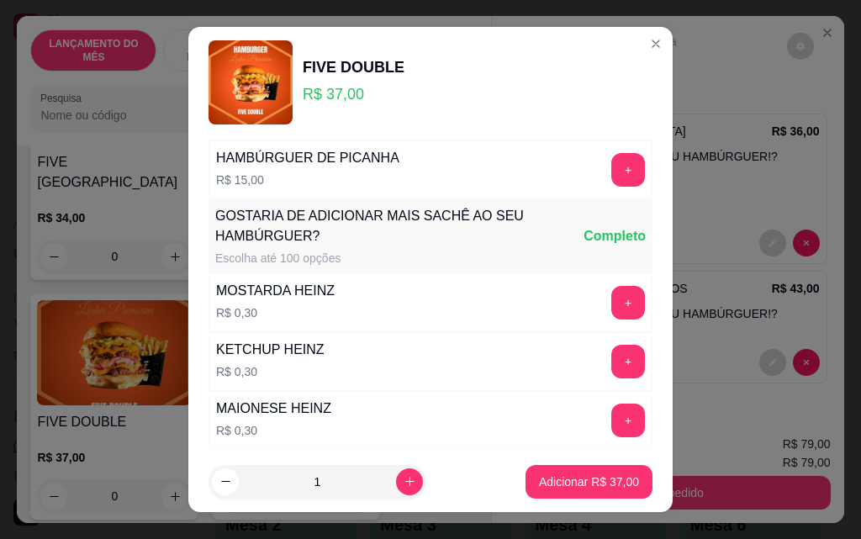
scroll to position [1591, 0]
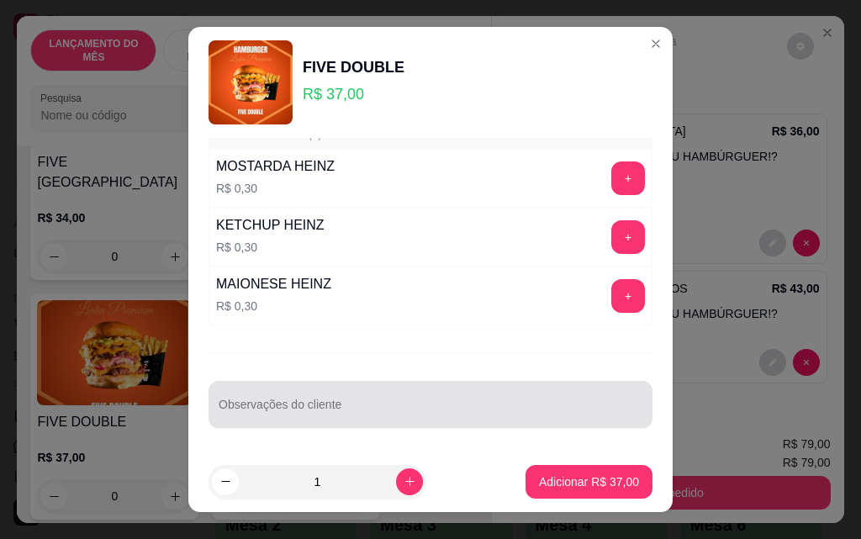
drag, startPoint x: 370, startPoint y: 411, endPoint x: 350, endPoint y: 407, distance: 19.8
click at [353, 408] on input "Observações do cliente" at bounding box center [431, 411] width 424 height 17
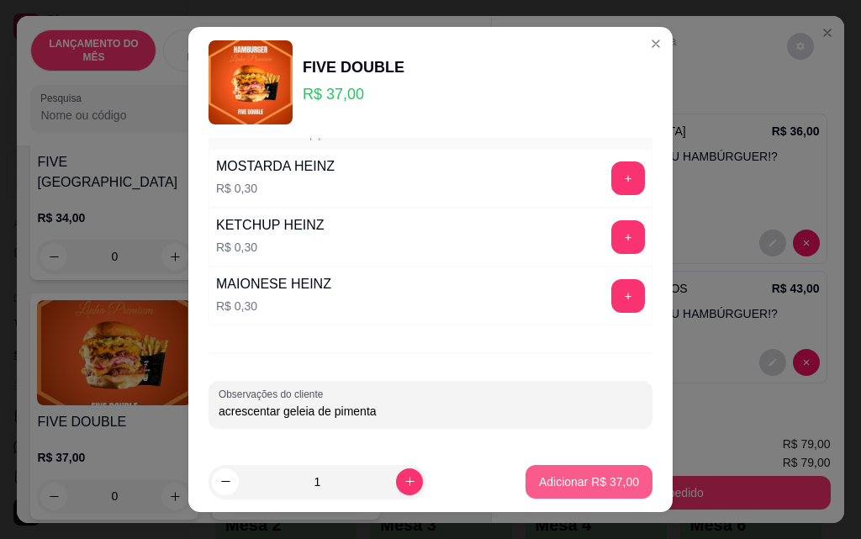
type input "acrescentar geleia de pimenta"
click at [591, 482] on p "Adicionar R$ 37,00" at bounding box center [589, 481] width 100 height 17
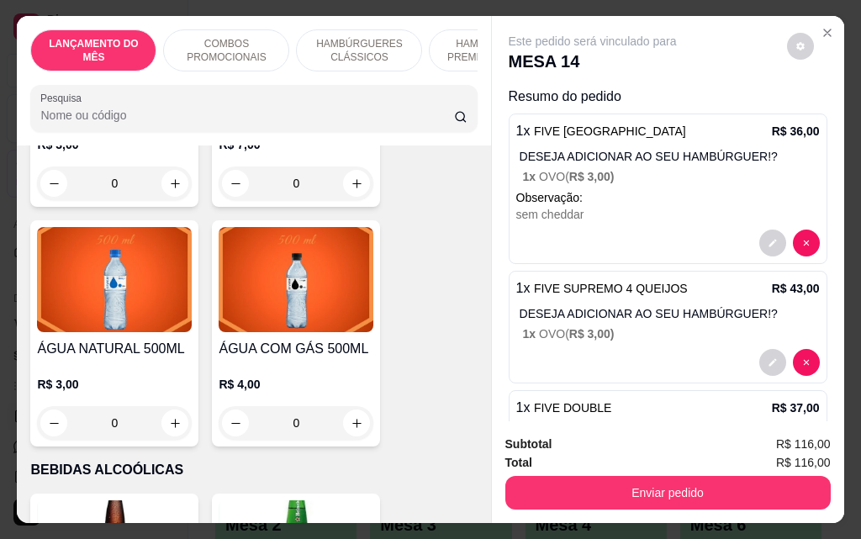
scroll to position [8153, 0]
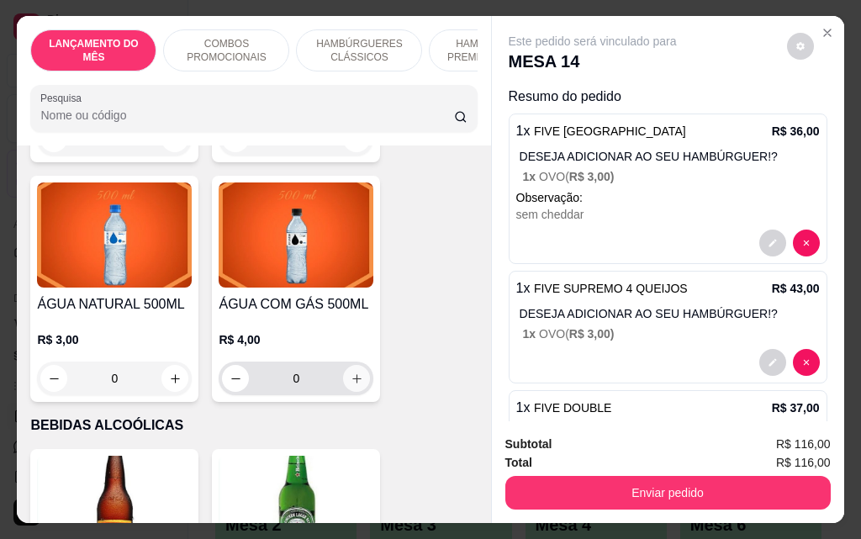
click at [350, 372] on icon "increase-product-quantity" at bounding box center [356, 378] width 13 height 13
type input "1"
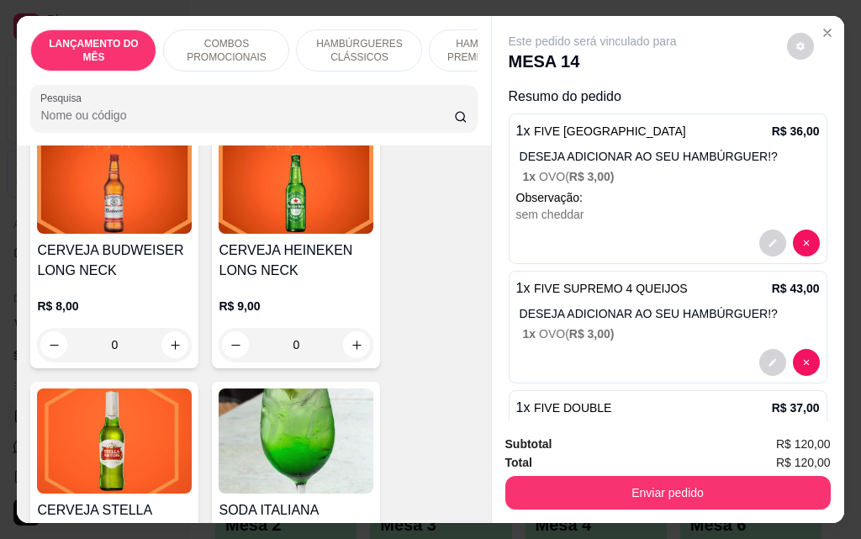
scroll to position [8825, 0]
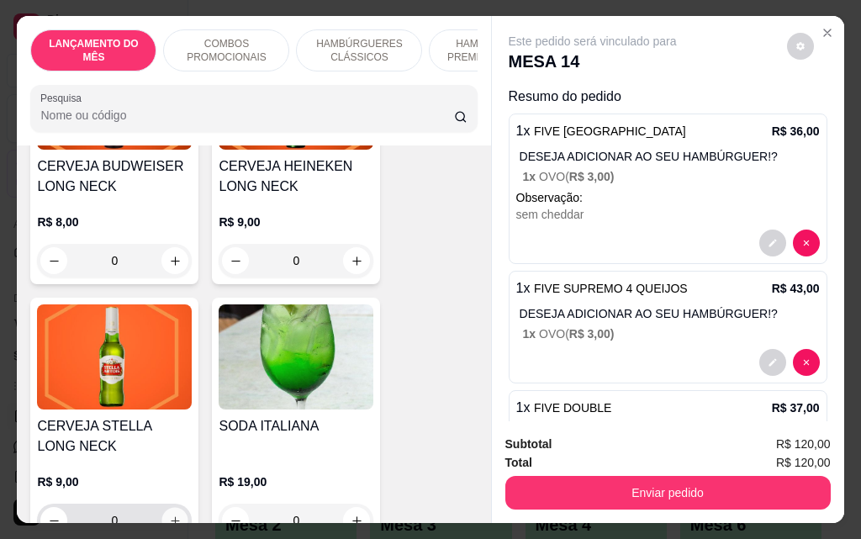
click at [172, 514] on icon "increase-product-quantity" at bounding box center [175, 520] width 13 height 13
type input "1"
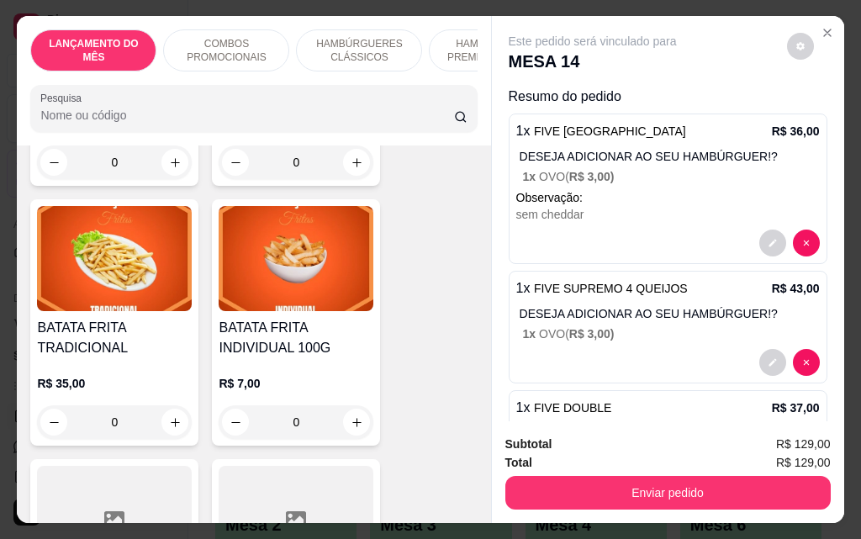
scroll to position [6136, 0]
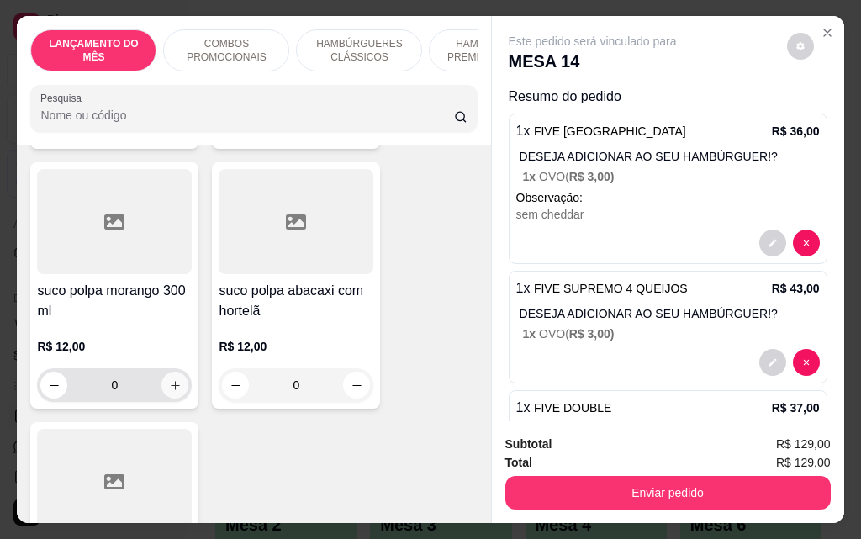
click at [170, 379] on icon "increase-product-quantity" at bounding box center [175, 385] width 13 height 13
type input "1"
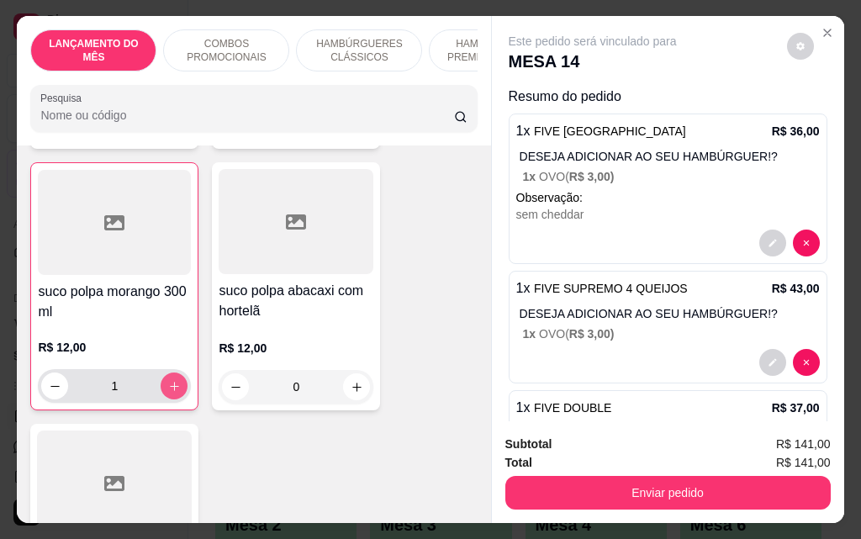
scroll to position [6136, 0]
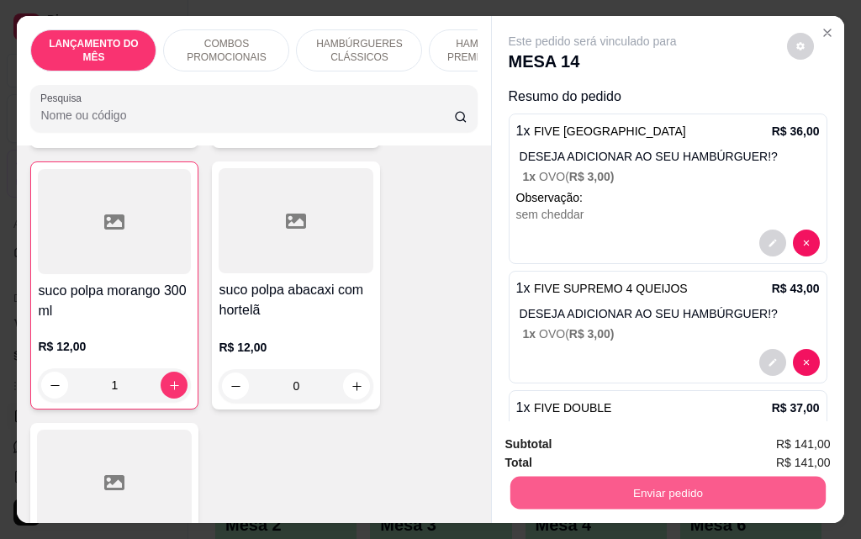
click at [603, 487] on button "Enviar pedido" at bounding box center [666, 492] width 315 height 33
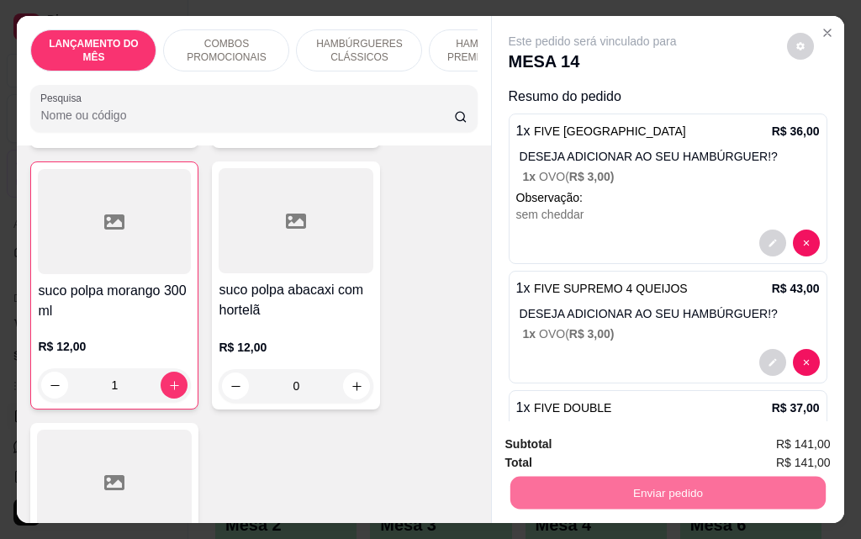
click at [775, 447] on button "Enviar pedido" at bounding box center [786, 444] width 92 height 31
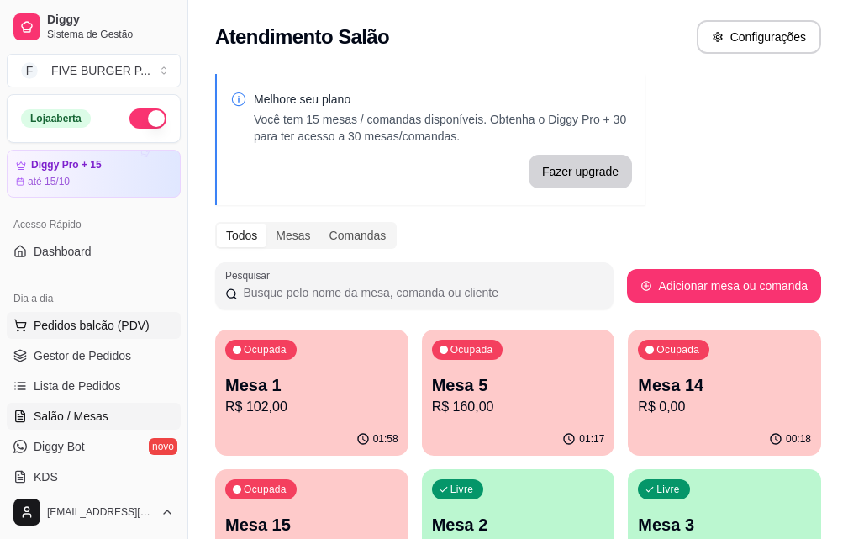
click at [113, 331] on span "Pedidos balcão (PDV)" at bounding box center [92, 325] width 116 height 17
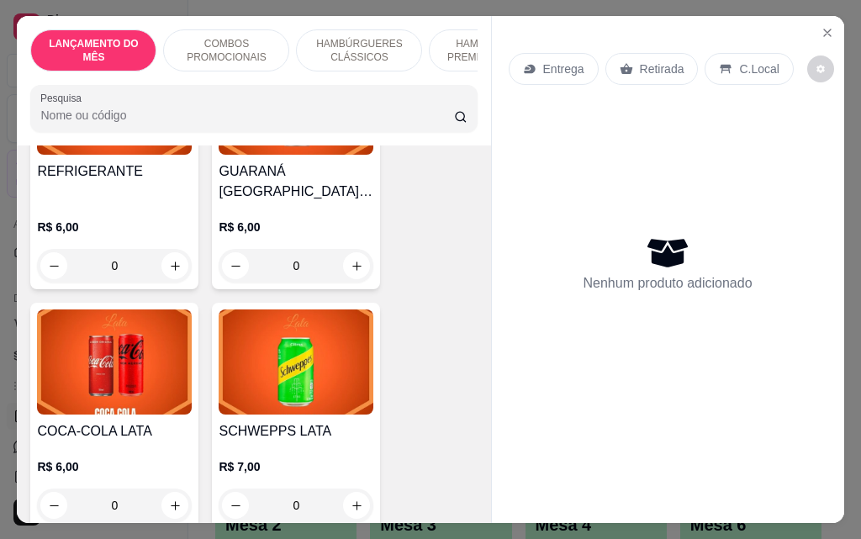
scroll to position [6892, 0]
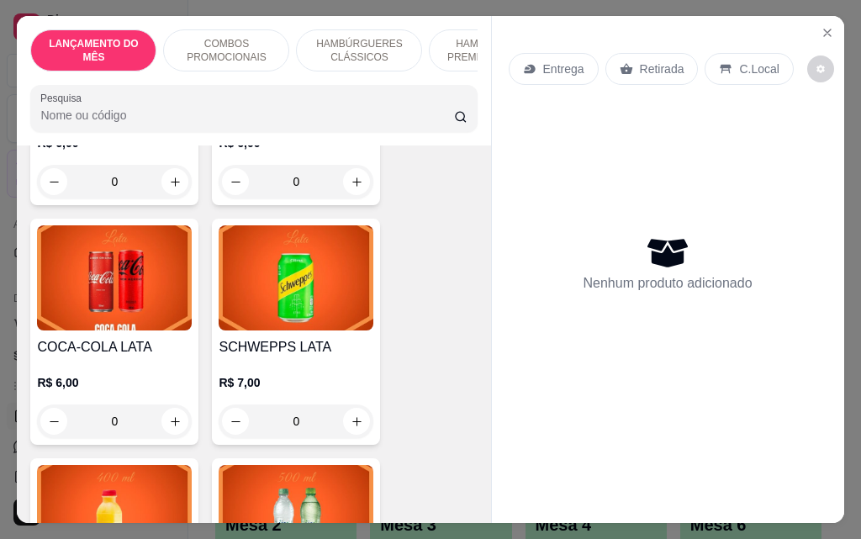
click at [177, 404] on div "0" at bounding box center [114, 421] width 155 height 34
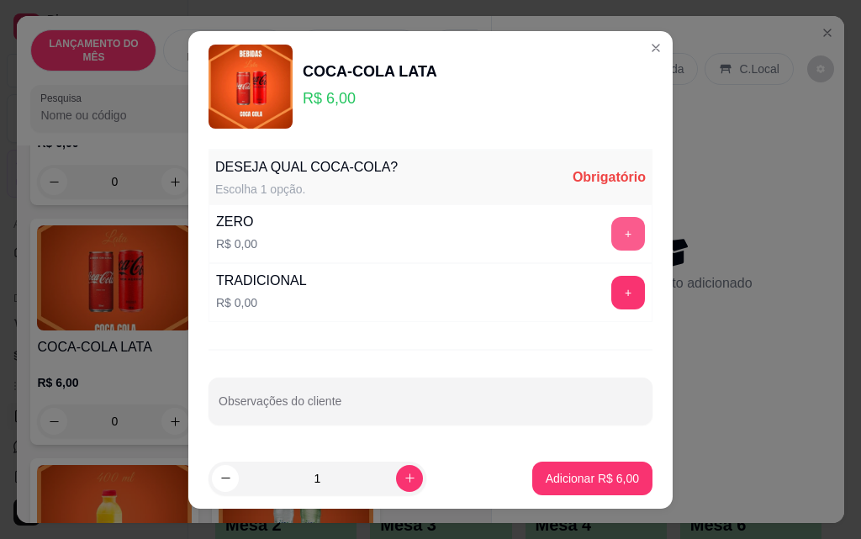
click at [611, 234] on button "+" at bounding box center [628, 234] width 34 height 34
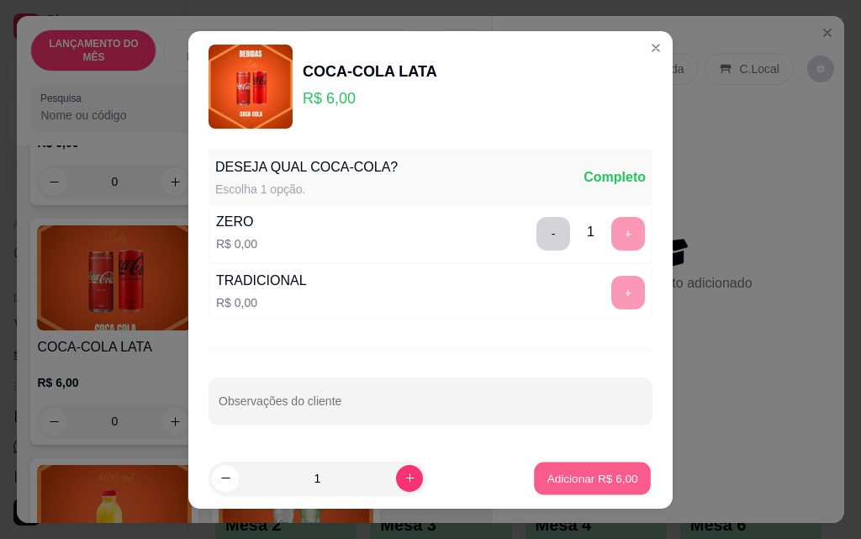
click at [566, 485] on p "Adicionar R$ 6,00" at bounding box center [591, 478] width 91 height 16
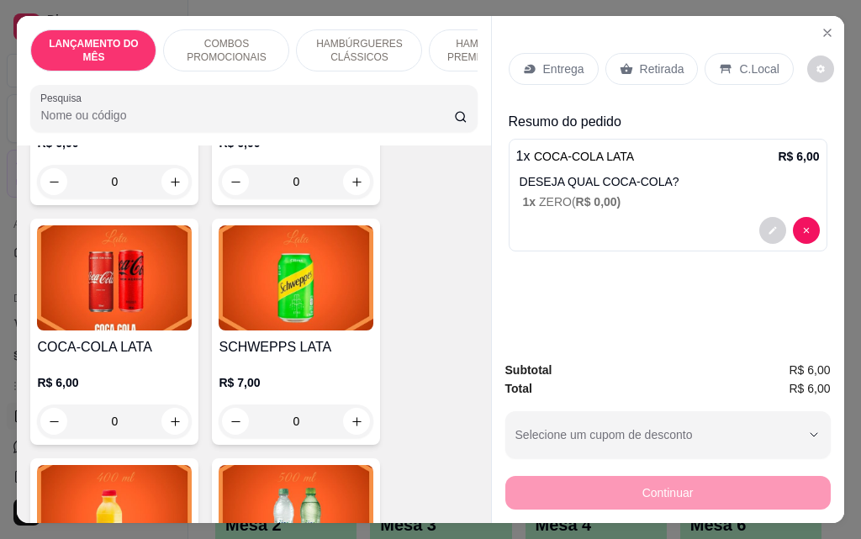
click at [640, 67] on p "Retirada" at bounding box center [662, 69] width 45 height 17
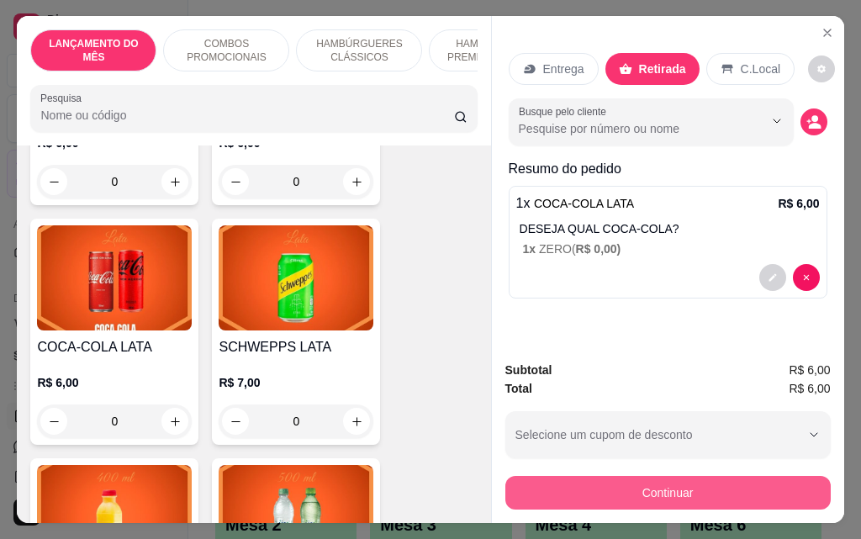
click at [555, 497] on button "Continuar" at bounding box center [667, 493] width 325 height 34
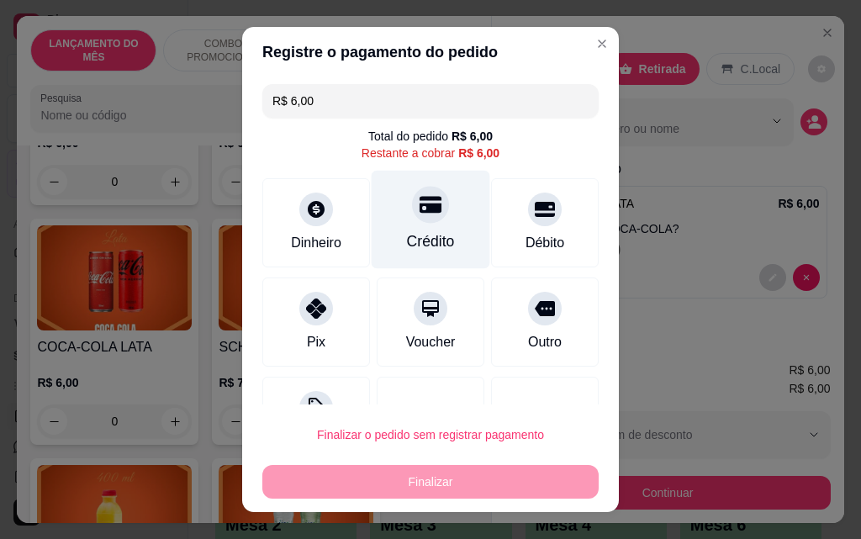
click at [419, 235] on div "Crédito" at bounding box center [431, 241] width 48 height 22
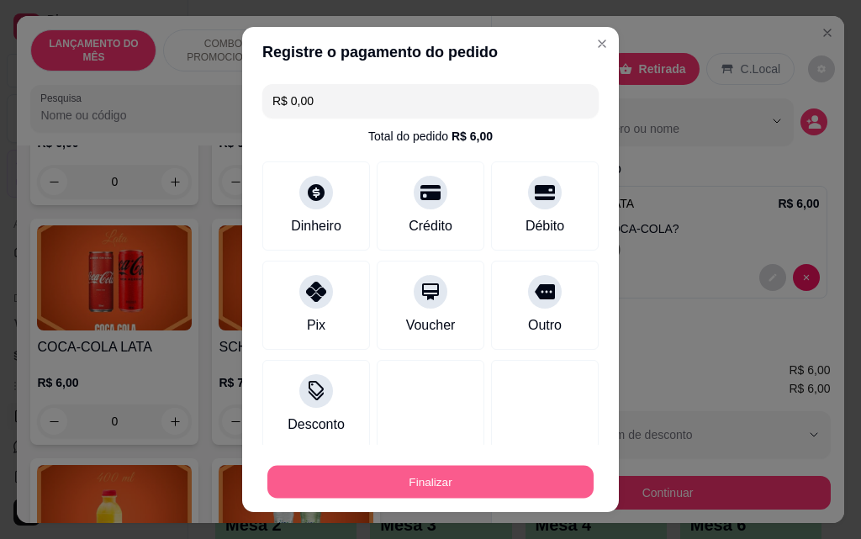
click at [514, 479] on button "Finalizar" at bounding box center [430, 482] width 326 height 33
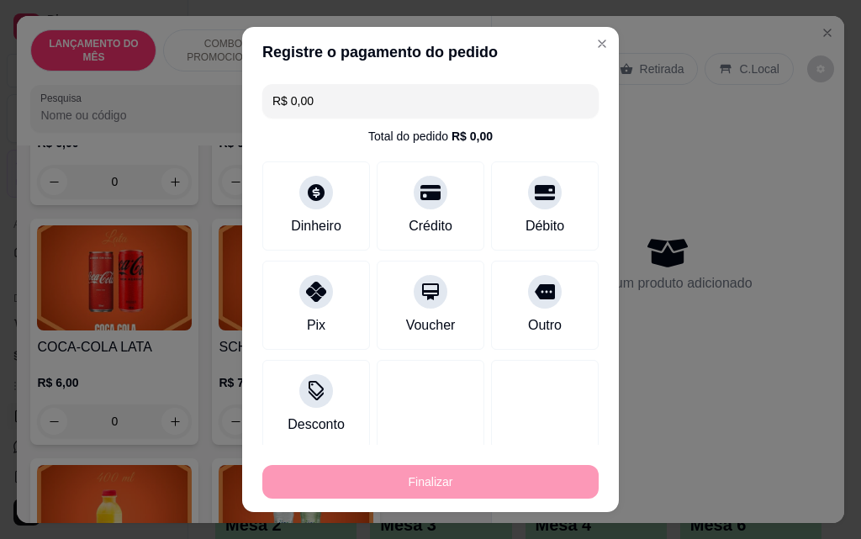
type input "-R$ 6,00"
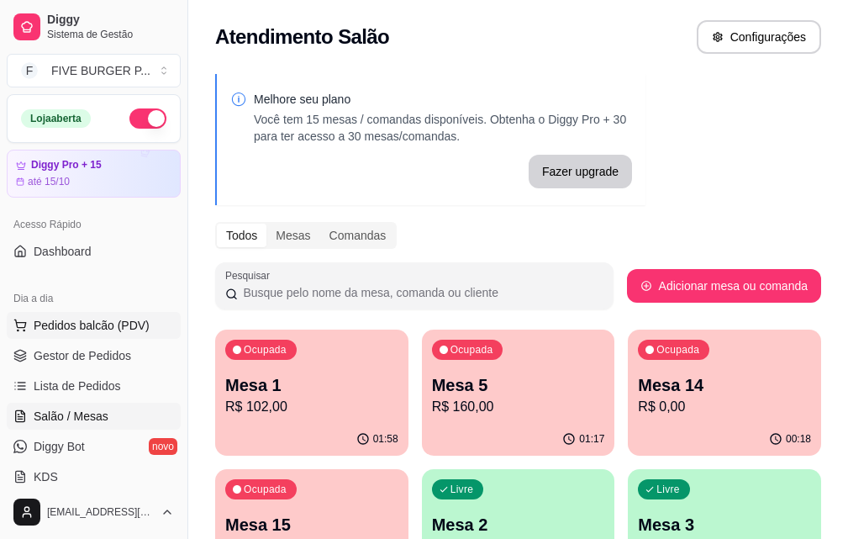
click at [99, 329] on span "Pedidos balcão (PDV)" at bounding box center [92, 325] width 116 height 17
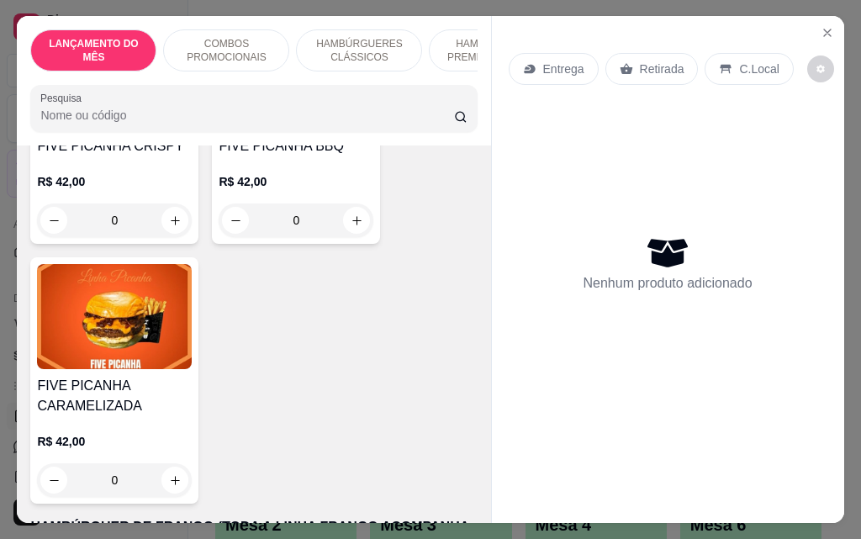
scroll to position [3194, 0]
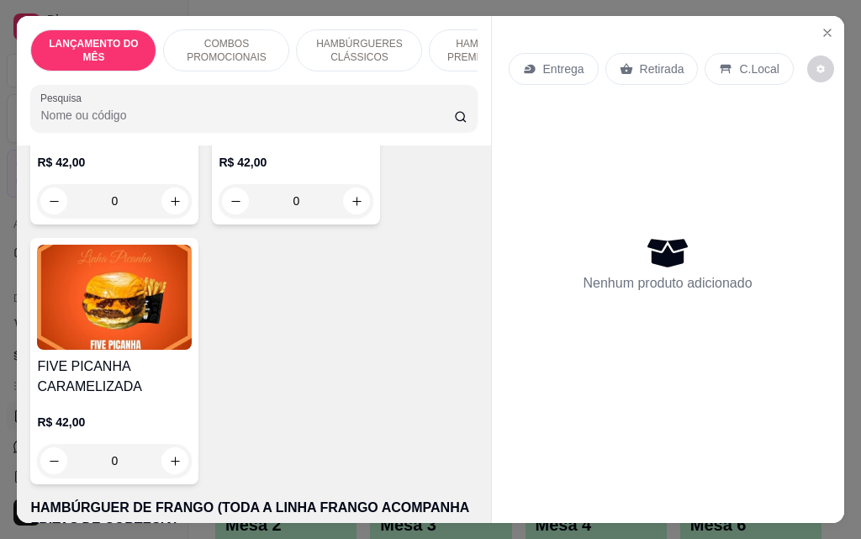
click at [166, 444] on div "0" at bounding box center [114, 461] width 155 height 34
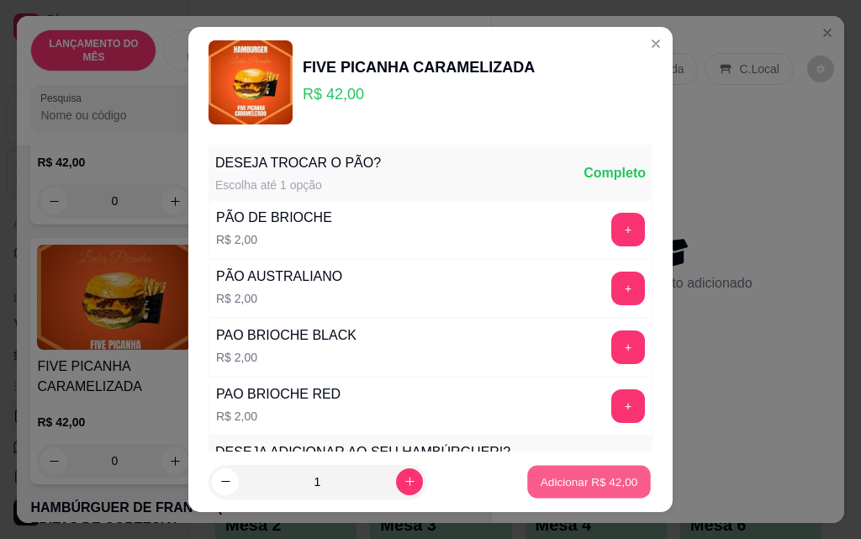
click at [607, 487] on p "Adicionar R$ 42,00" at bounding box center [588, 481] width 97 height 16
type input "1"
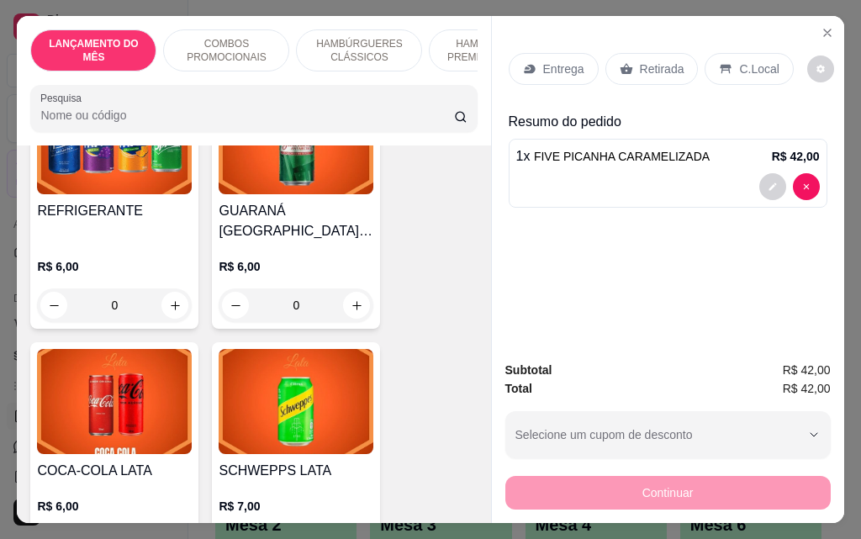
scroll to position [6808, 0]
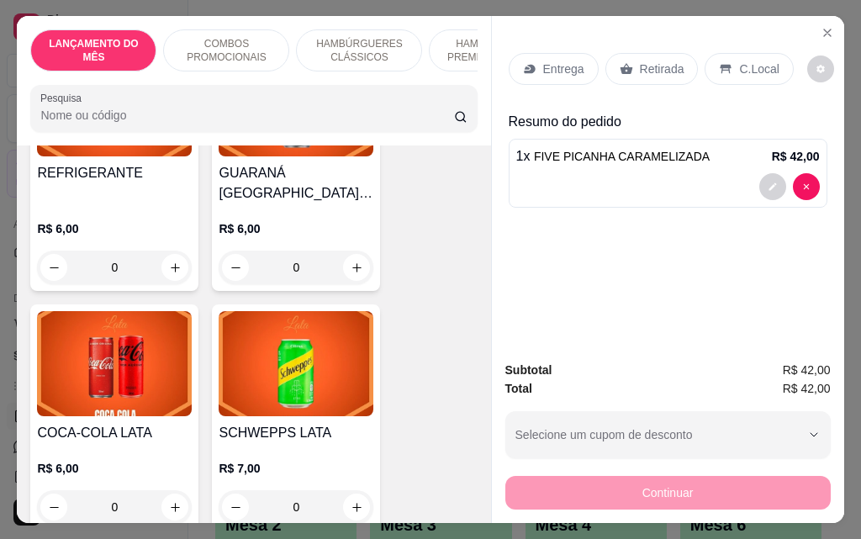
click at [176, 490] on div "0" at bounding box center [114, 507] width 155 height 34
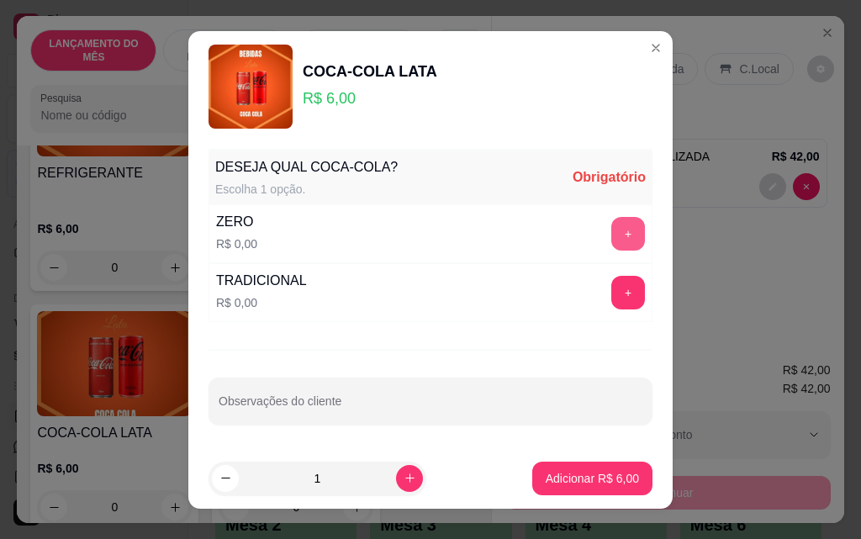
click at [611, 235] on button "+" at bounding box center [628, 234] width 34 height 34
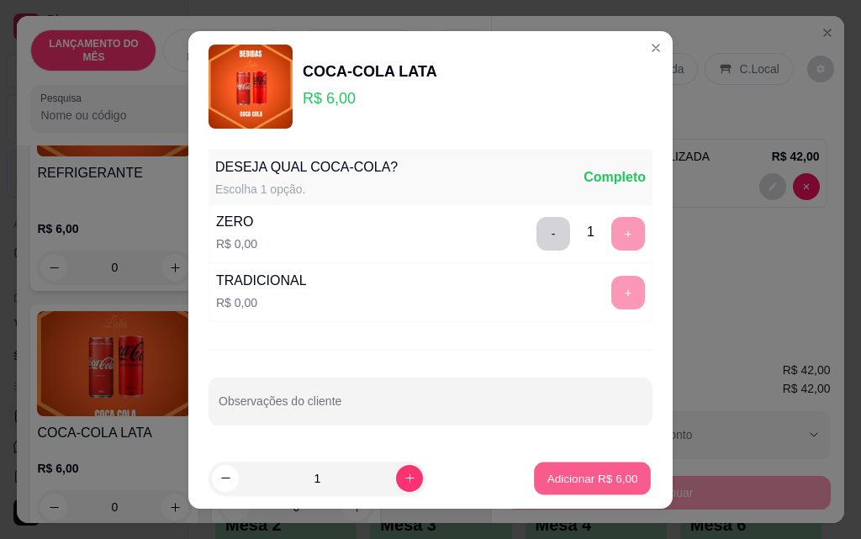
click at [565, 485] on p "Adicionar R$ 6,00" at bounding box center [591, 478] width 91 height 16
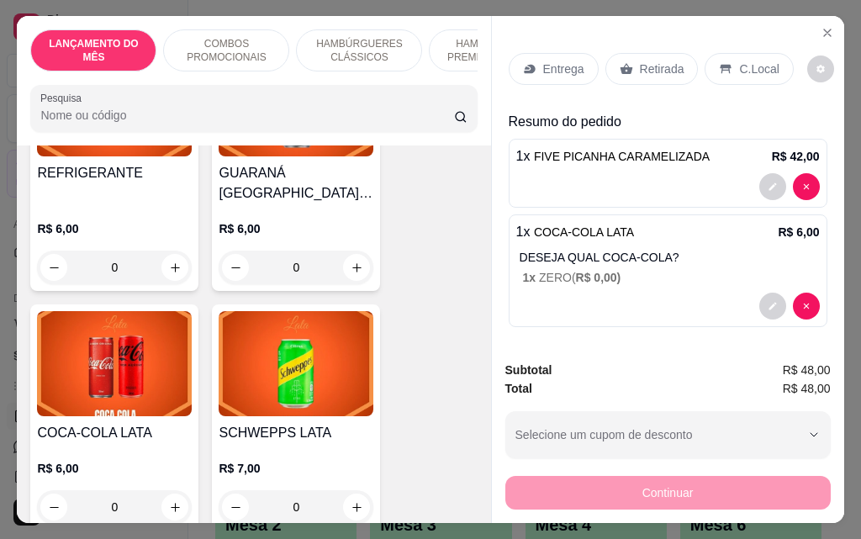
click at [579, 57] on div "Entrega" at bounding box center [553, 69] width 90 height 32
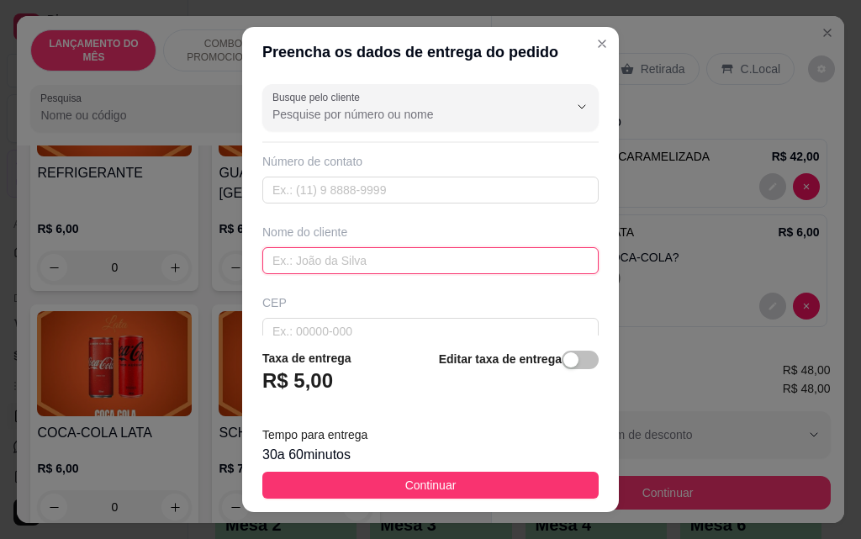
click at [388, 262] on input "text" at bounding box center [430, 260] width 336 height 27
type input "isadora"
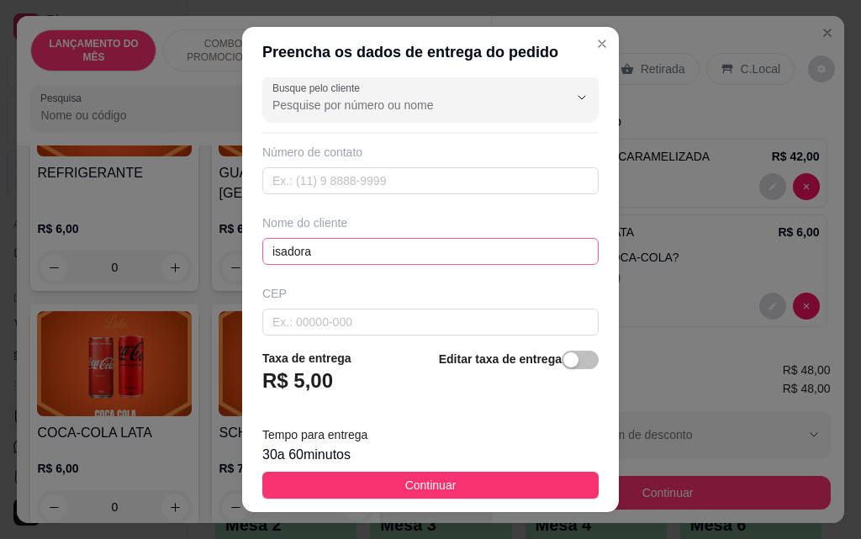
scroll to position [196, 0]
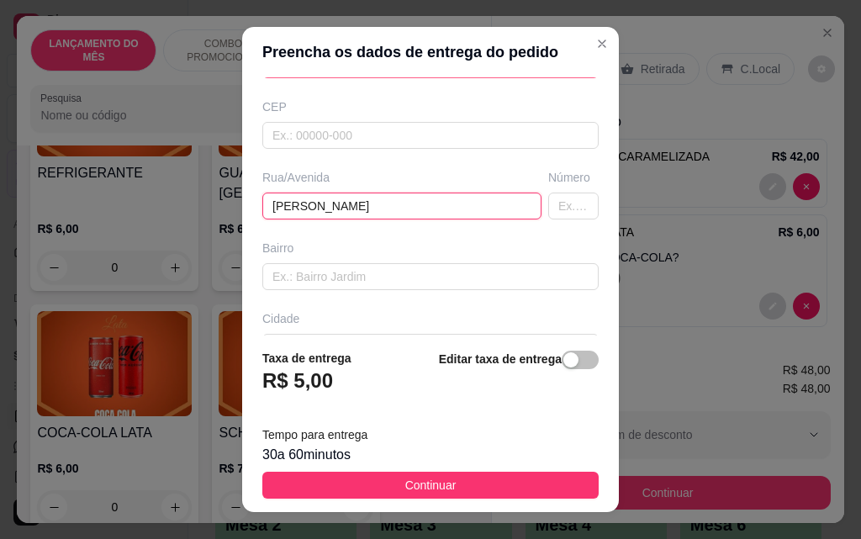
type input "[PERSON_NAME]"
type input "77"
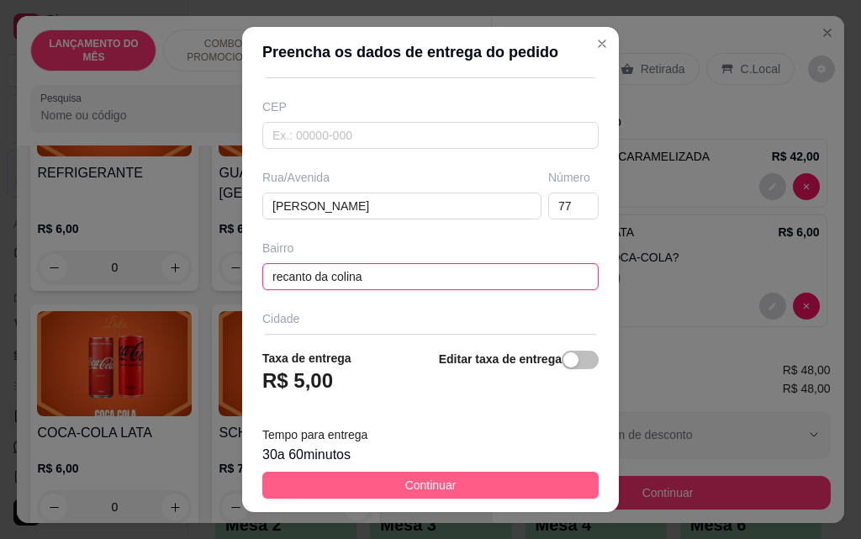
type input "recanto da colina"
click at [429, 484] on span "Continuar" at bounding box center [430, 485] width 51 height 18
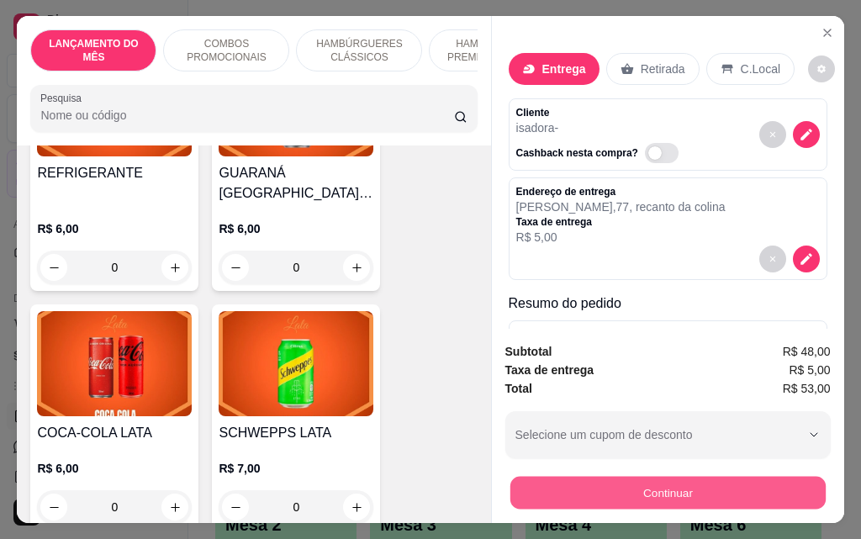
click at [570, 476] on button "Continuar" at bounding box center [666, 492] width 315 height 33
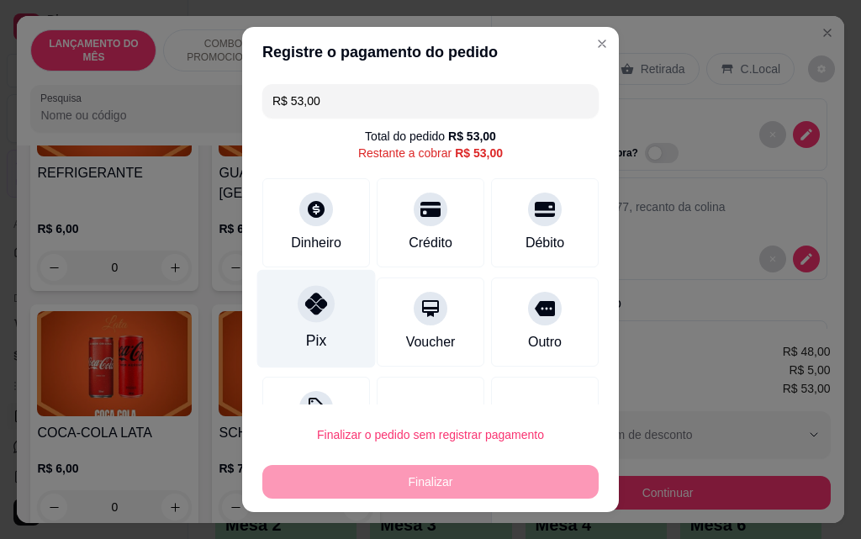
click at [305, 303] on icon at bounding box center [316, 303] width 22 height 22
type input "R$ 0,00"
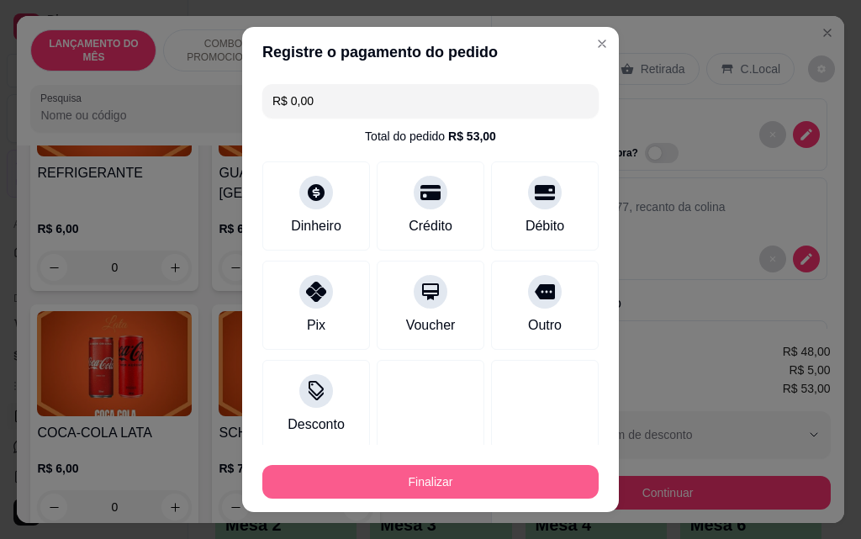
click at [484, 482] on button "Finalizar" at bounding box center [430, 482] width 336 height 34
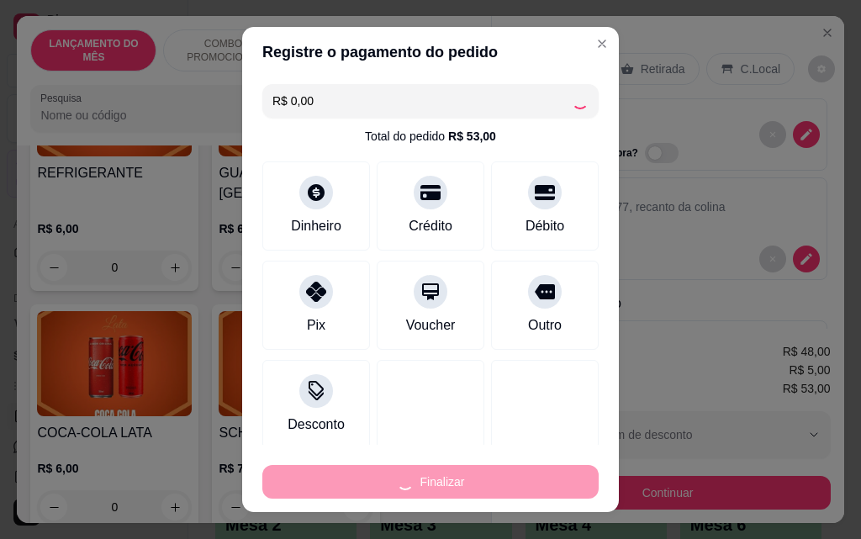
type input "0"
type input "-R$ 53,00"
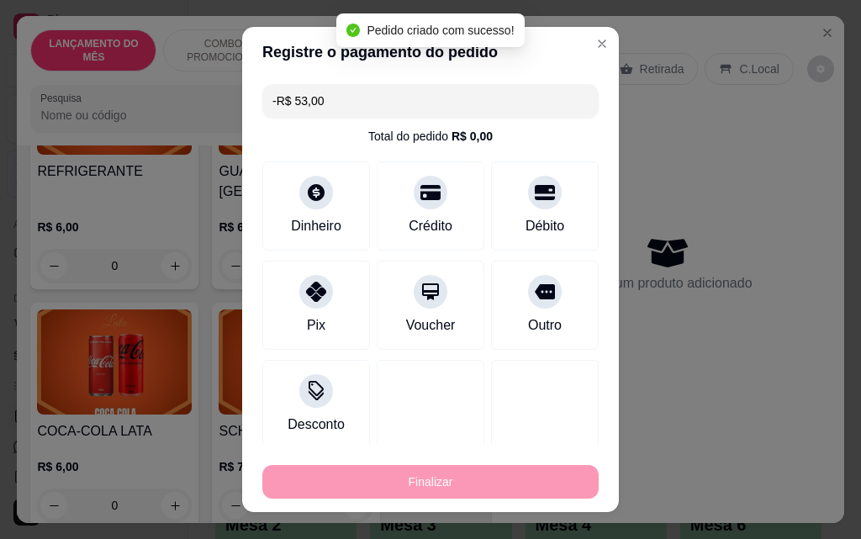
scroll to position [6806, 0]
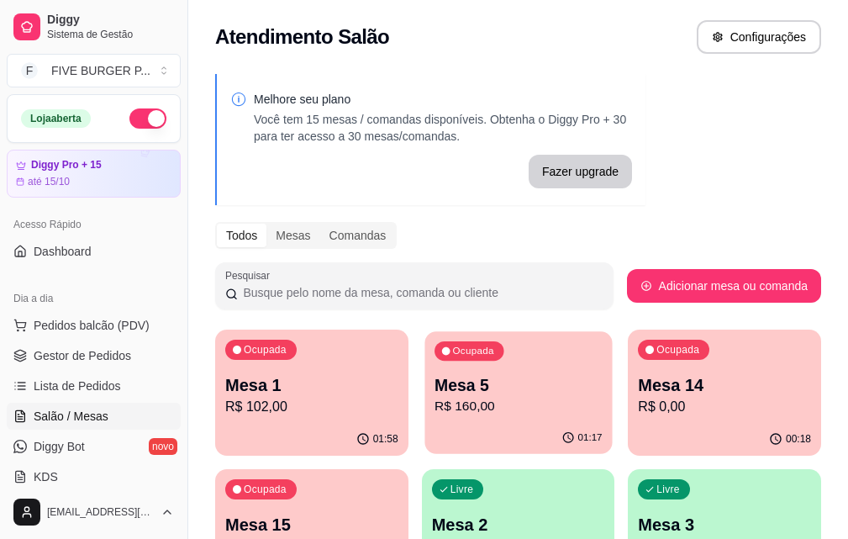
click at [474, 399] on p "R$ 160,00" at bounding box center [519, 406] width 168 height 19
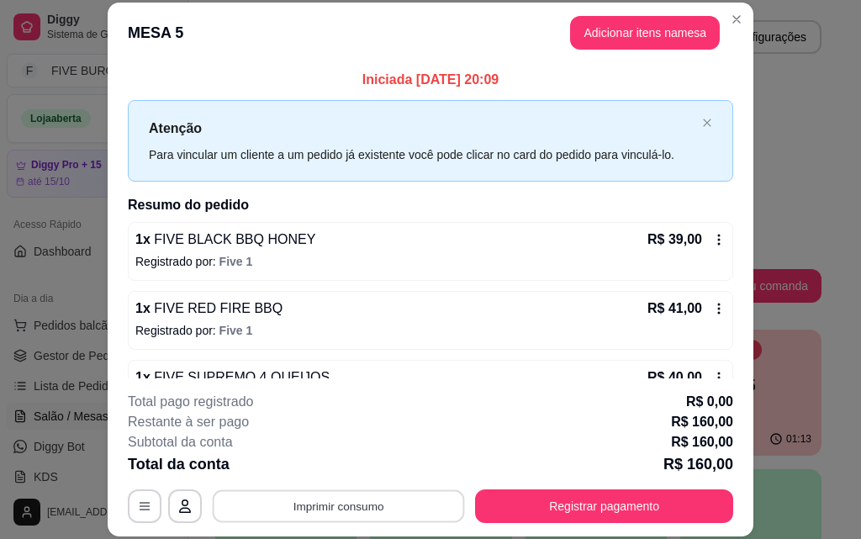
click at [398, 505] on button "Imprimir consumo" at bounding box center [339, 505] width 252 height 33
click at [340, 460] on button "IMPRESSORA" at bounding box center [338, 467] width 122 height 27
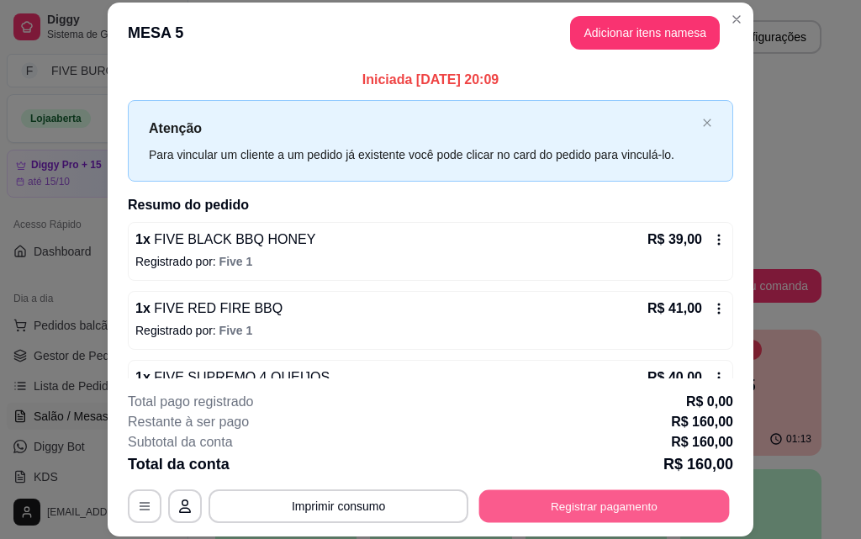
click at [661, 495] on button "Registrar pagamento" at bounding box center [604, 505] width 250 height 33
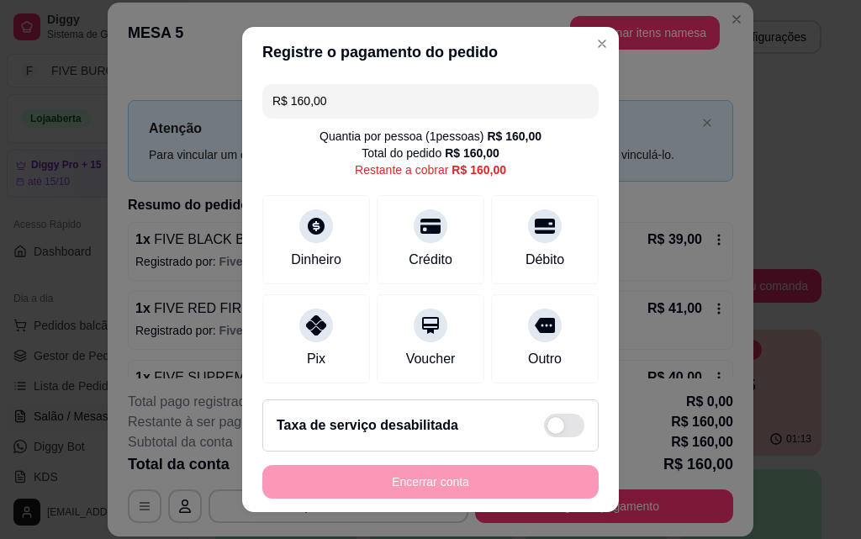
drag, startPoint x: 381, startPoint y: 99, endPoint x: 98, endPoint y: 99, distance: 282.4
click at [98, 99] on div "Registre o pagamento do pedido R$ 160,00 Quantia por pessoa ( 1 pessoas) R$ 160…" at bounding box center [430, 269] width 861 height 539
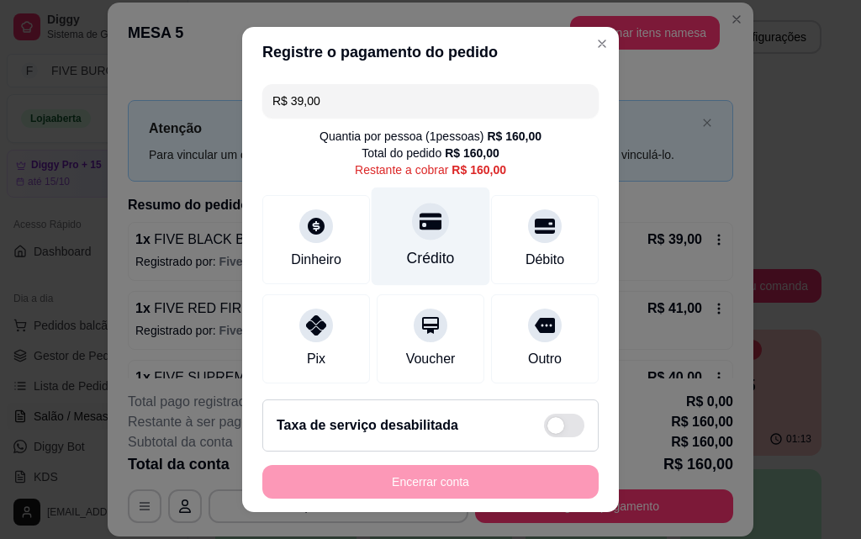
click at [437, 257] on div "Crédito" at bounding box center [430, 236] width 119 height 98
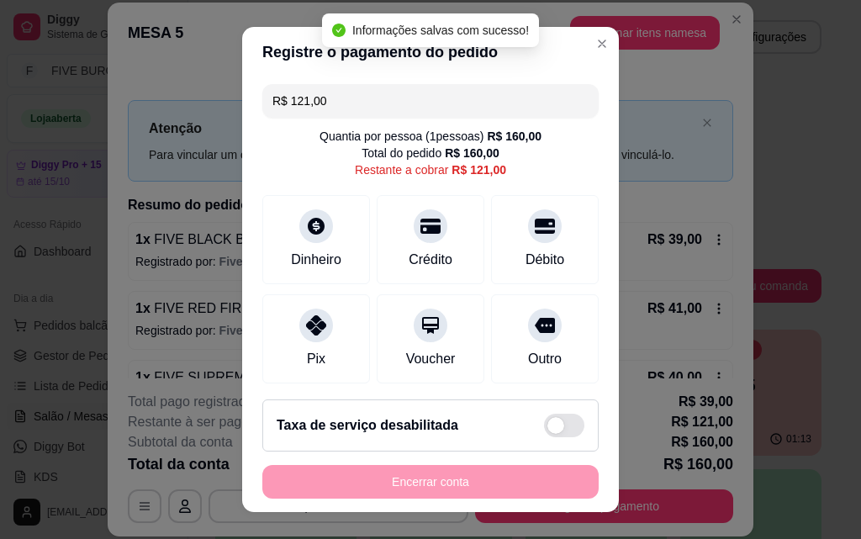
drag, startPoint x: 341, startPoint y: 108, endPoint x: 180, endPoint y: 106, distance: 161.4
click at [180, 106] on div "Registre o pagamento do pedido R$ 121,00 Quantia por pessoa ( 1 pessoas) R$ 160…" at bounding box center [430, 269] width 861 height 539
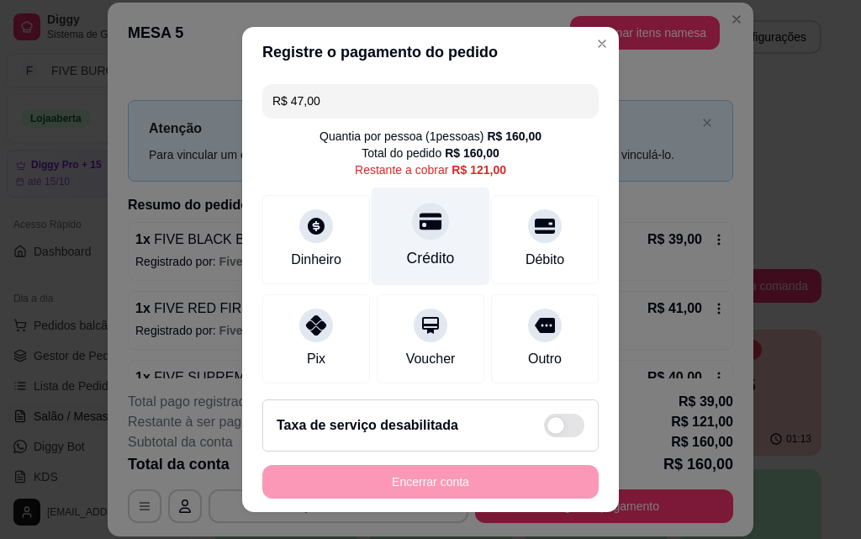
click at [407, 245] on div "Crédito" at bounding box center [430, 236] width 119 height 98
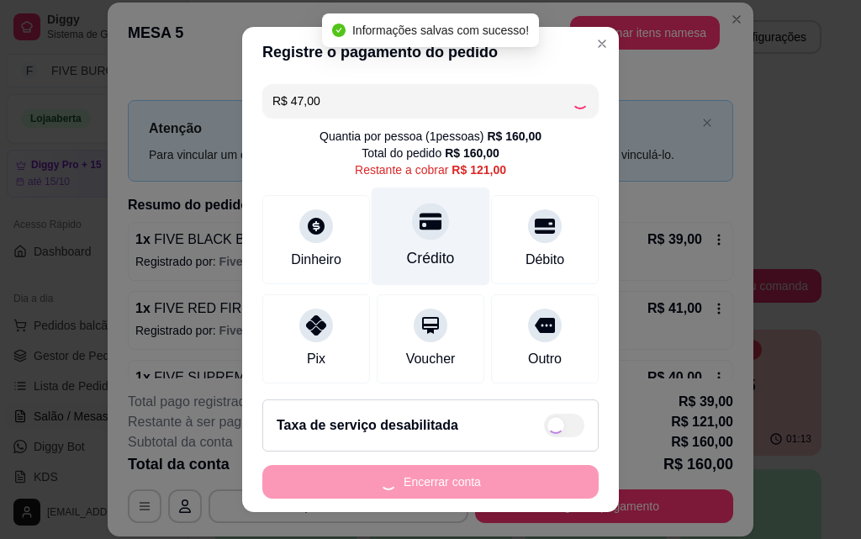
type input "R$ 74,00"
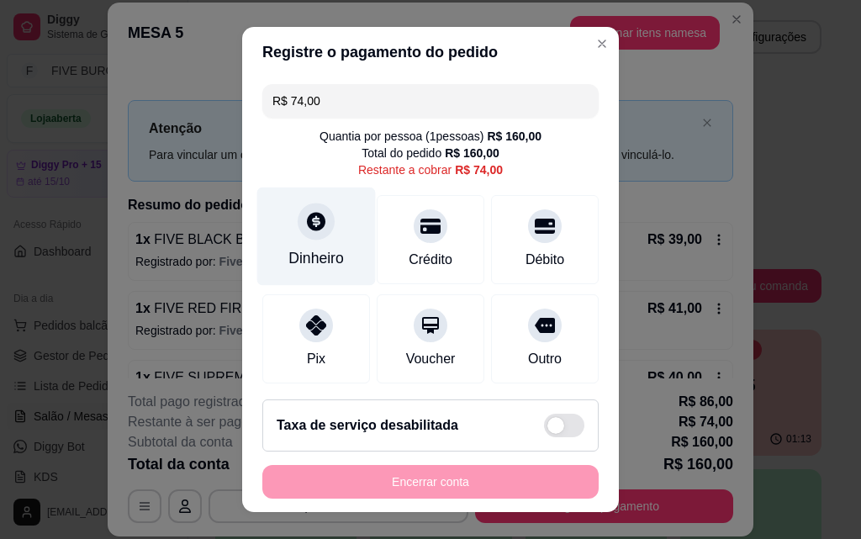
click at [292, 275] on div "Dinheiro" at bounding box center [316, 236] width 119 height 98
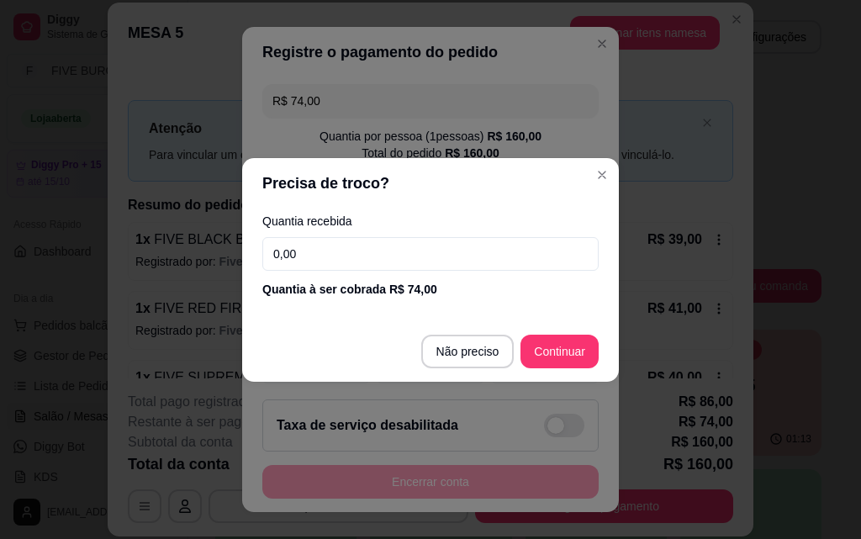
click at [334, 251] on input "0,00" at bounding box center [430, 254] width 336 height 34
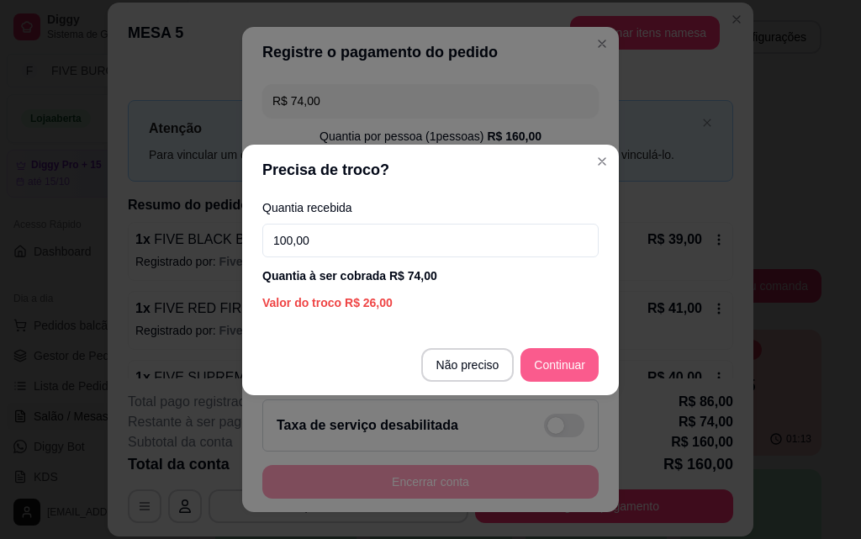
type input "100,00"
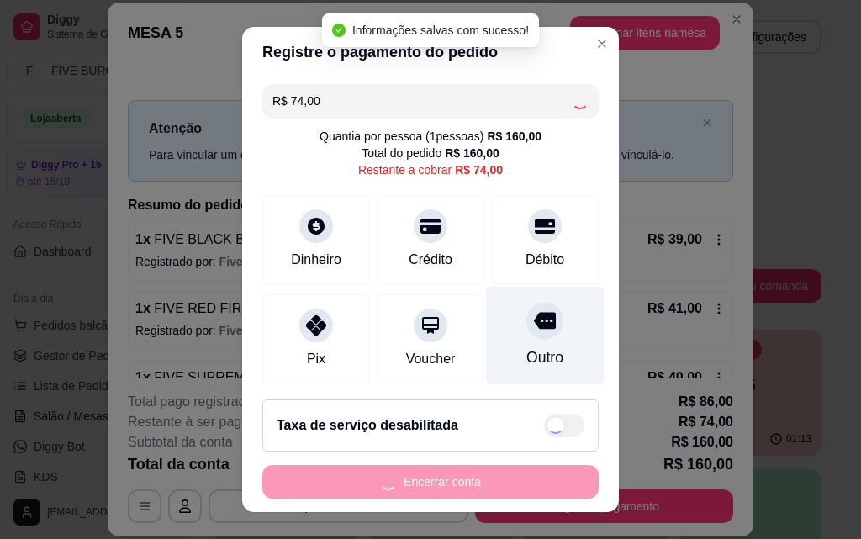
type input "R$ 0,00"
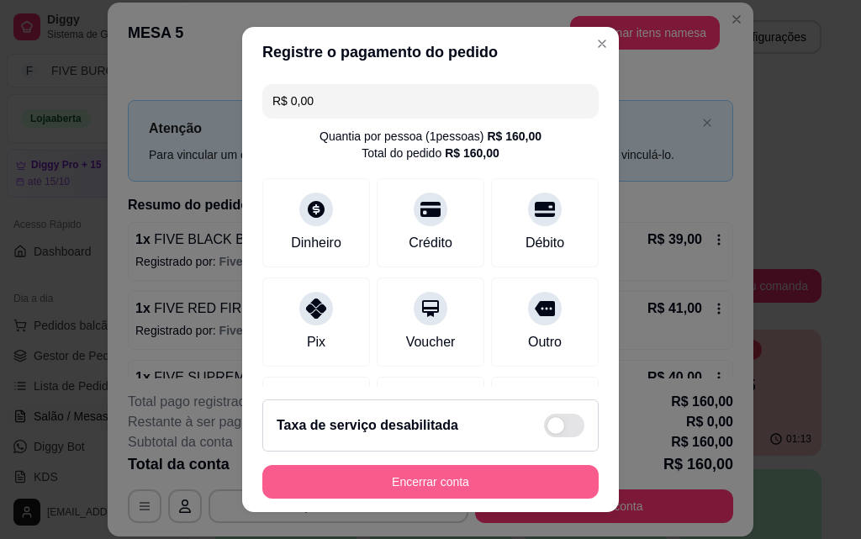
click at [509, 473] on button "Encerrar conta" at bounding box center [430, 482] width 336 height 34
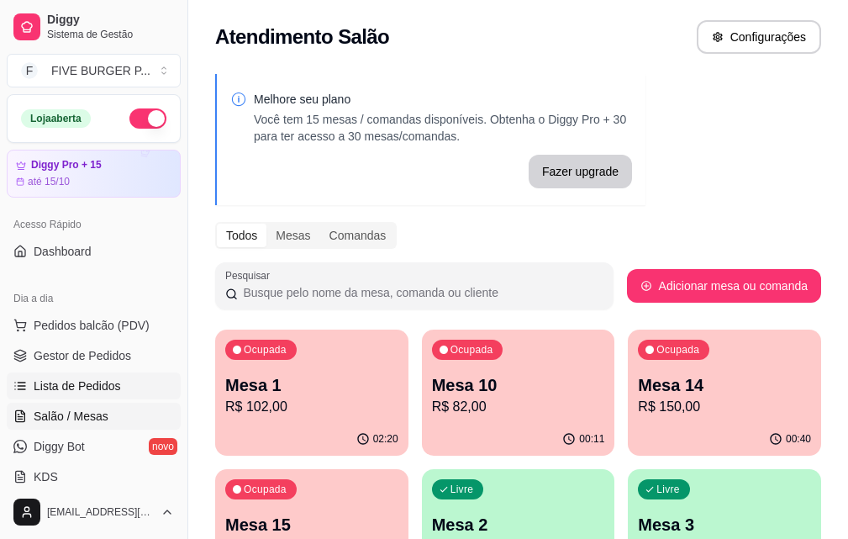
click at [61, 393] on span "Lista de Pedidos" at bounding box center [77, 385] width 87 height 17
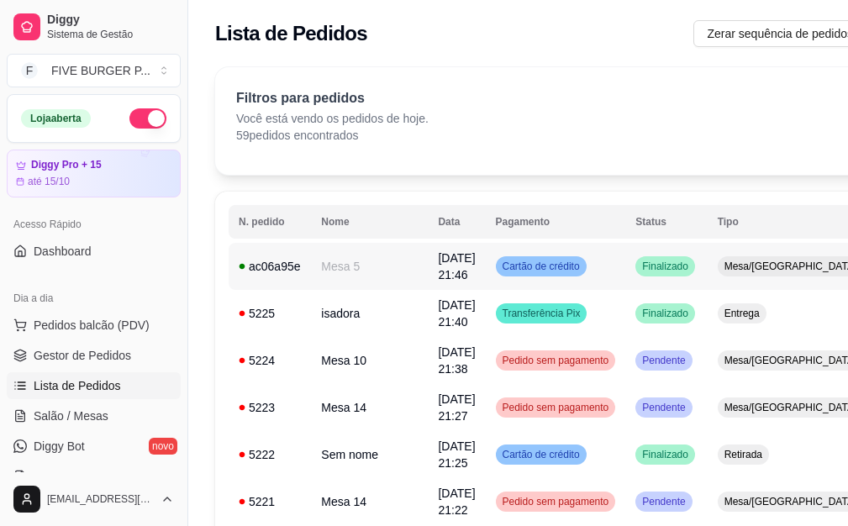
click at [625, 278] on td "Finalizado" at bounding box center [666, 266] width 82 height 47
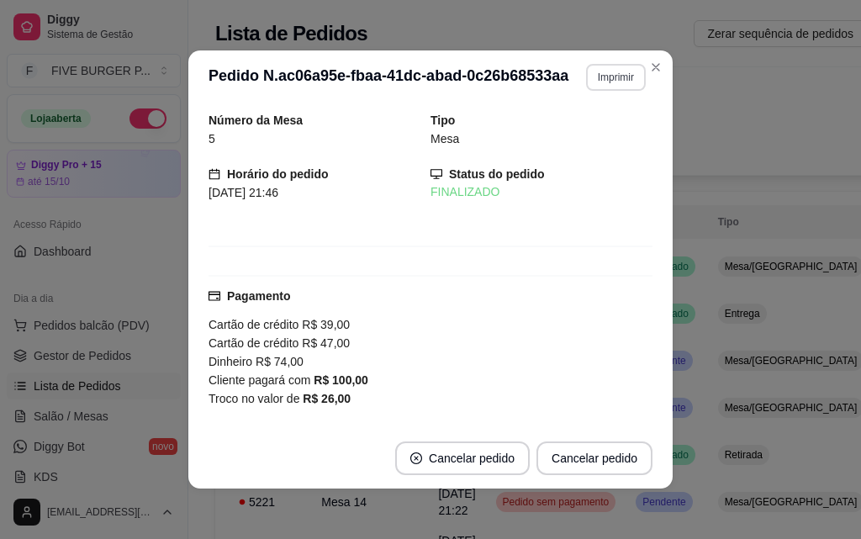
click at [596, 84] on button "Imprimir" at bounding box center [616, 77] width 60 height 27
click at [598, 134] on button "IMPRESSORA" at bounding box center [580, 136] width 122 height 27
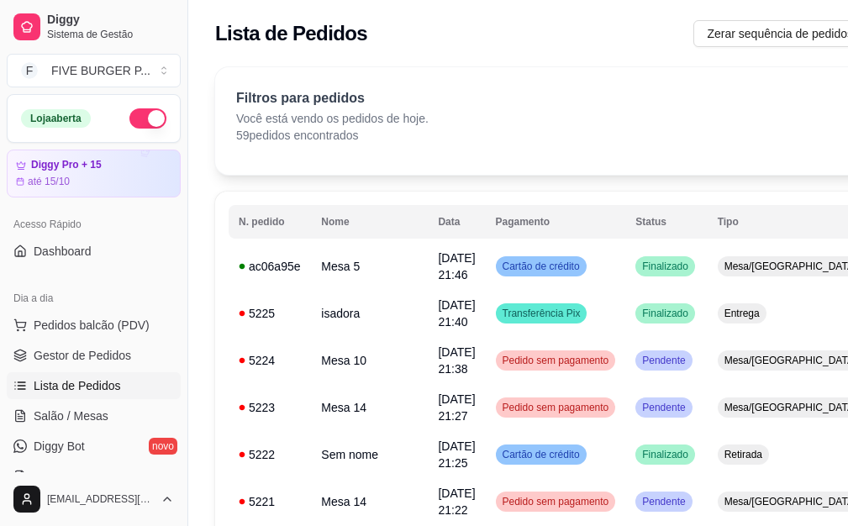
click at [171, 406] on div "Dia a dia Pedidos balcão (PDV) Gestor de Pedidos Lista de Pedidos Salão / Mesas…" at bounding box center [93, 387] width 187 height 219
click at [161, 418] on link "Salão / Mesas" at bounding box center [94, 416] width 174 height 27
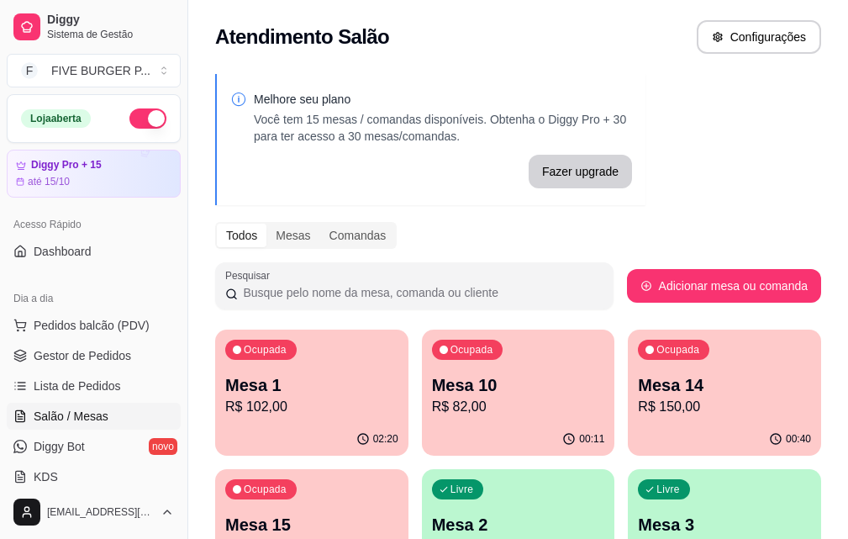
click at [398, 513] on p "Mesa 15" at bounding box center [311, 525] width 173 height 24
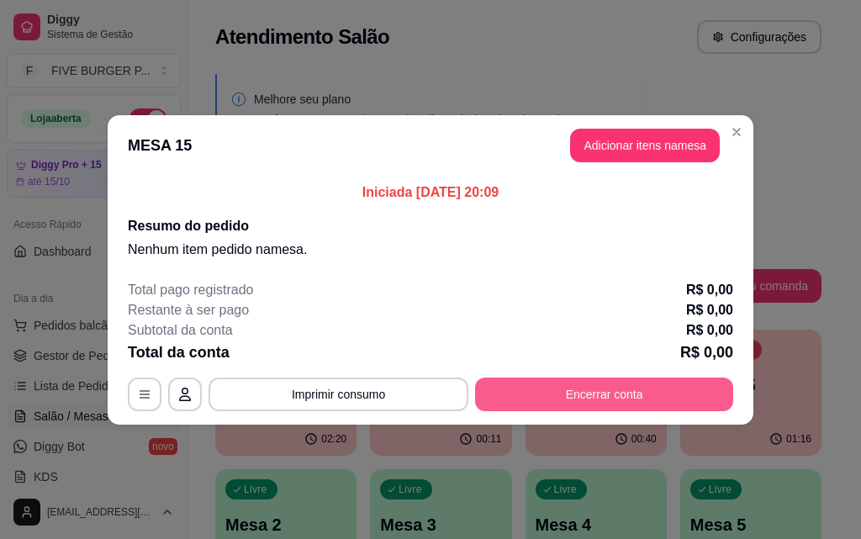
click at [625, 391] on button "Encerrar conta" at bounding box center [604, 394] width 258 height 34
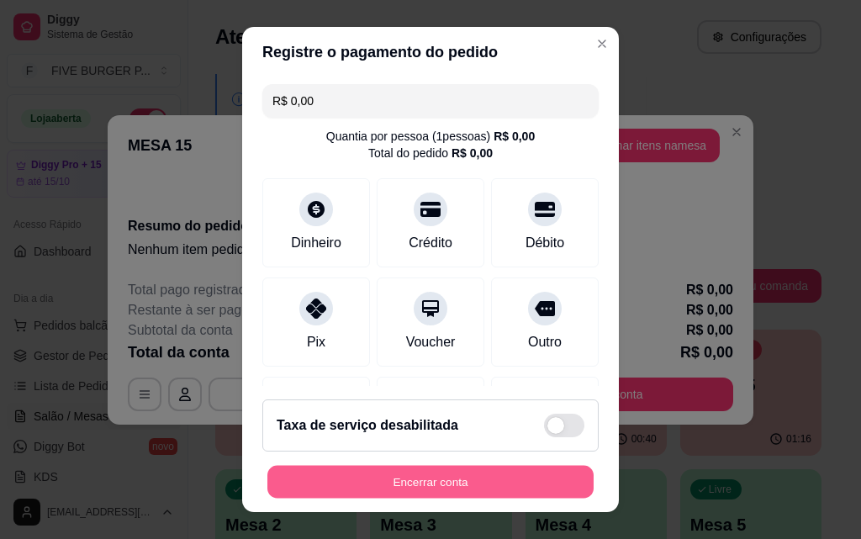
click at [494, 476] on button "Encerrar conta" at bounding box center [430, 482] width 326 height 33
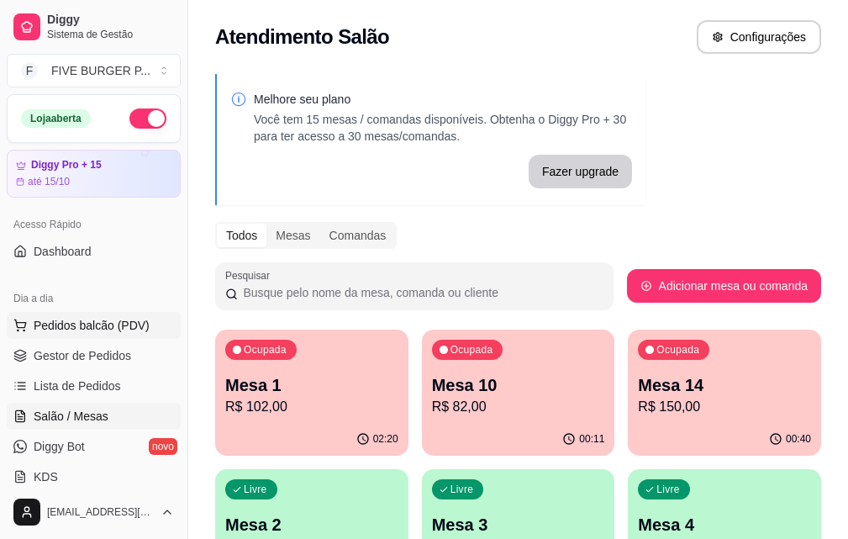
click at [103, 335] on button "Pedidos balcão (PDV)" at bounding box center [94, 325] width 174 height 27
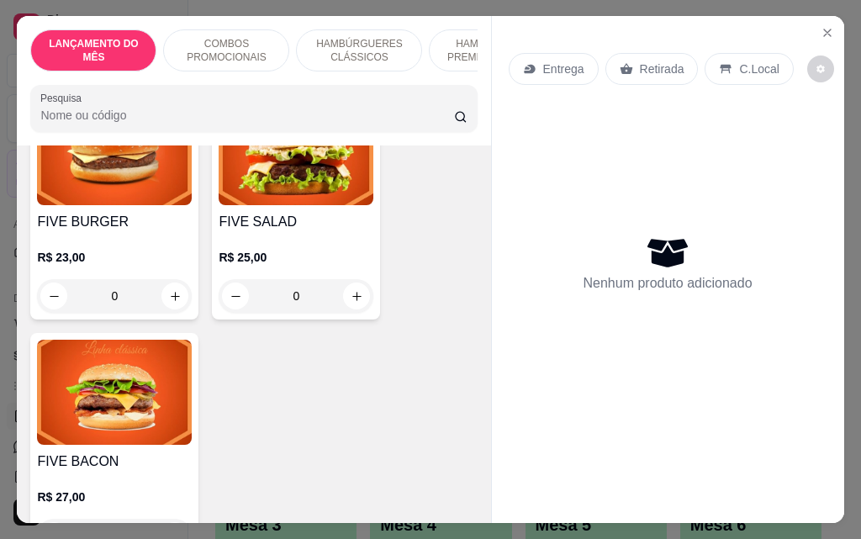
scroll to position [1261, 0]
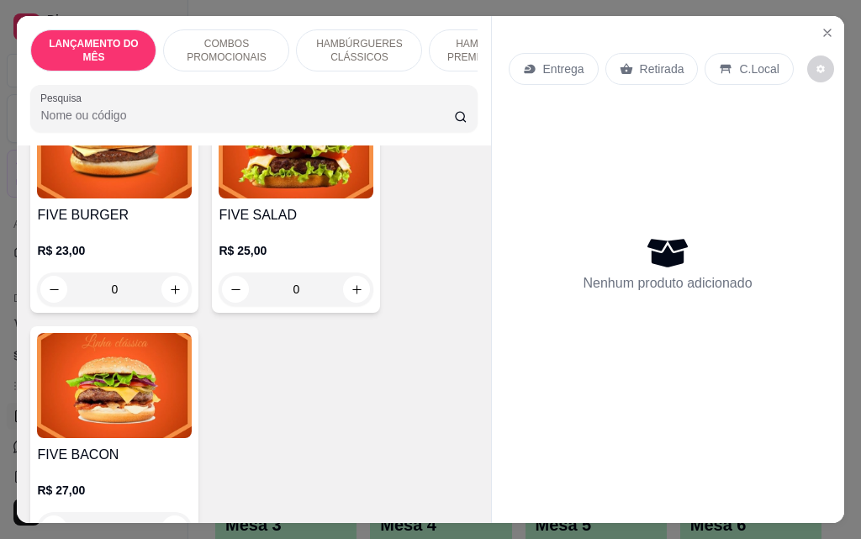
click at [164, 277] on div "0" at bounding box center [114, 289] width 155 height 34
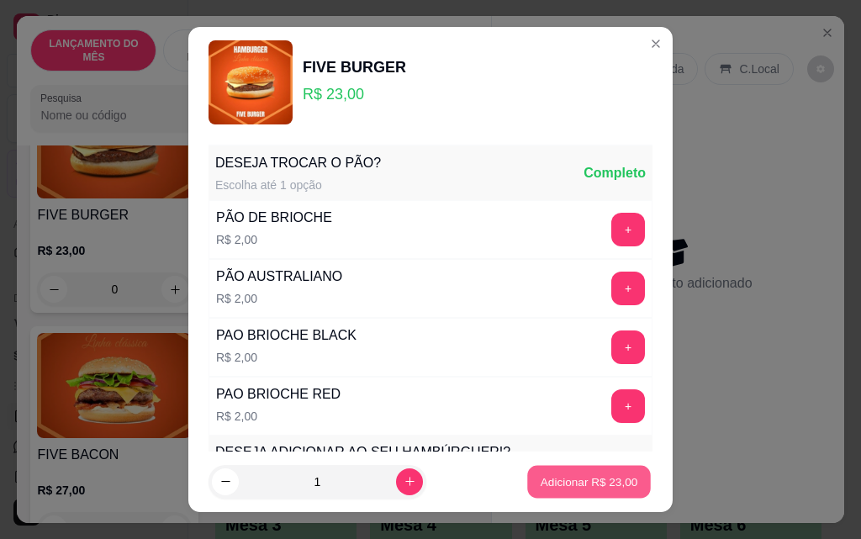
click at [600, 478] on p "Adicionar R$ 23,00" at bounding box center [588, 481] width 97 height 16
type input "1"
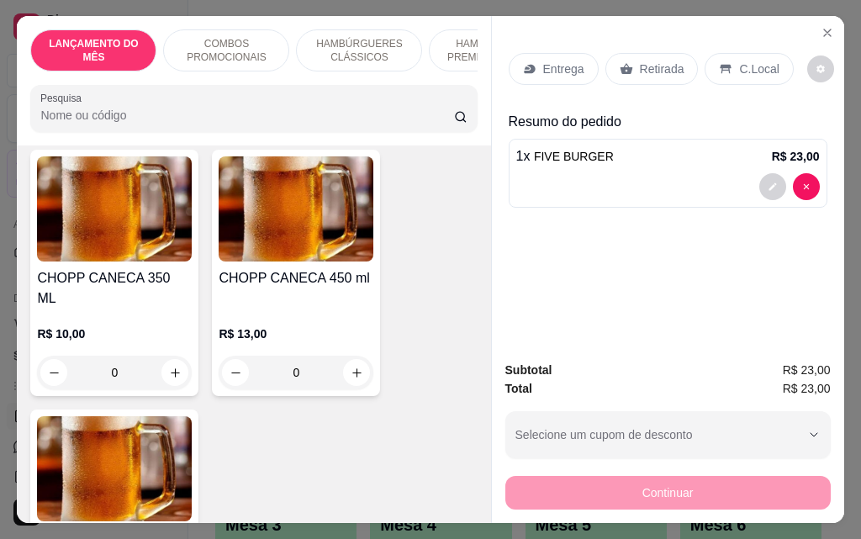
scroll to position [9666, 0]
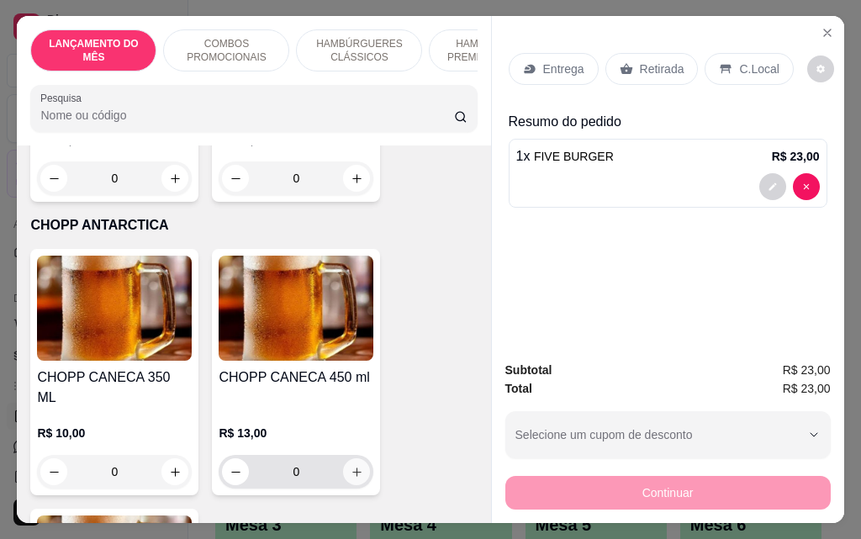
click at [354, 466] on icon "increase-product-quantity" at bounding box center [356, 472] width 13 height 13
type input "1"
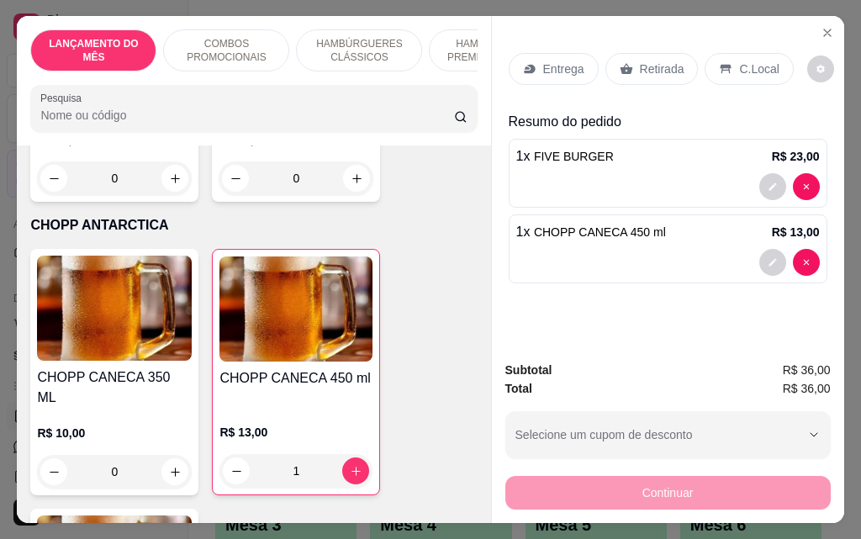
click at [624, 73] on div "Retirada" at bounding box center [651, 69] width 93 height 32
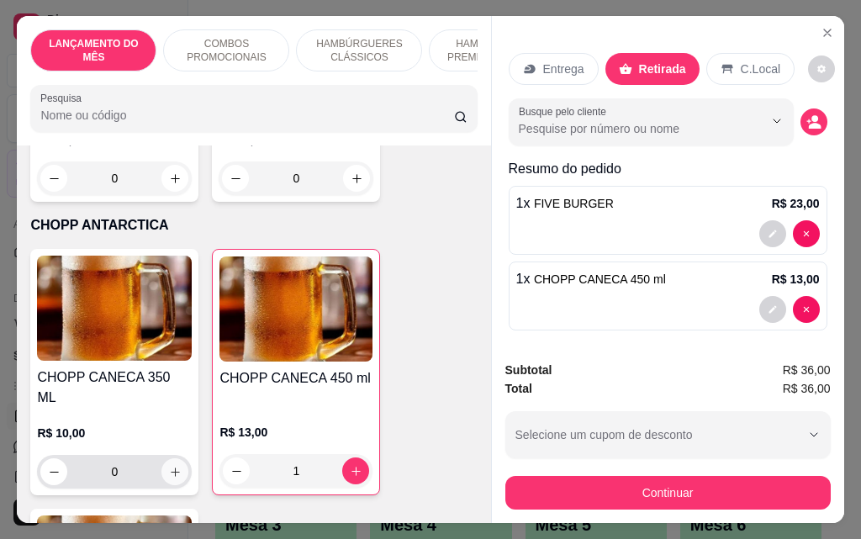
click at [169, 466] on icon "increase-product-quantity" at bounding box center [175, 472] width 13 height 13
type input "1"
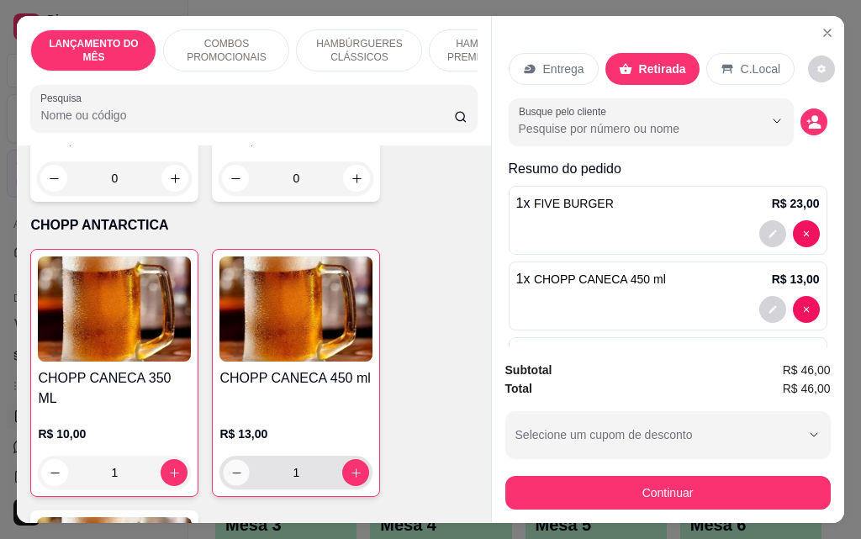
click at [240, 460] on button "decrease-product-quantity" at bounding box center [237, 473] width 26 height 26
type input "0"
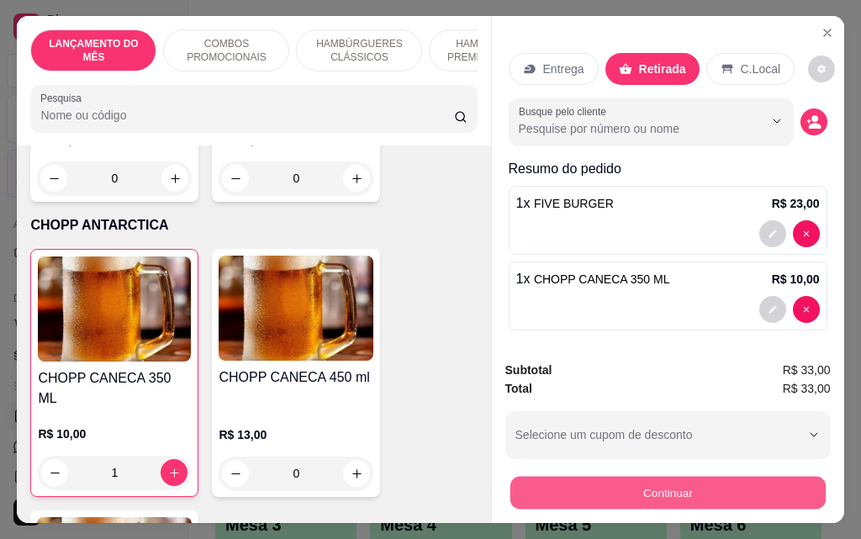
click at [610, 482] on button "Continuar" at bounding box center [666, 492] width 315 height 33
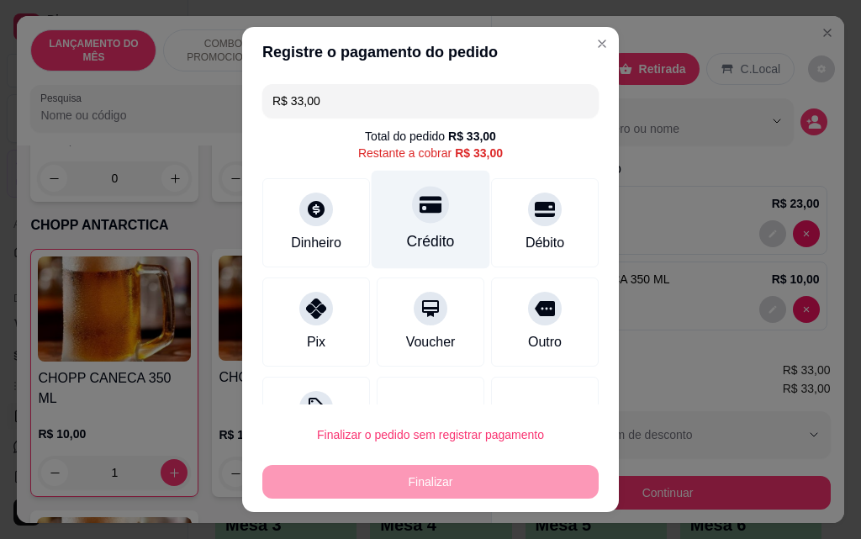
click at [429, 223] on div "Crédito" at bounding box center [430, 220] width 119 height 98
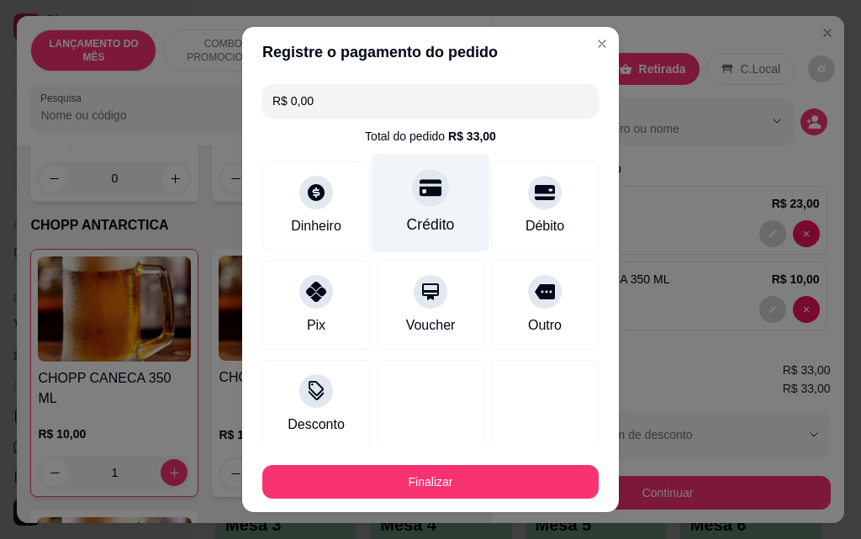
type input "R$ 0,00"
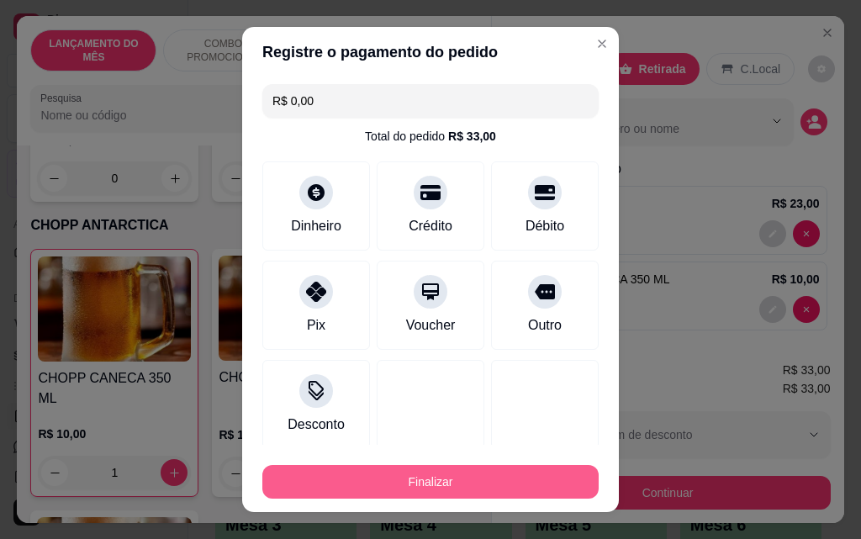
click at [535, 482] on button "Finalizar" at bounding box center [430, 482] width 336 height 34
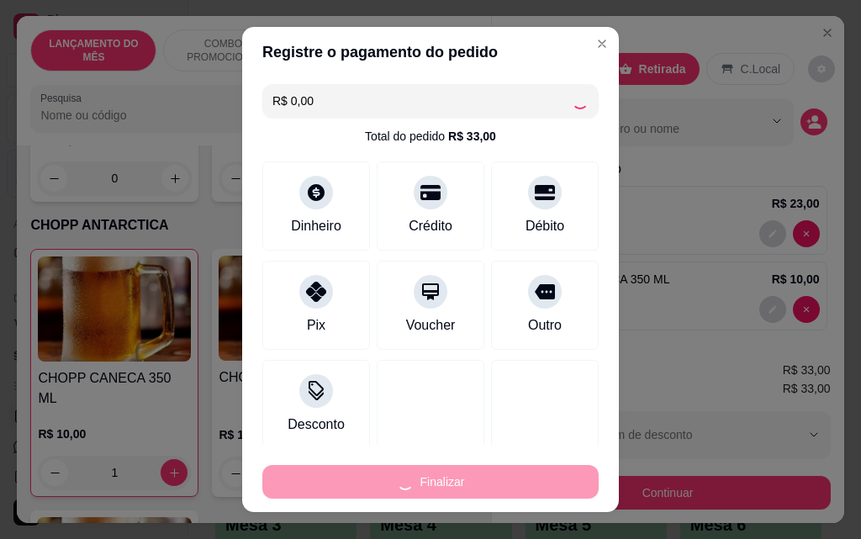
type input "0"
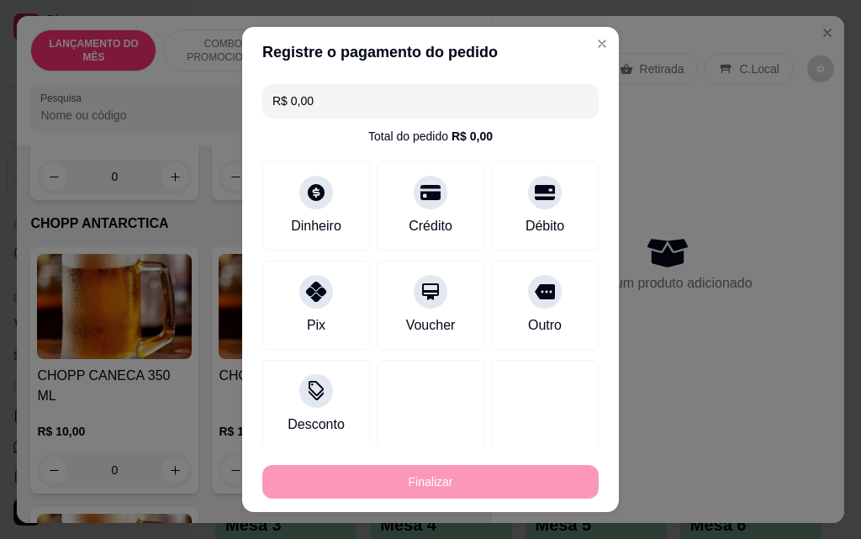
type input "-R$ 33,00"
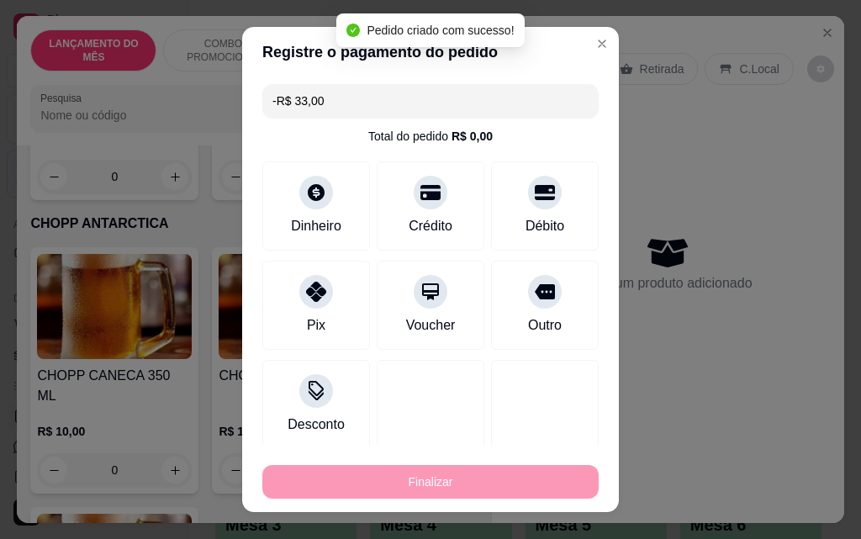
scroll to position [9665, 0]
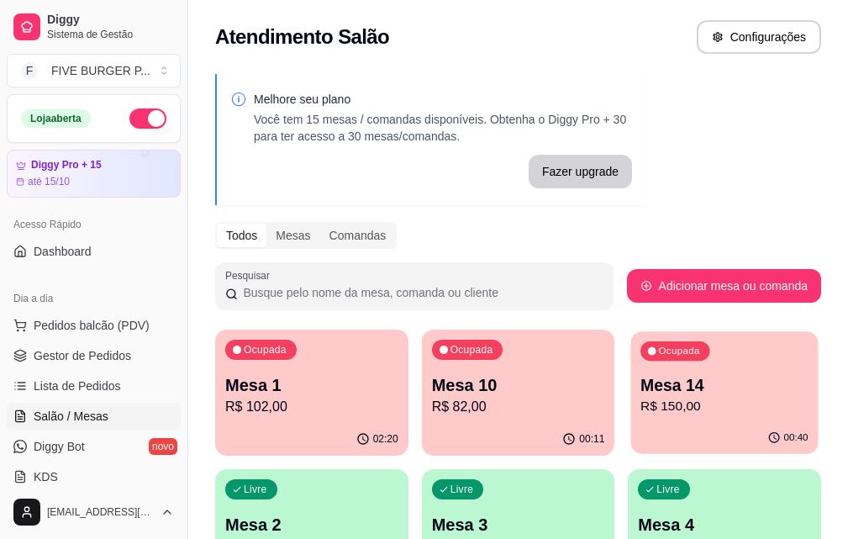
click at [640, 411] on p "R$ 150,00" at bounding box center [724, 406] width 168 height 19
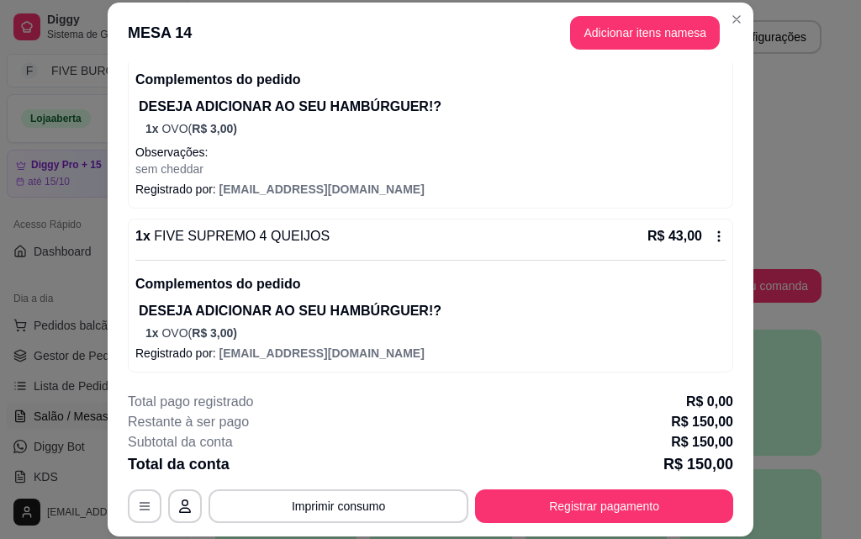
scroll to position [173, 0]
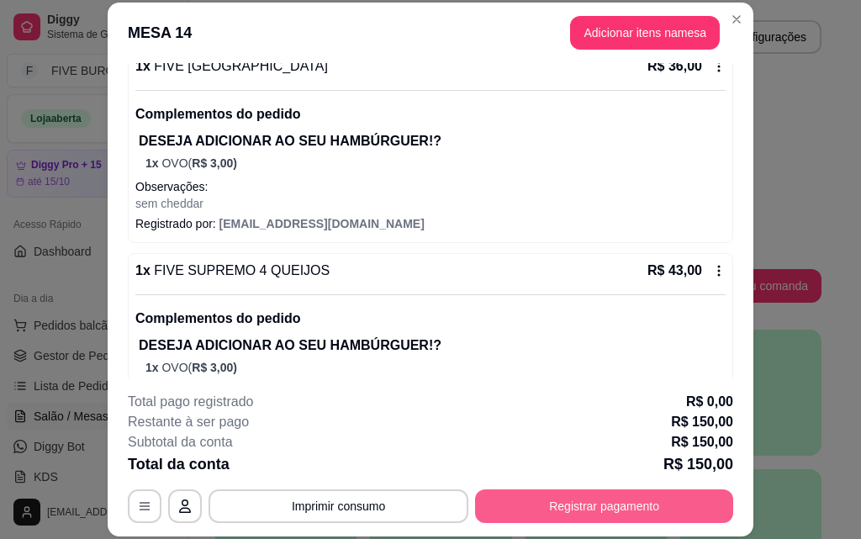
click at [666, 516] on button "Registrar pagamento" at bounding box center [604, 506] width 258 height 34
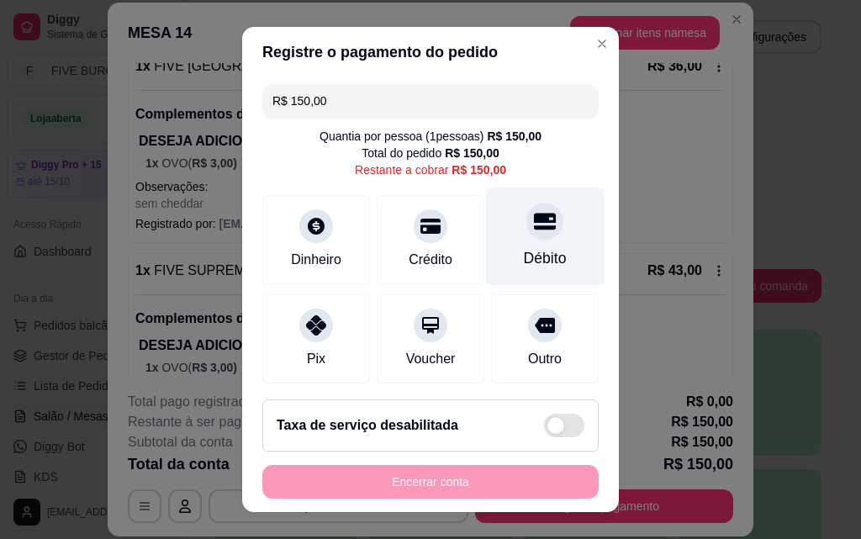
click at [526, 246] on div "Débito" at bounding box center [545, 236] width 119 height 98
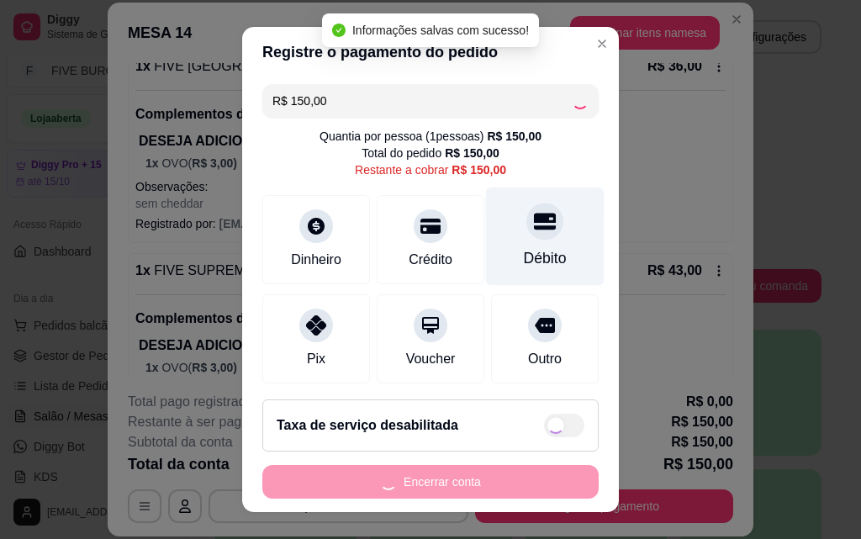
type input "R$ 0,00"
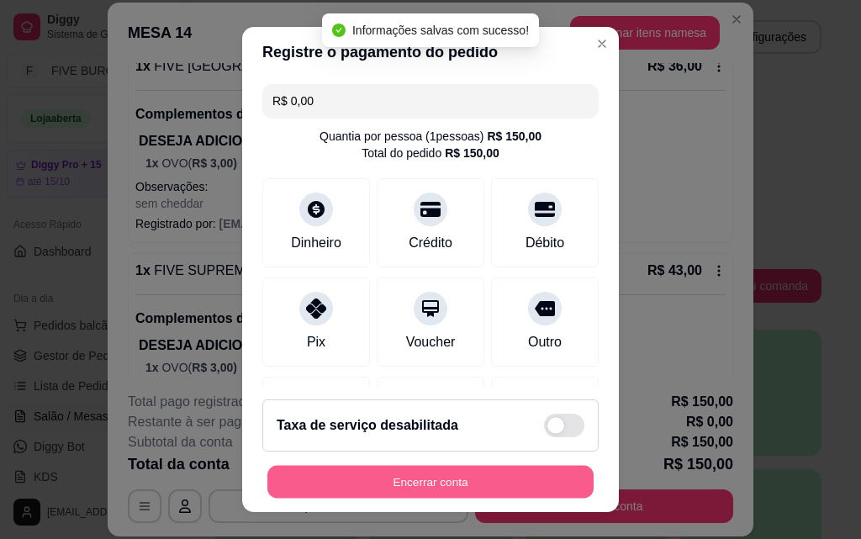
click at [498, 489] on button "Encerrar conta" at bounding box center [430, 482] width 326 height 33
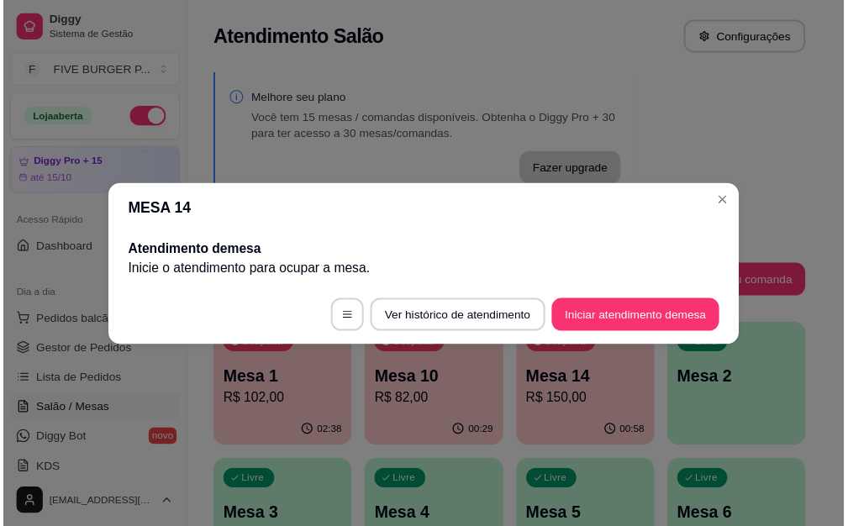
scroll to position [0, 0]
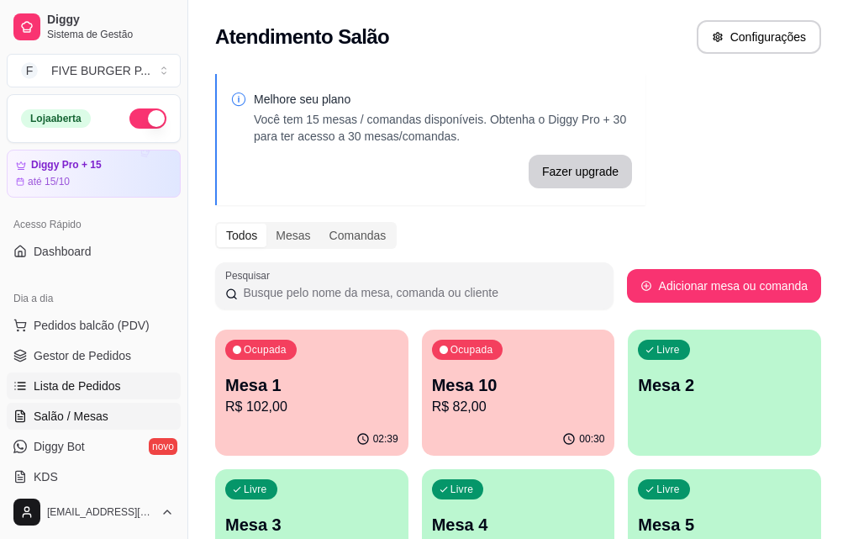
click at [118, 393] on link "Lista de Pedidos" at bounding box center [94, 385] width 174 height 27
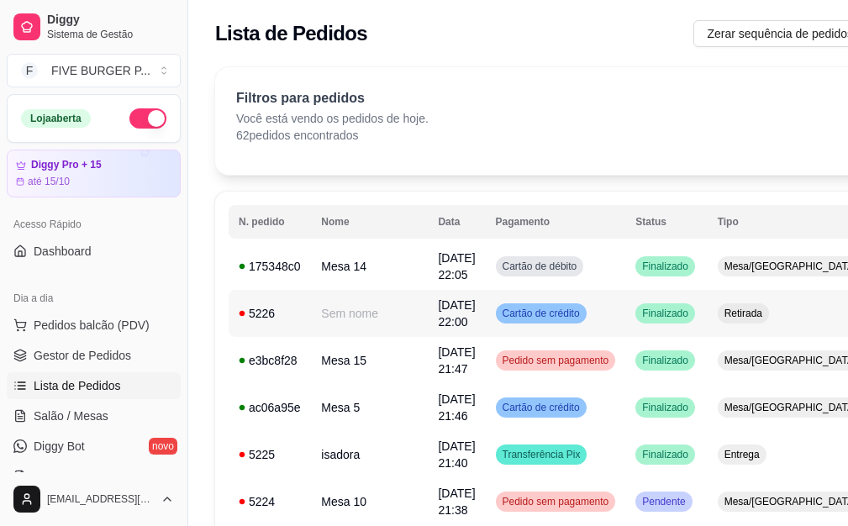
click at [657, 314] on div "Finalizado" at bounding box center [665, 313] width 60 height 20
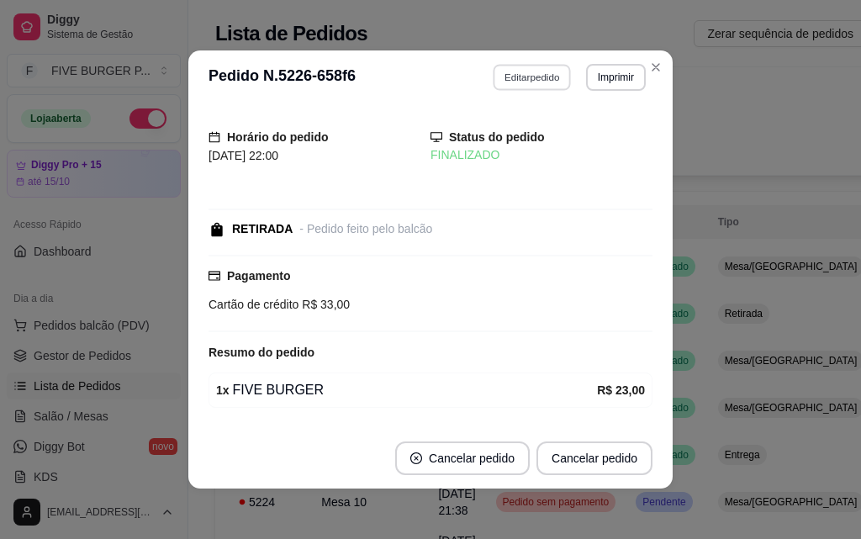
click at [540, 75] on button "Editar pedido" at bounding box center [532, 77] width 78 height 26
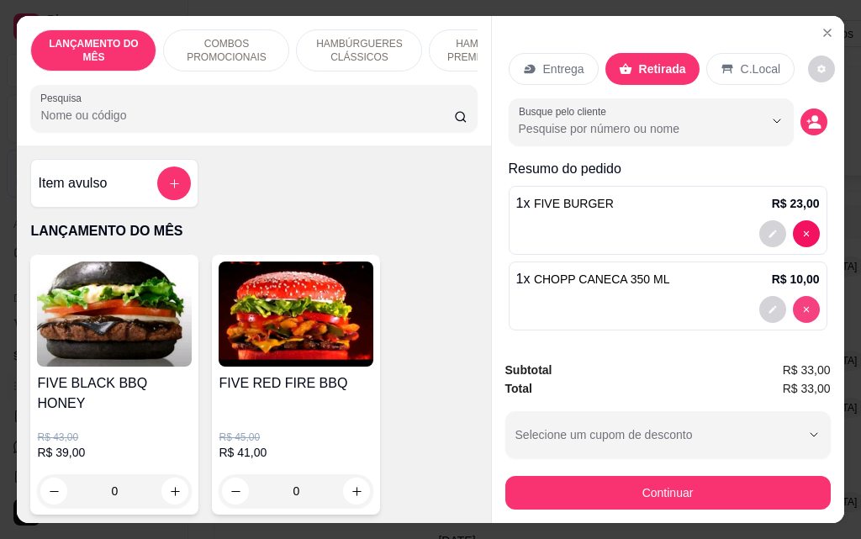
type input "0"
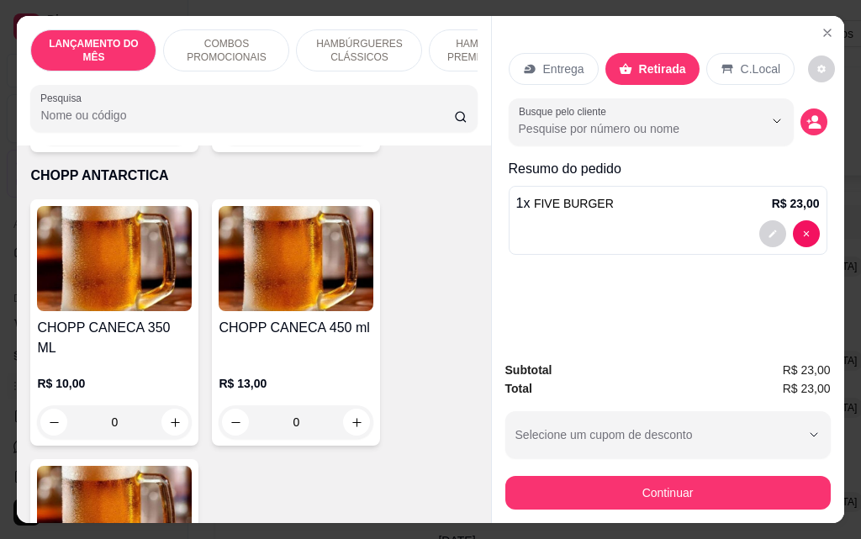
scroll to position [9750, 0]
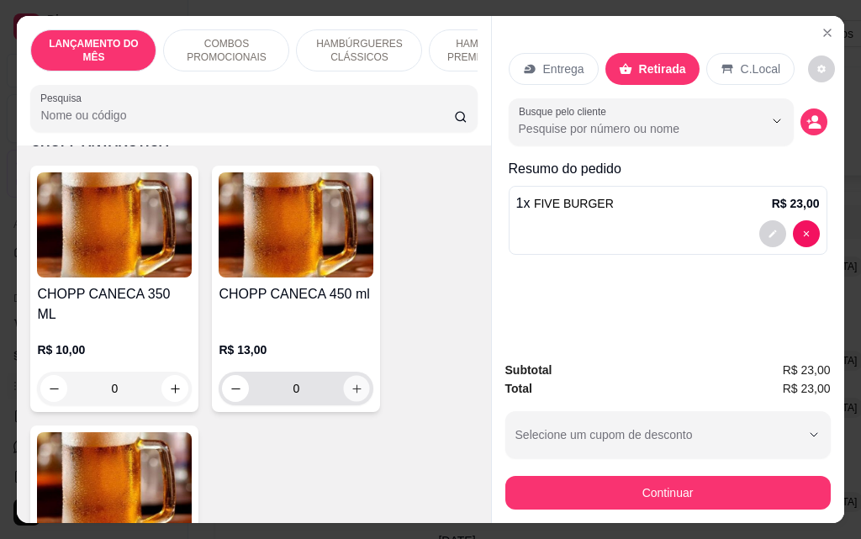
click at [356, 382] on icon "increase-product-quantity" at bounding box center [356, 388] width 13 height 13
type input "1"
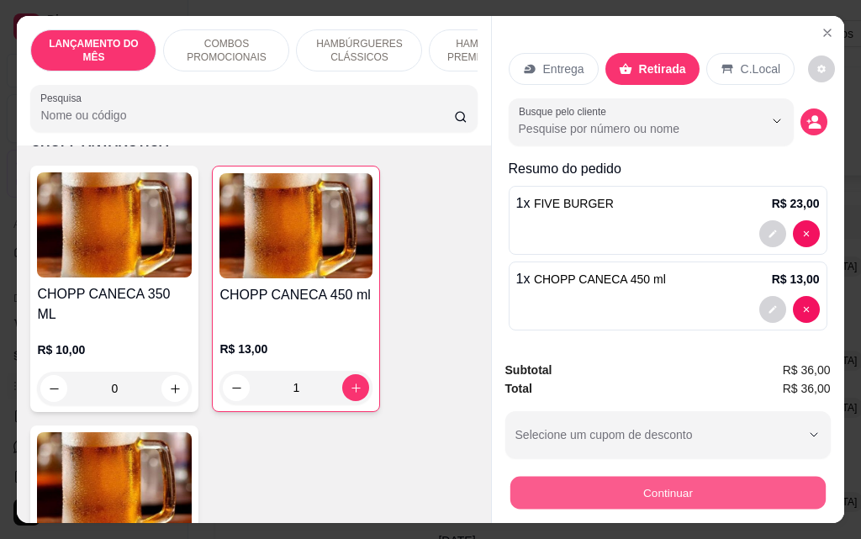
click at [668, 487] on button "Continuar" at bounding box center [666, 492] width 315 height 33
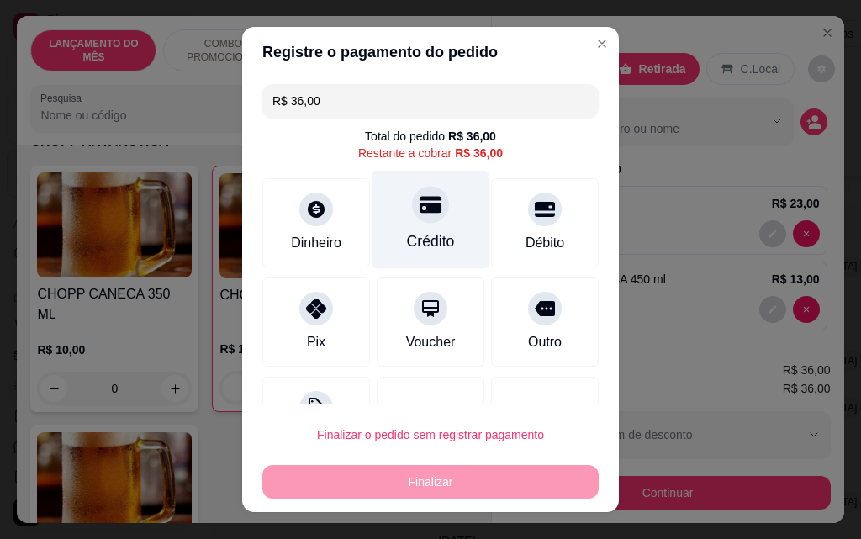
drag, startPoint x: 421, startPoint y: 214, endPoint x: 440, endPoint y: 251, distance: 41.3
click at [421, 216] on div at bounding box center [430, 204] width 37 height 37
type input "R$ 0,00"
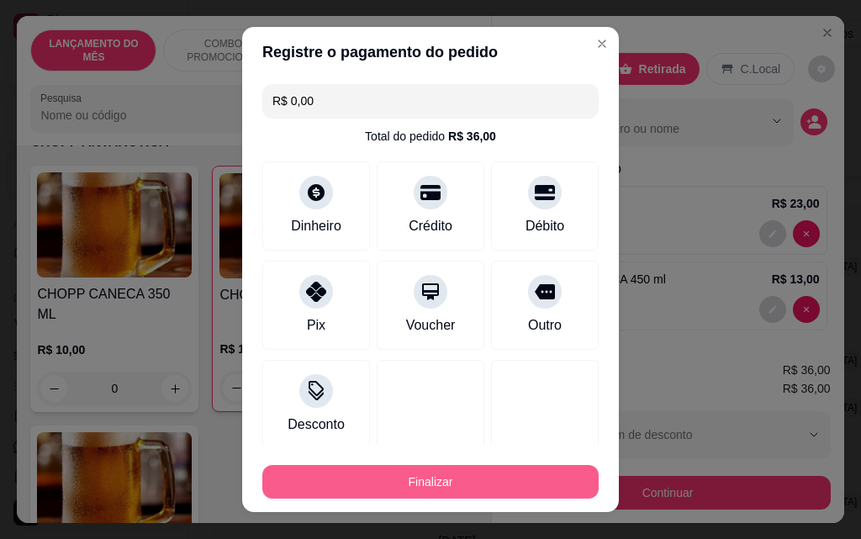
click at [530, 485] on button "Finalizar" at bounding box center [430, 482] width 336 height 34
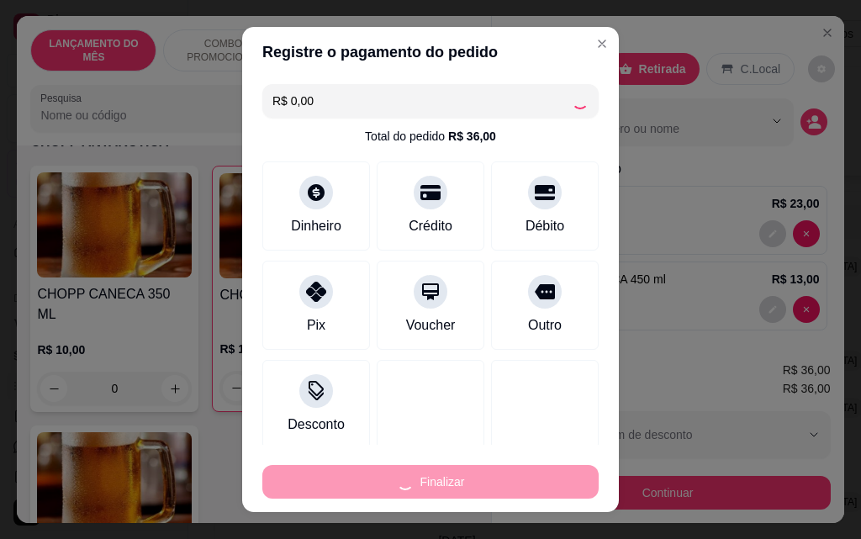
type input "0"
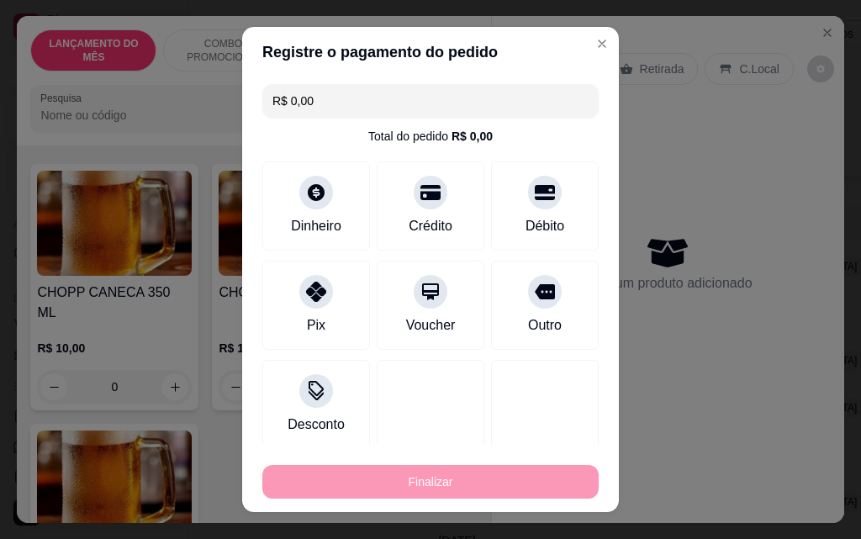
type input "-R$ 36,00"
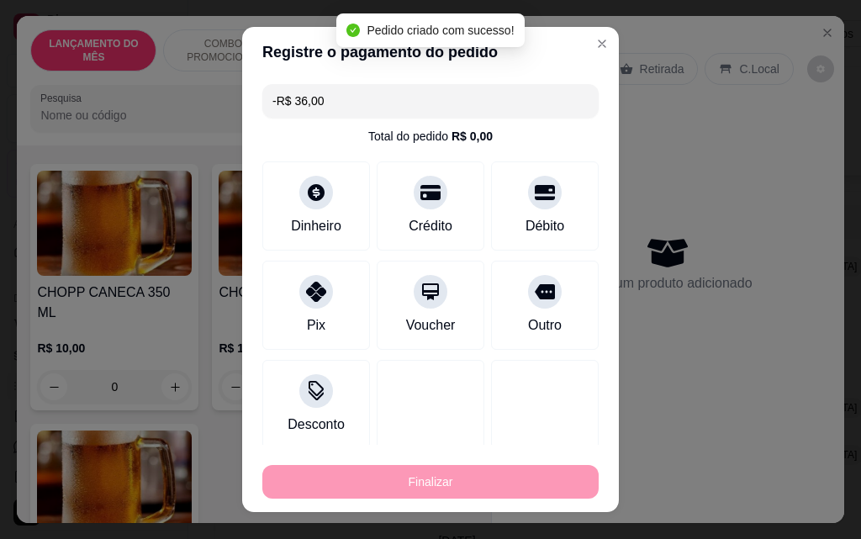
scroll to position [9748, 0]
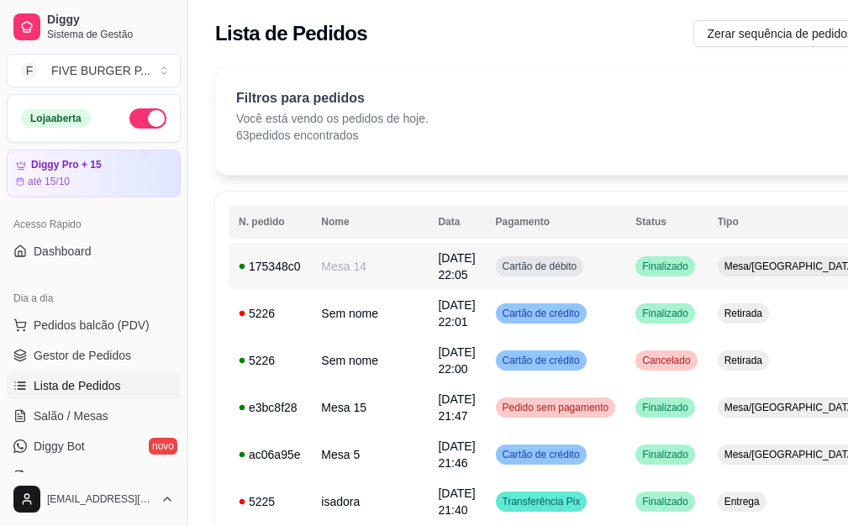
click at [708, 267] on td "Mesa/[GEOGRAPHIC_DATA]" at bounding box center [791, 266] width 166 height 47
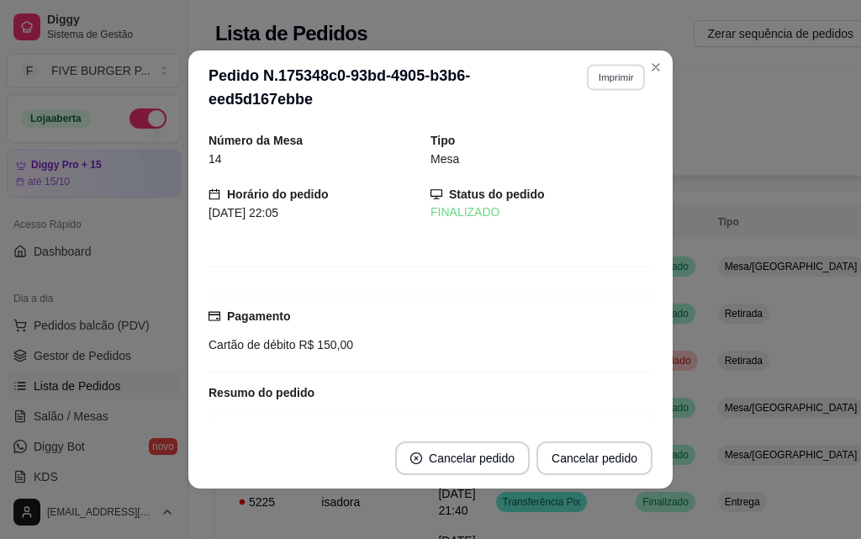
click at [598, 82] on button "Imprimir" at bounding box center [616, 77] width 58 height 26
click at [599, 141] on button "IMPRESSORA" at bounding box center [580, 136] width 122 height 27
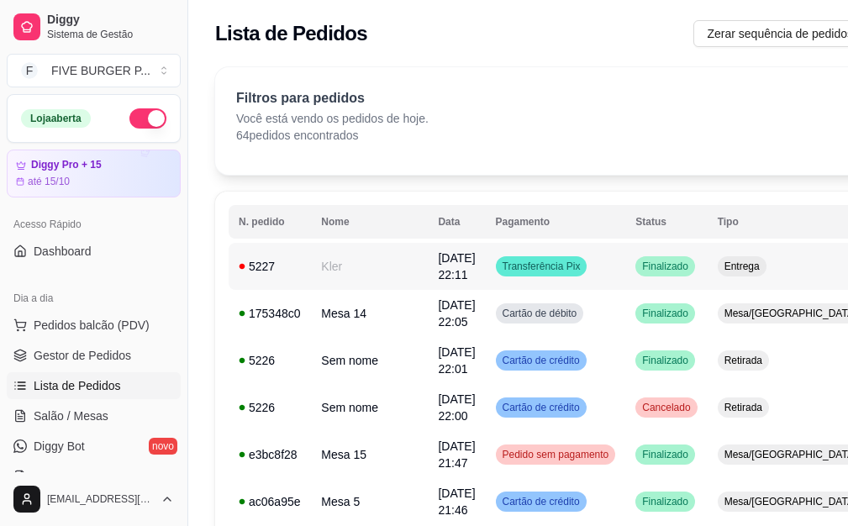
click at [441, 265] on td "[DATE] 22:11" at bounding box center [456, 266] width 57 height 47
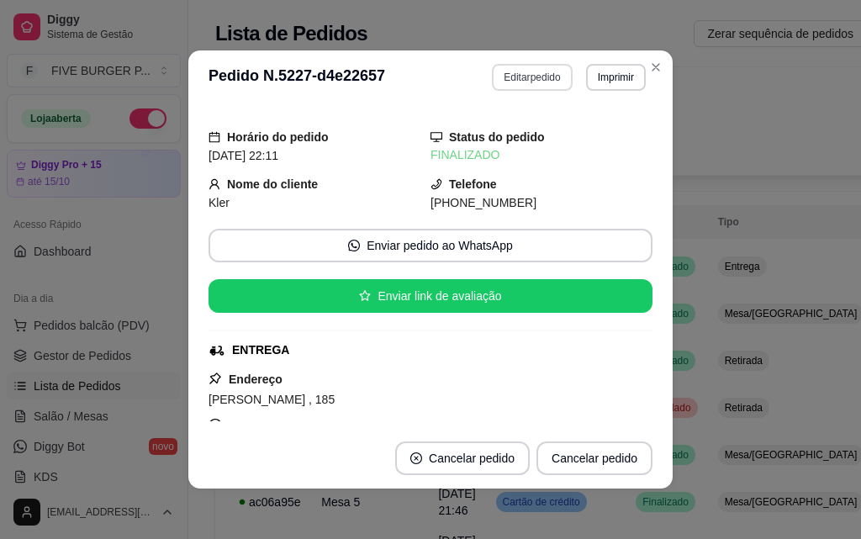
click at [528, 76] on button "Editar pedido" at bounding box center [532, 77] width 80 height 27
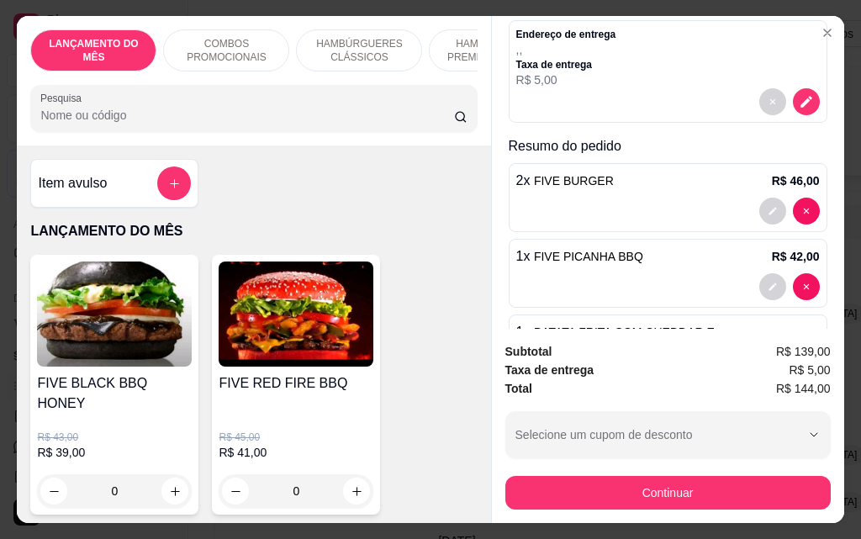
scroll to position [144, 0]
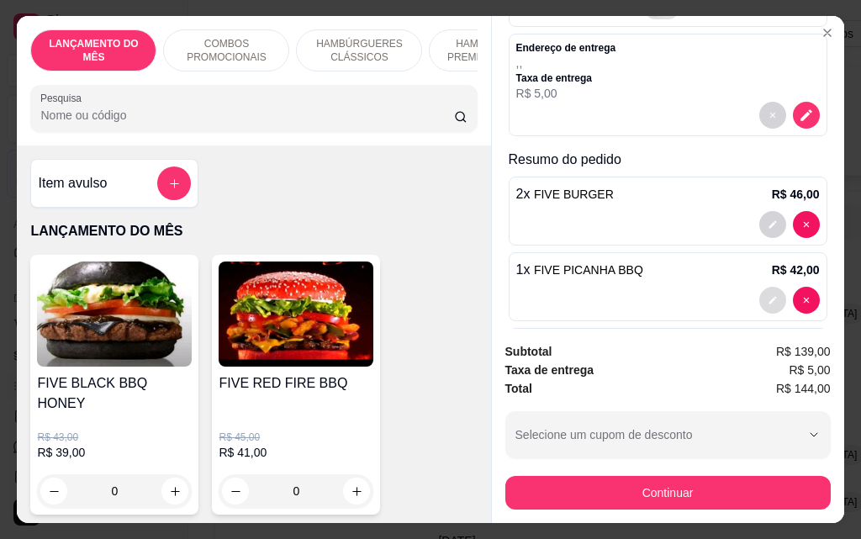
click at [759, 300] on button "decrease-product-quantity" at bounding box center [772, 300] width 27 height 27
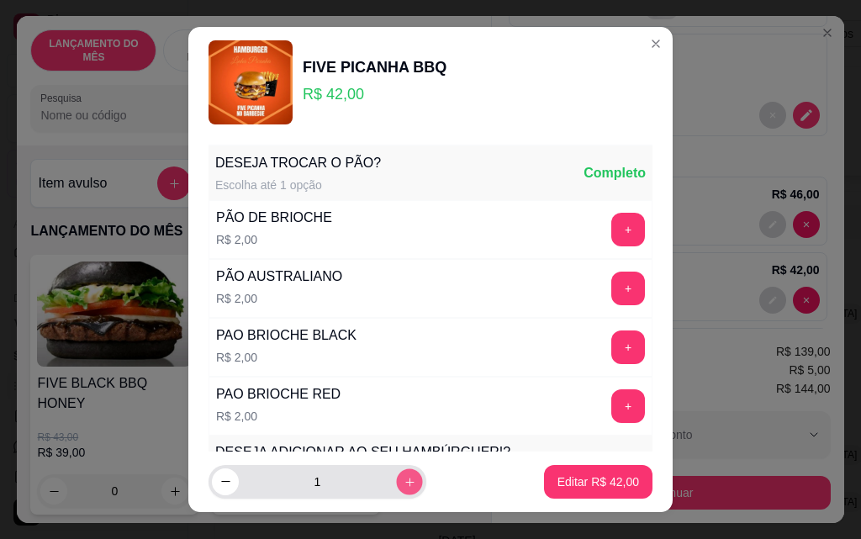
click at [398, 485] on button "increase-product-quantity" at bounding box center [409, 481] width 26 height 26
click at [212, 486] on button "decrease-product-quantity" at bounding box center [225, 481] width 26 height 26
click at [396, 488] on button "increase-product-quantity" at bounding box center [409, 481] width 26 height 26
type input "2"
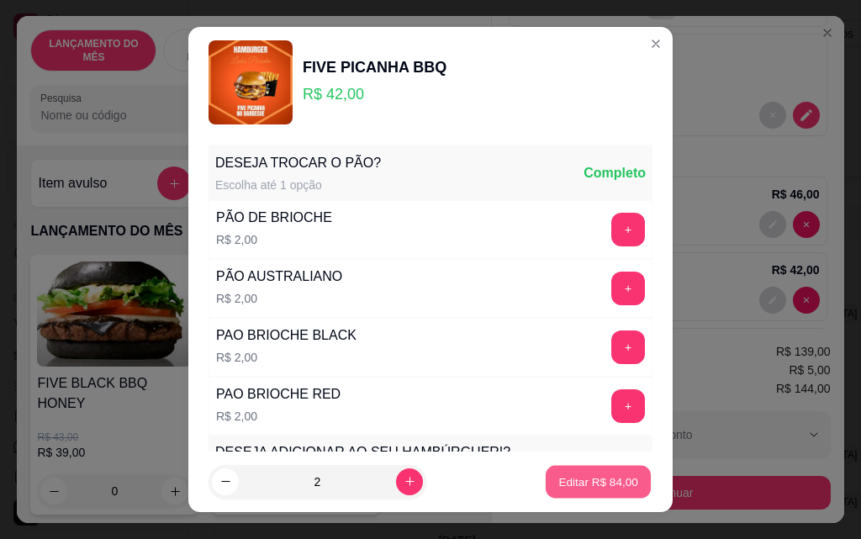
click at [602, 491] on button "Editar R$ 84,00" at bounding box center [597, 482] width 105 height 33
type input "2"
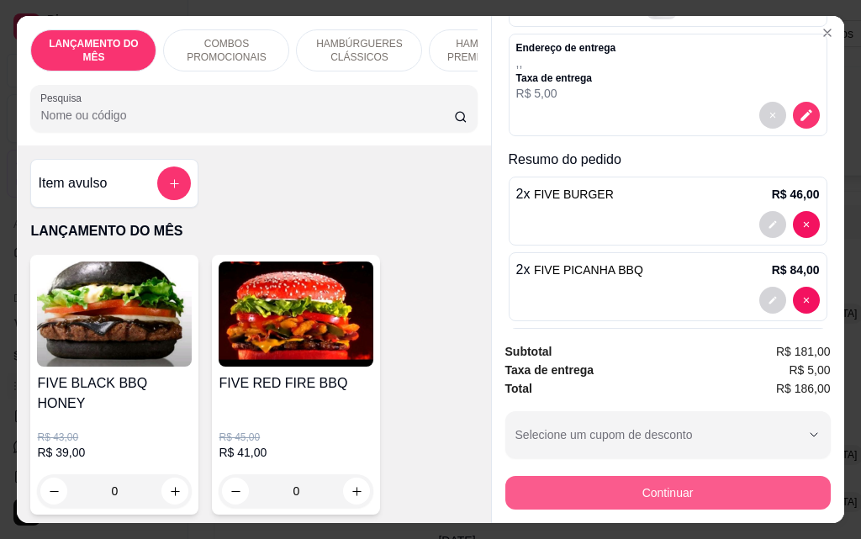
click at [658, 498] on button "Continuar" at bounding box center [667, 493] width 325 height 34
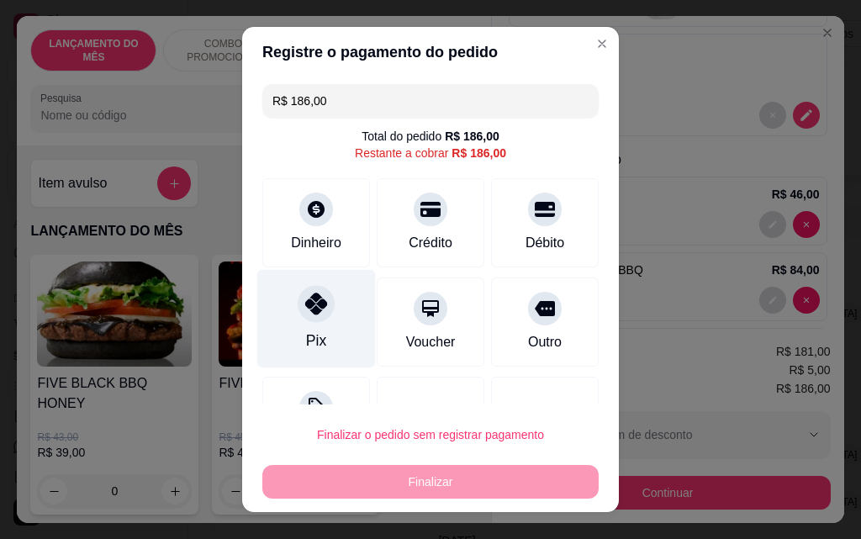
click at [341, 306] on div "Pix" at bounding box center [316, 319] width 119 height 98
type input "R$ 0,00"
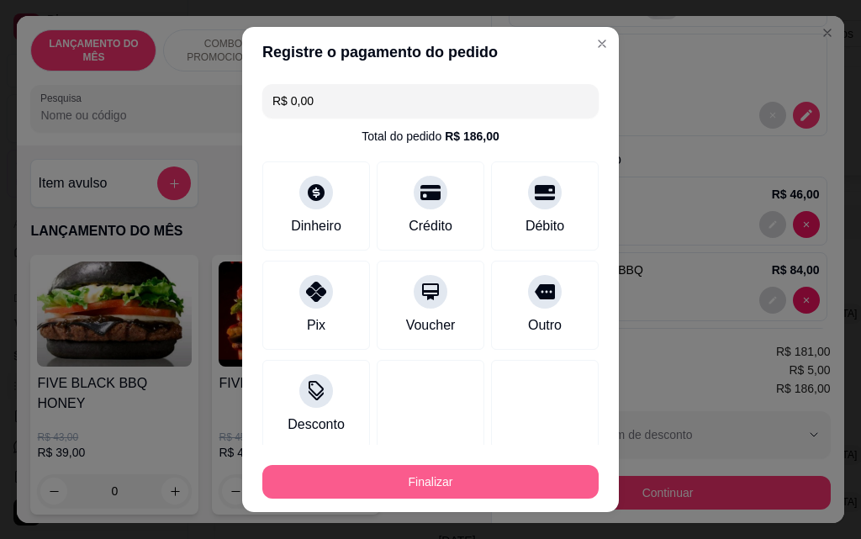
click at [401, 469] on button "Finalizar" at bounding box center [430, 482] width 336 height 34
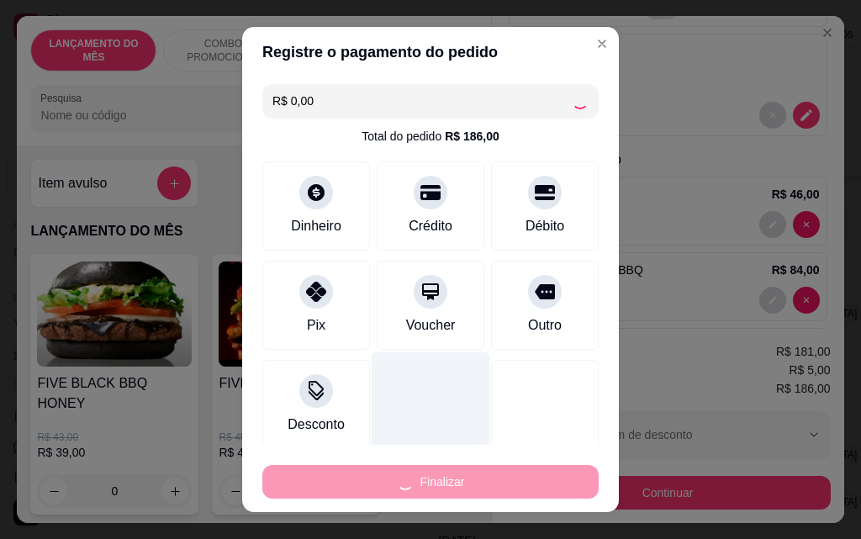
type input "0"
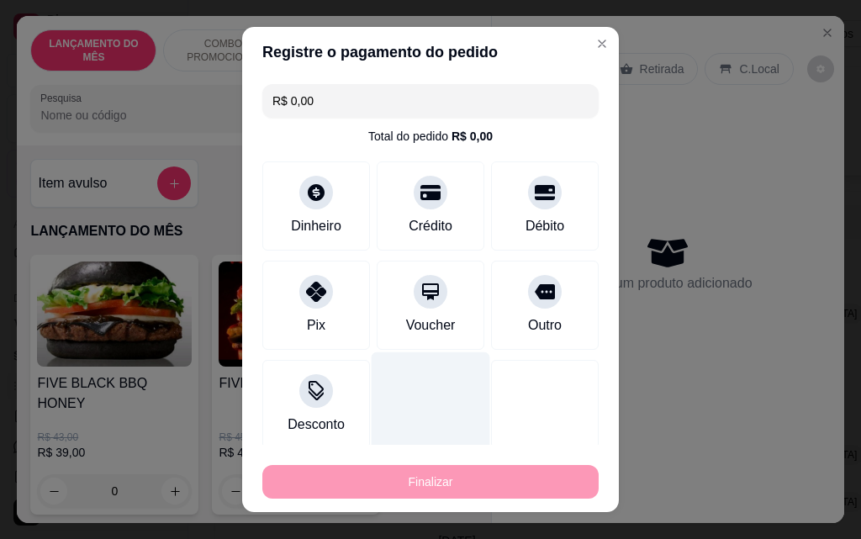
type input "-R$ 186,00"
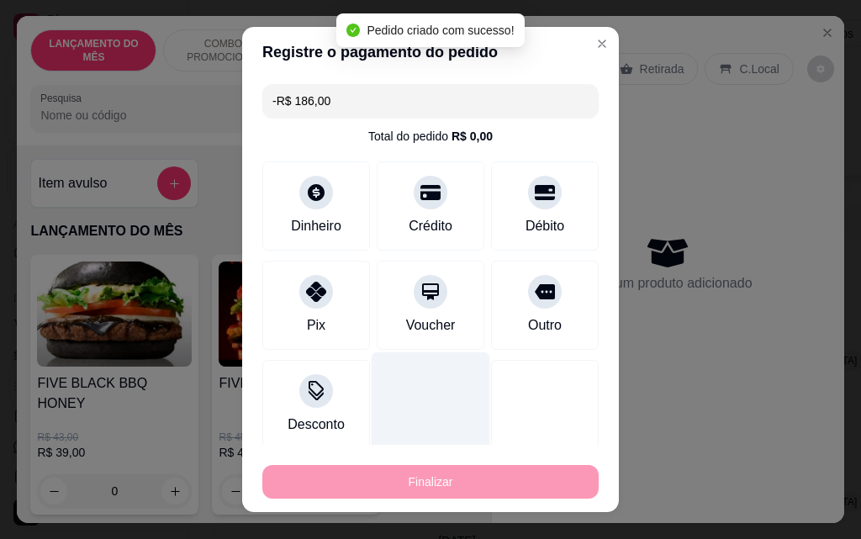
scroll to position [0, 0]
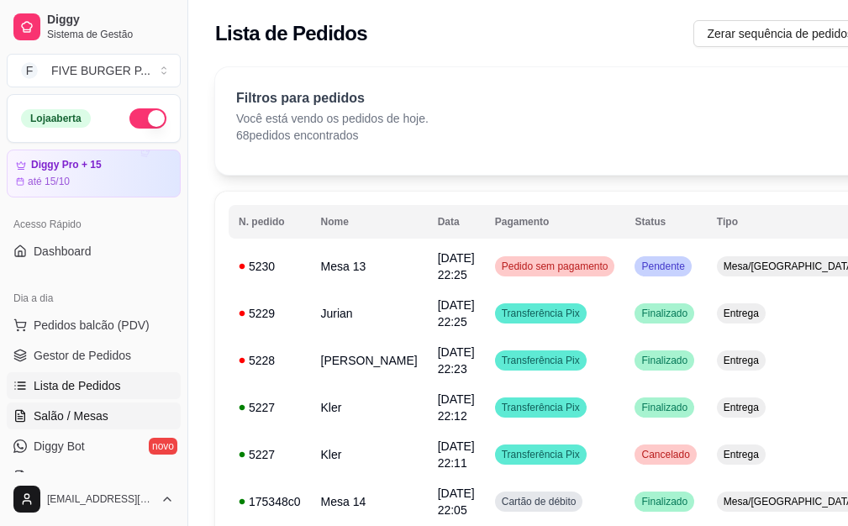
click at [140, 416] on link "Salão / Mesas" at bounding box center [94, 416] width 174 height 27
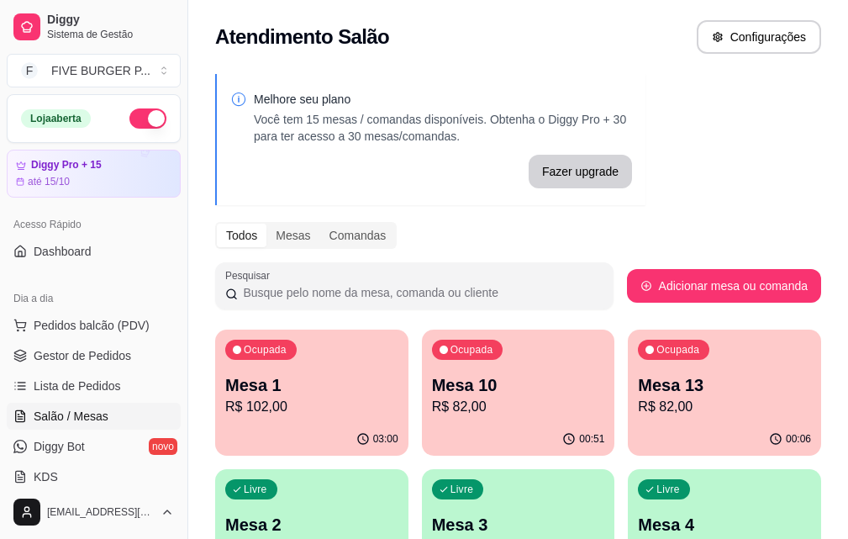
click at [482, 395] on p "Mesa 10" at bounding box center [518, 385] width 173 height 24
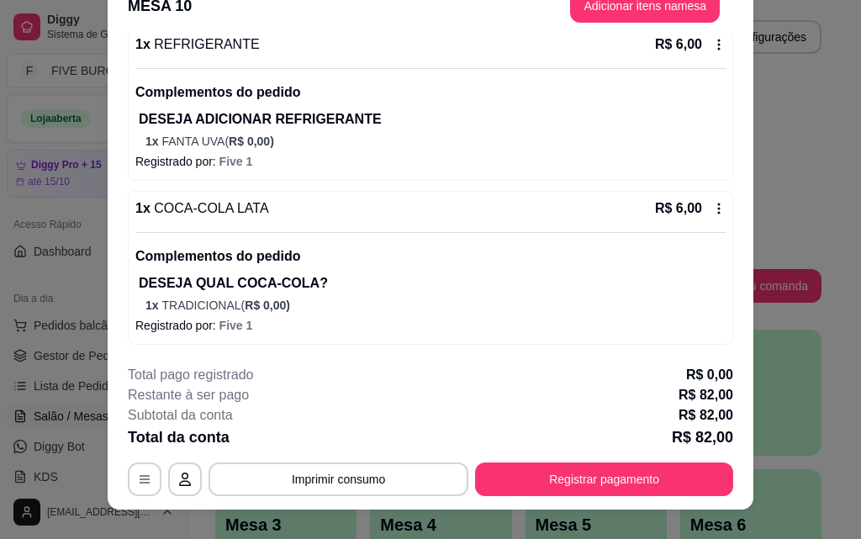
scroll to position [51, 0]
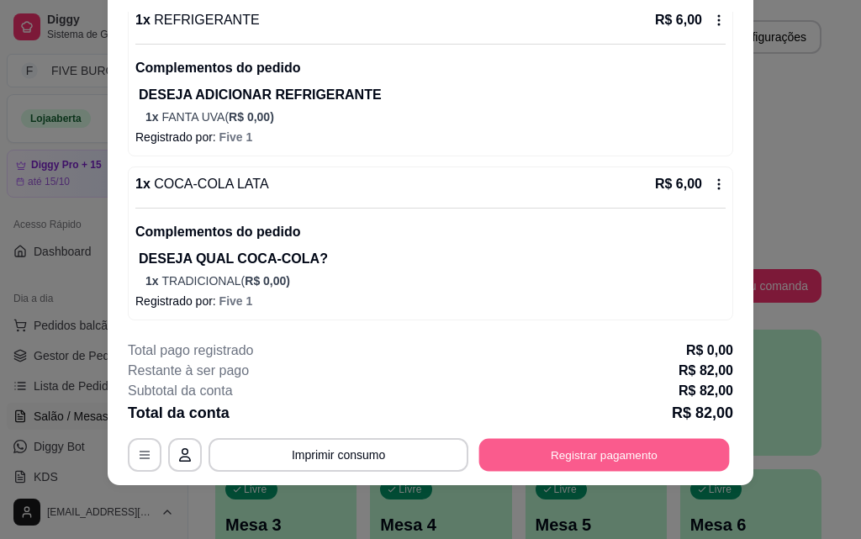
click at [614, 461] on button "Registrar pagamento" at bounding box center [604, 454] width 250 height 33
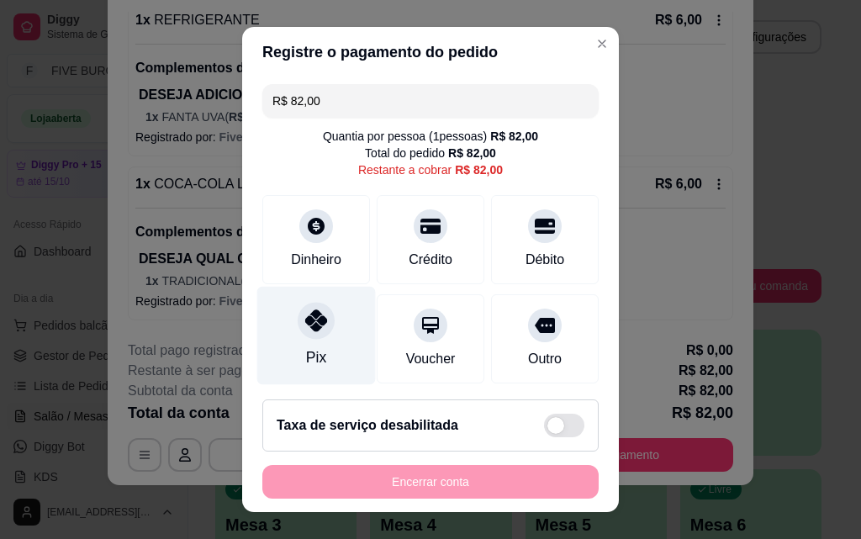
click at [300, 340] on div "Pix" at bounding box center [316, 336] width 119 height 98
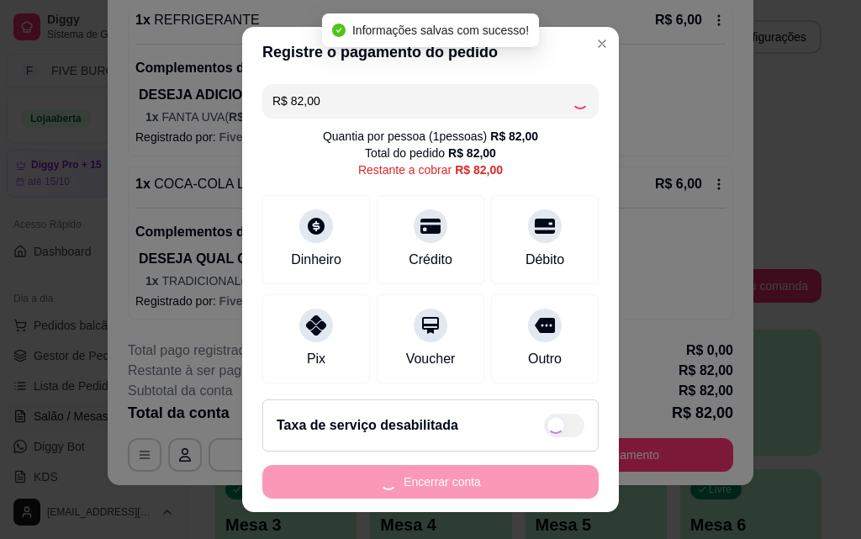
type input "R$ 0,00"
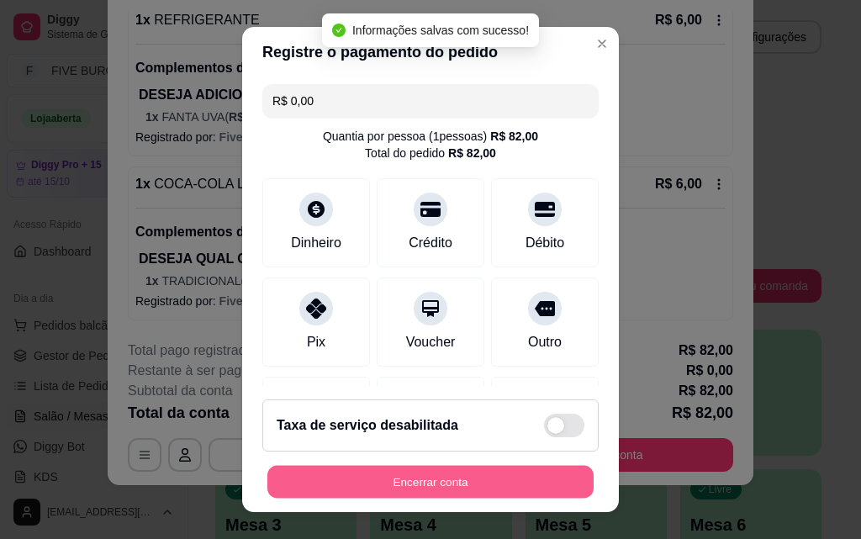
click at [502, 479] on button "Encerrar conta" at bounding box center [430, 482] width 326 height 33
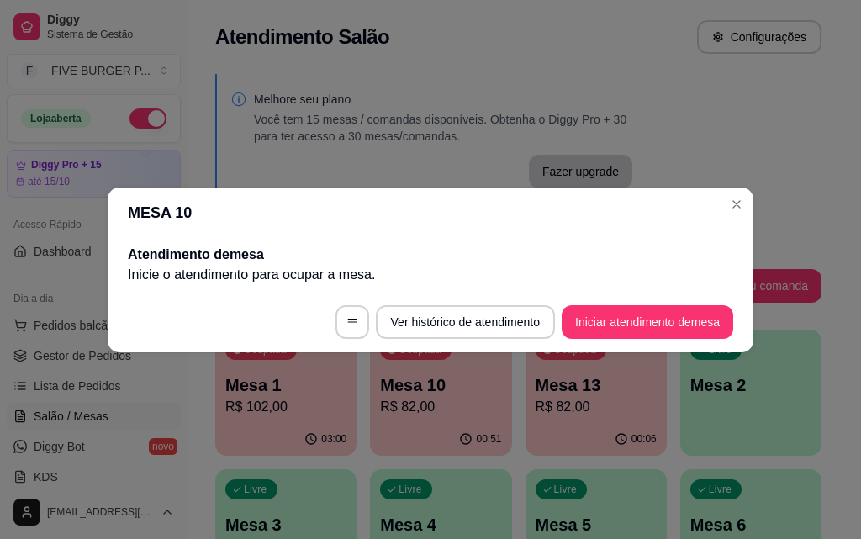
scroll to position [0, 0]
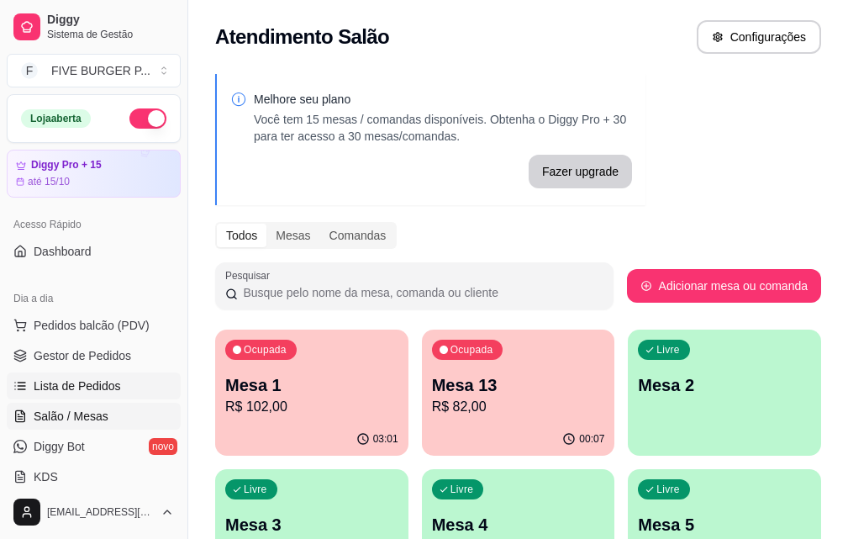
click at [147, 387] on link "Lista de Pedidos" at bounding box center [94, 385] width 174 height 27
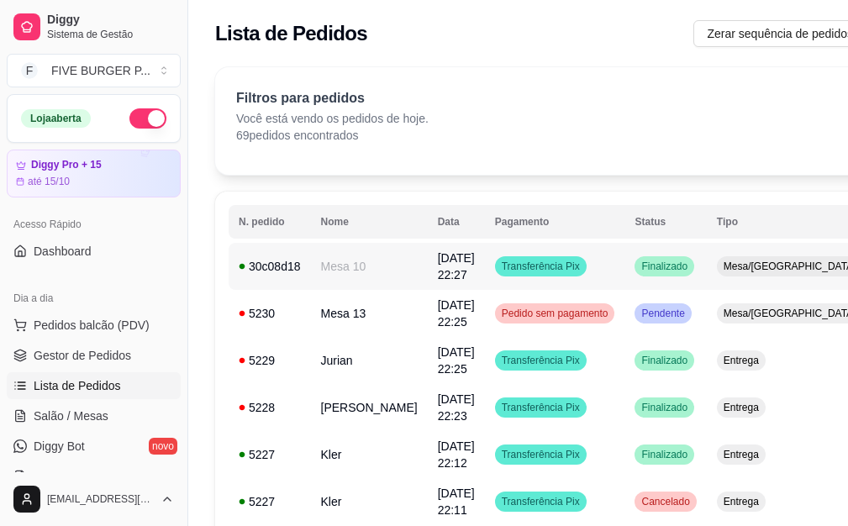
click at [568, 276] on td "Transferência Pix" at bounding box center [555, 266] width 140 height 47
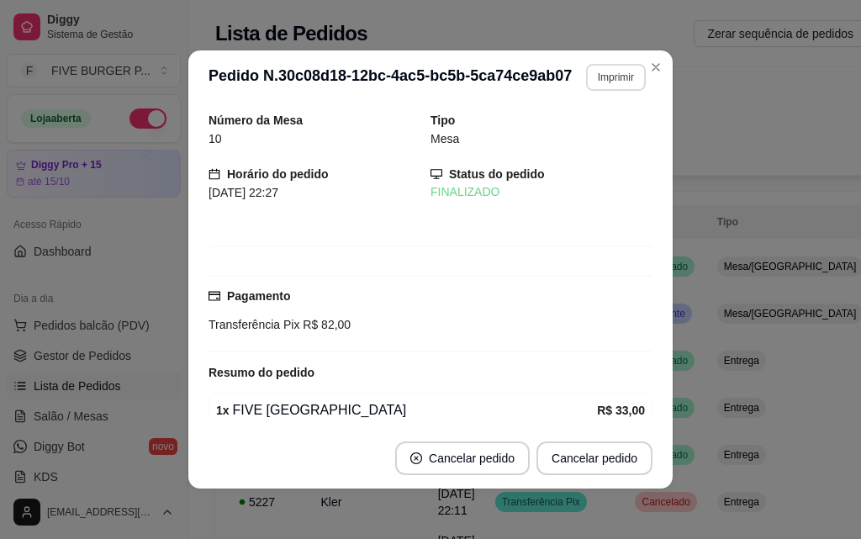
click at [605, 71] on button "Imprimir" at bounding box center [616, 77] width 60 height 27
click at [603, 132] on button "IMPRESSORA" at bounding box center [580, 136] width 122 height 27
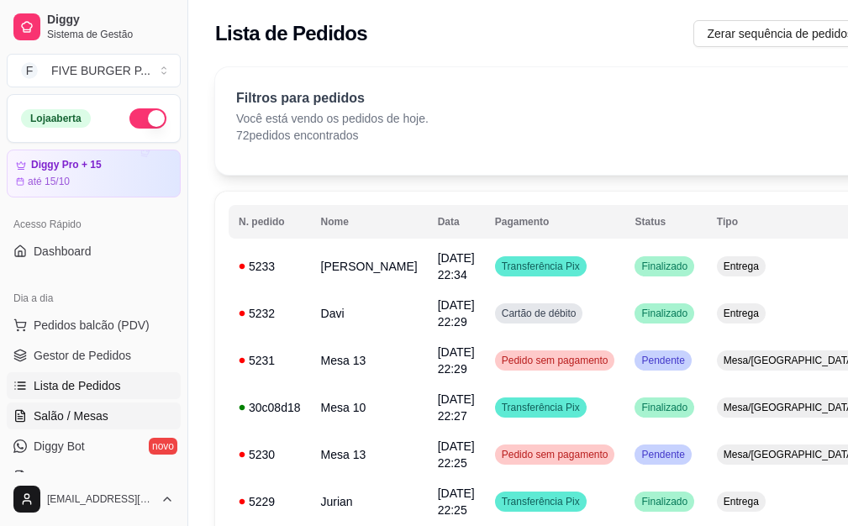
click at [59, 414] on span "Salão / Mesas" at bounding box center [71, 416] width 75 height 17
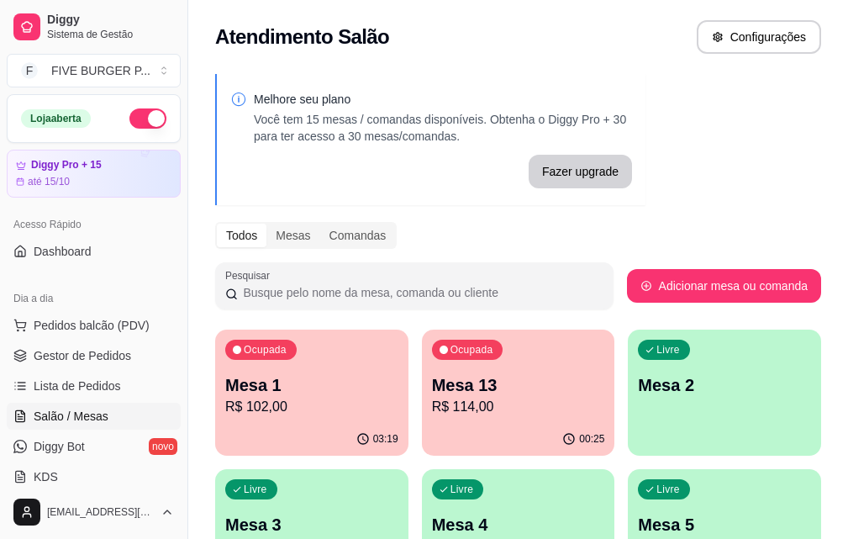
click at [231, 400] on p "R$ 102,00" at bounding box center [311, 407] width 173 height 20
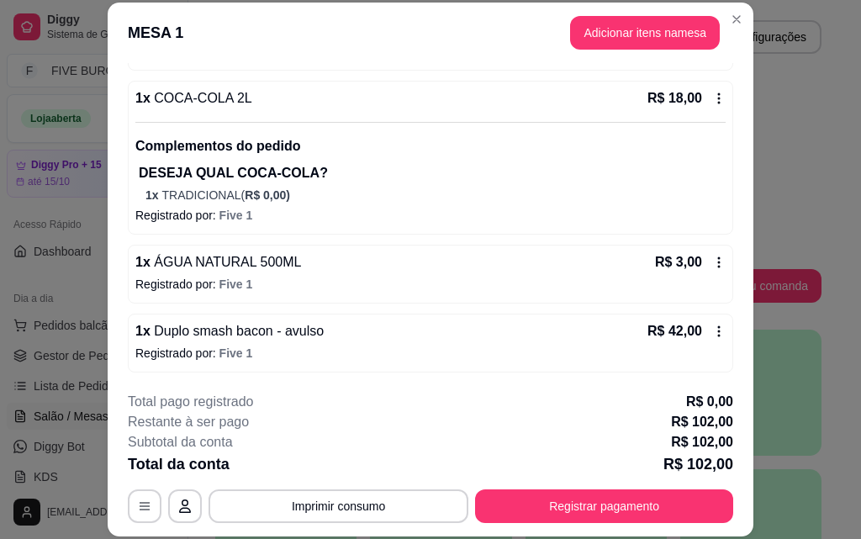
scroll to position [211, 0]
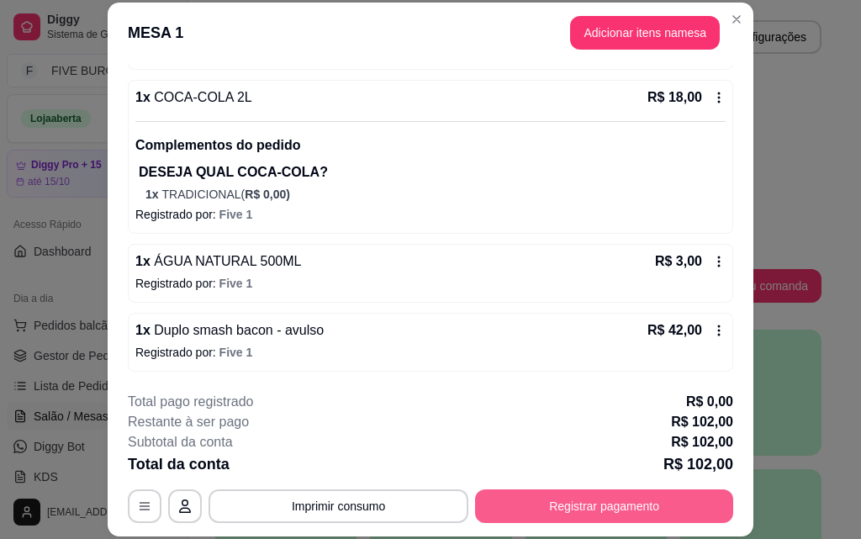
click at [557, 514] on button "Registrar pagamento" at bounding box center [604, 506] width 258 height 34
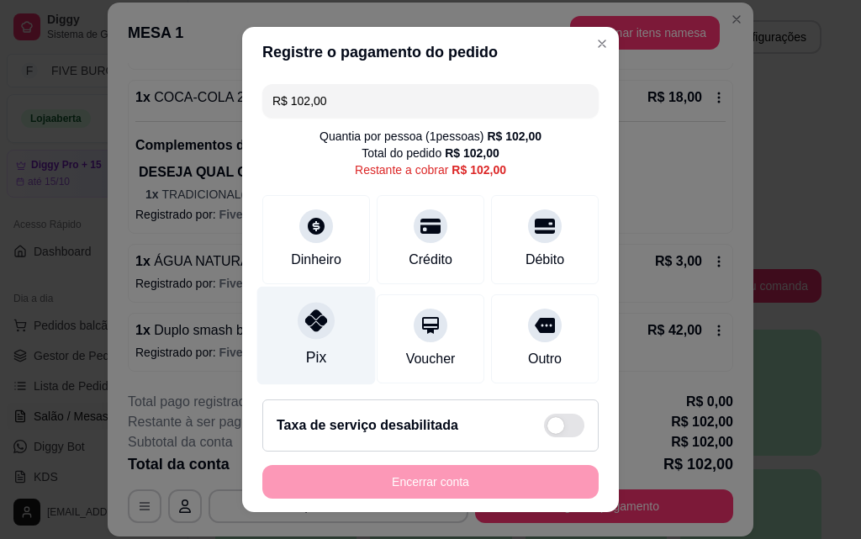
click at [321, 339] on div "Pix" at bounding box center [316, 336] width 119 height 98
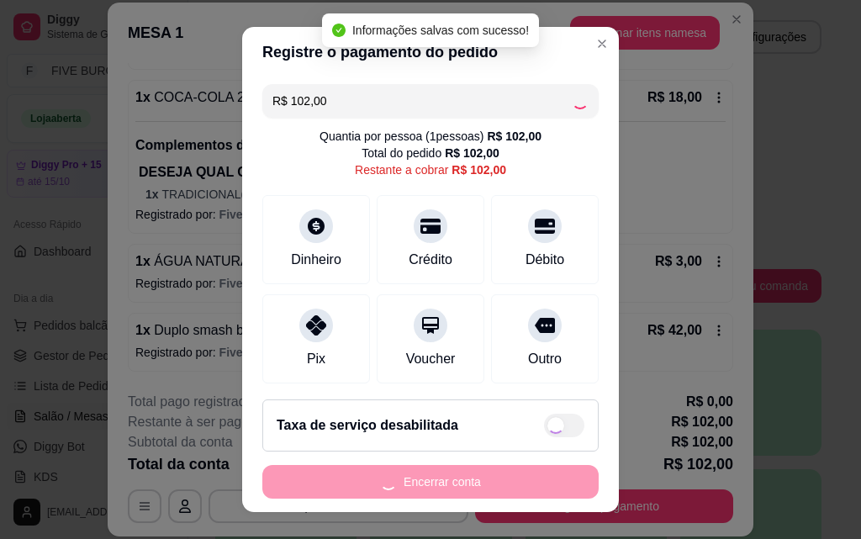
type input "R$ 0,00"
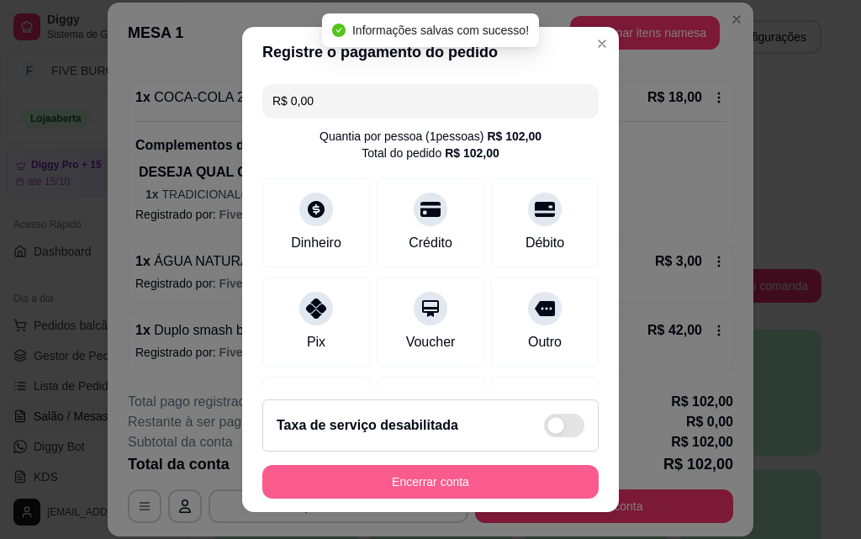
click at [511, 486] on button "Encerrar conta" at bounding box center [430, 482] width 336 height 34
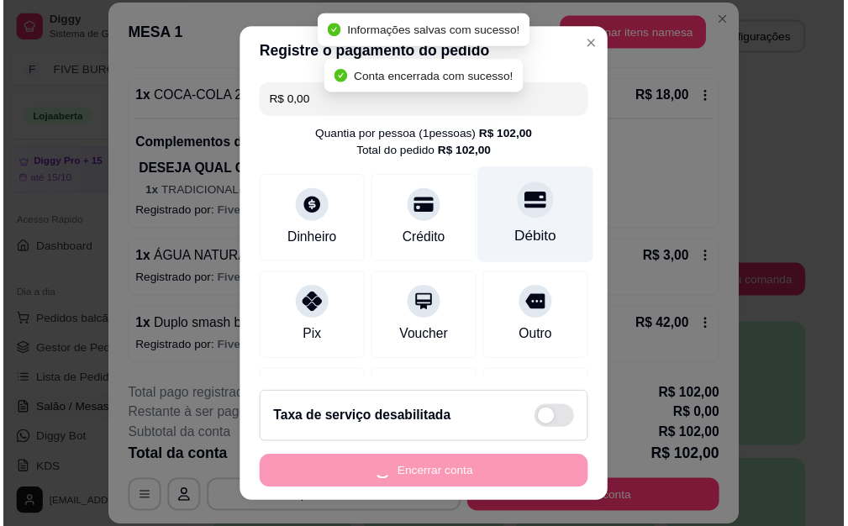
scroll to position [0, 0]
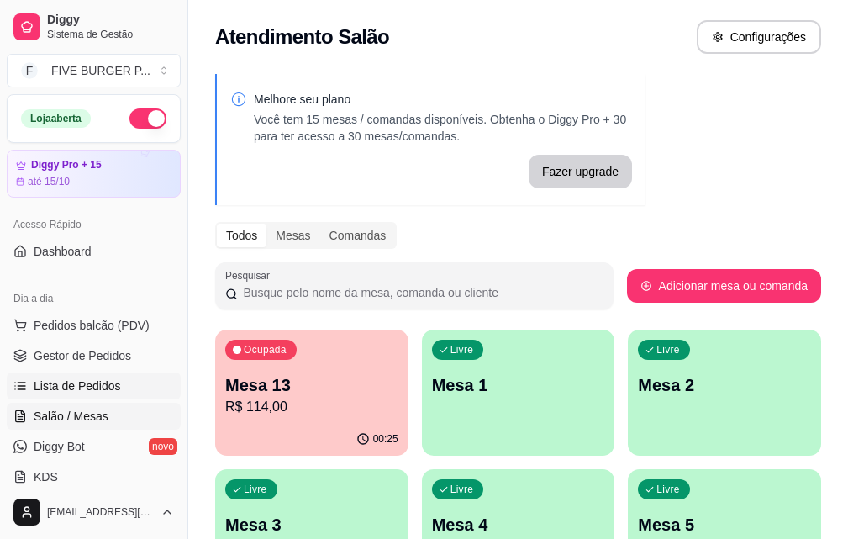
drag, startPoint x: 132, startPoint y: 398, endPoint x: 118, endPoint y: 397, distance: 14.3
click at [131, 397] on link "Lista de Pedidos" at bounding box center [94, 385] width 174 height 27
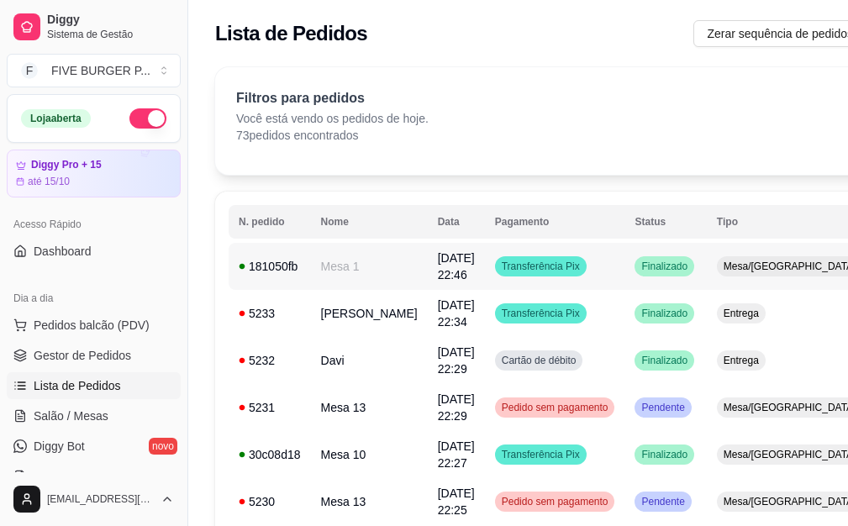
click at [572, 270] on td "Transferência Pix" at bounding box center [555, 266] width 140 height 47
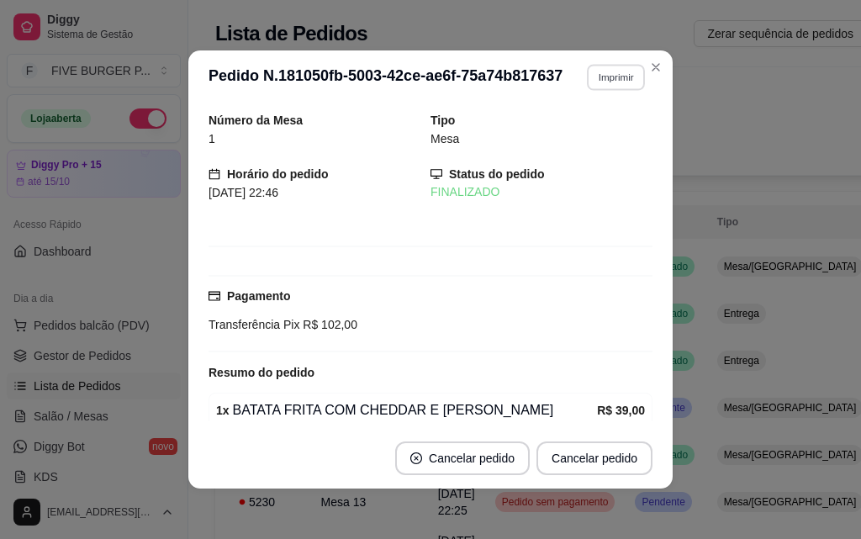
click at [605, 76] on button "Imprimir" at bounding box center [616, 77] width 58 height 26
click at [577, 134] on button "IMPRESSORA" at bounding box center [580, 136] width 122 height 27
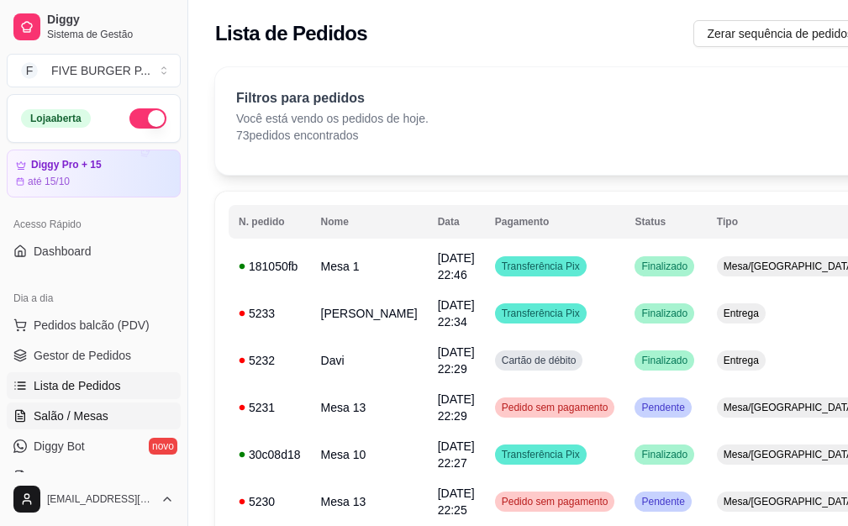
click at [161, 421] on link "Salão / Mesas" at bounding box center [94, 416] width 174 height 27
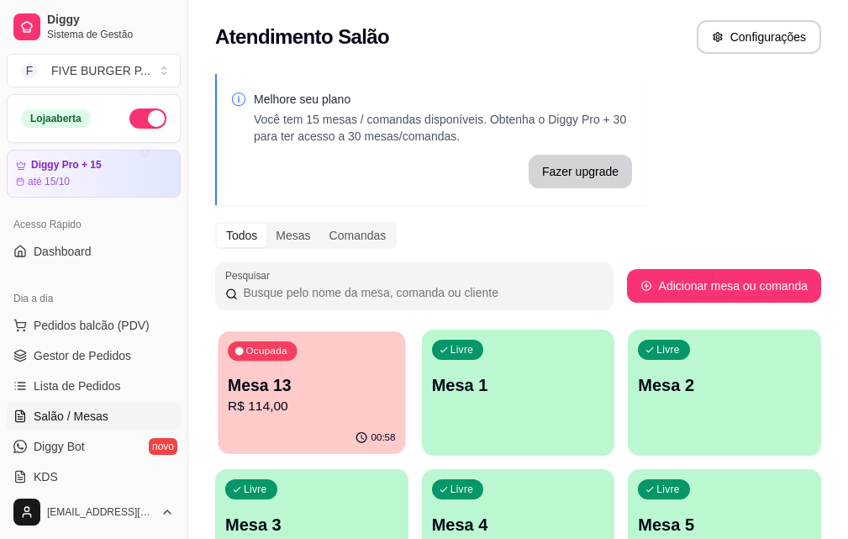
click at [338, 396] on div "Mesa 13 R$ 114,00" at bounding box center [311, 395] width 167 height 42
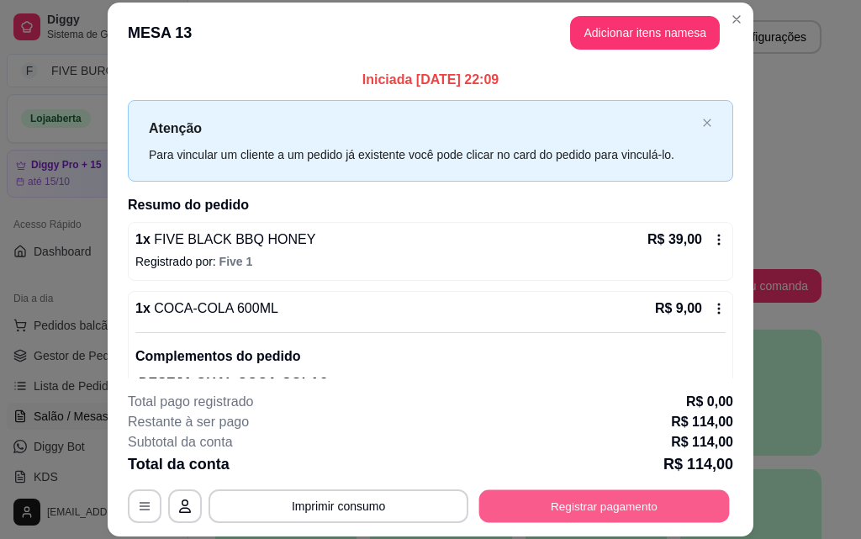
click at [632, 513] on button "Registrar pagamento" at bounding box center [604, 505] width 250 height 33
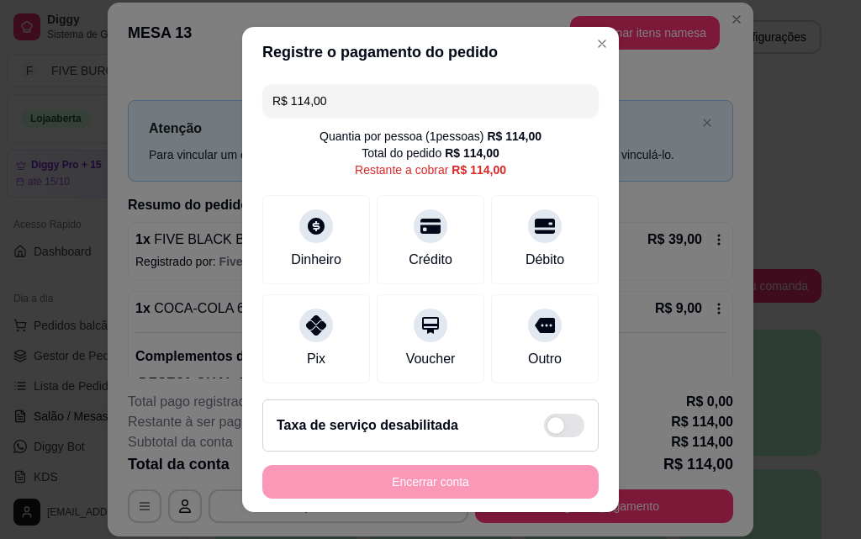
drag, startPoint x: 345, startPoint y: 97, endPoint x: 80, endPoint y: 131, distance: 267.8
click at [80, 131] on div "Registre o pagamento do pedido R$ 114,00 Quantia por pessoa ( 1 pessoas) R$ 114…" at bounding box center [430, 269] width 861 height 539
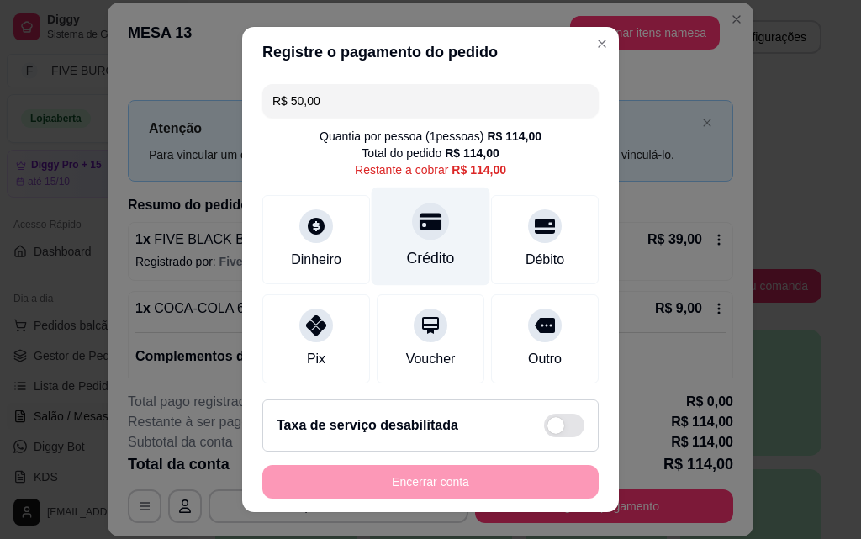
click at [419, 214] on icon at bounding box center [430, 221] width 22 height 17
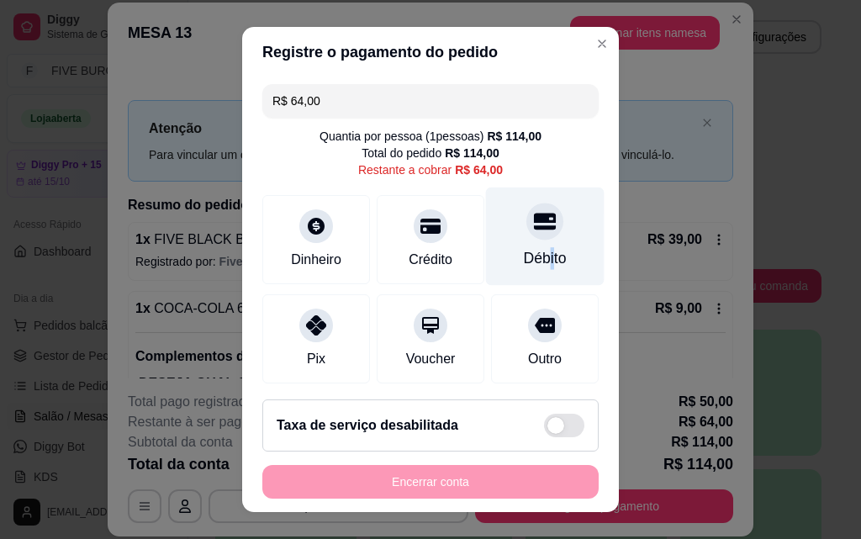
click at [524, 245] on div "Débito" at bounding box center [545, 236] width 119 height 98
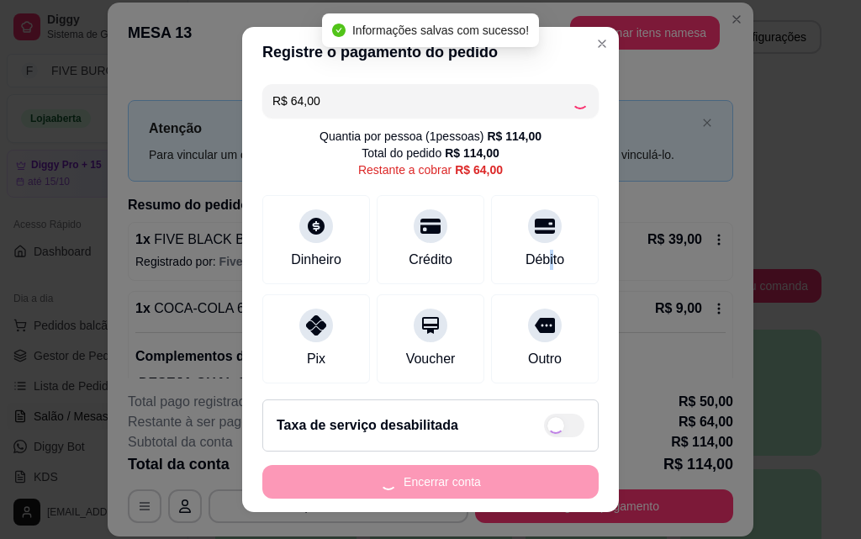
type input "R$ 0,00"
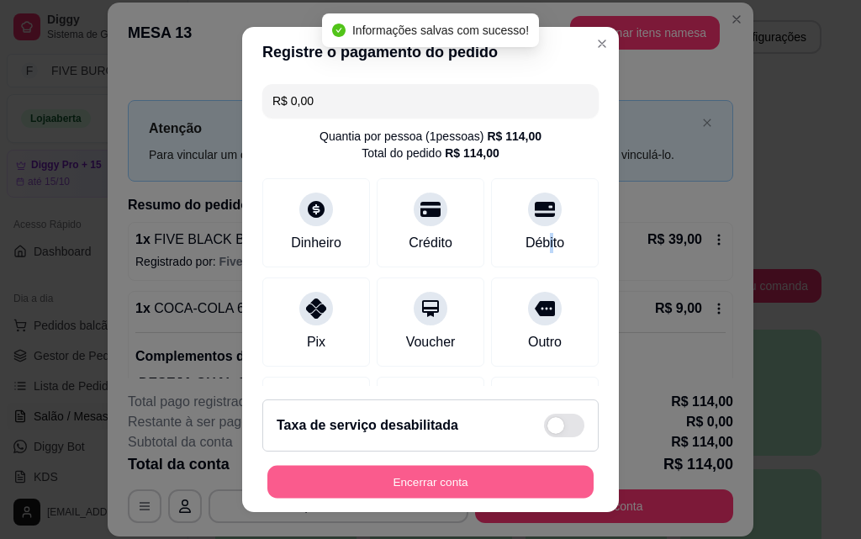
click at [520, 487] on button "Encerrar conta" at bounding box center [430, 482] width 326 height 33
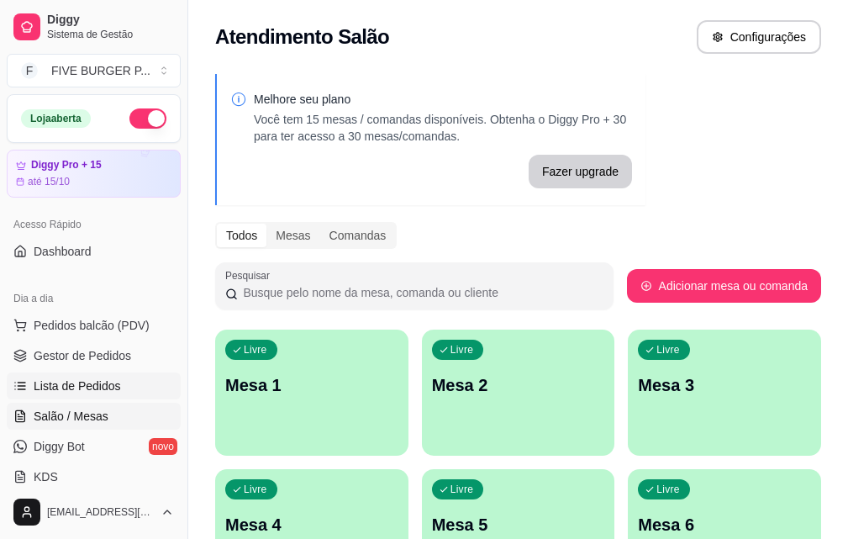
click at [119, 390] on link "Lista de Pedidos" at bounding box center [94, 385] width 174 height 27
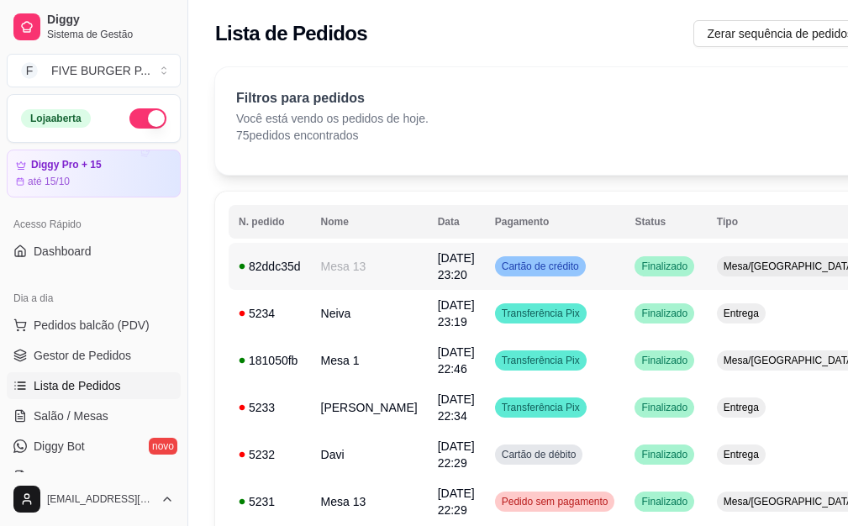
click at [586, 284] on td "Cartão de crédito" at bounding box center [555, 266] width 140 height 47
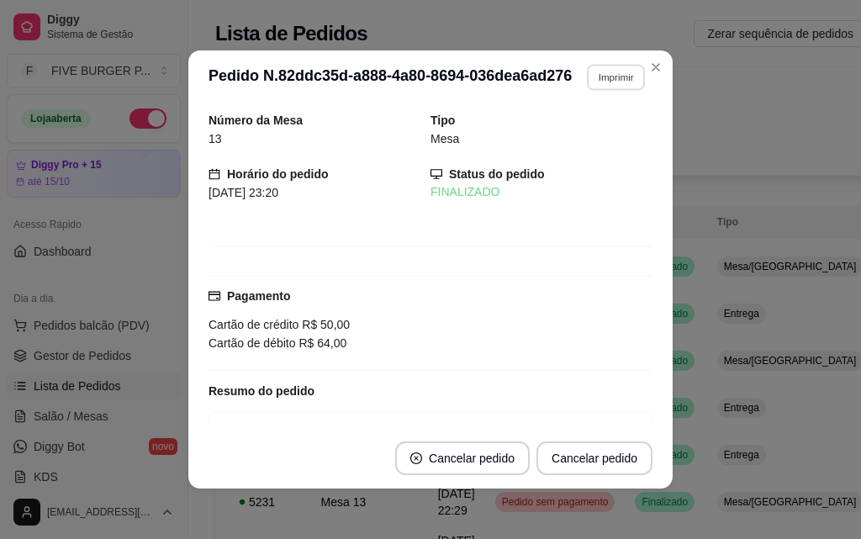
click at [593, 80] on button "Imprimir" at bounding box center [616, 77] width 58 height 26
click at [604, 138] on button "IMPRESSORA" at bounding box center [580, 136] width 122 height 27
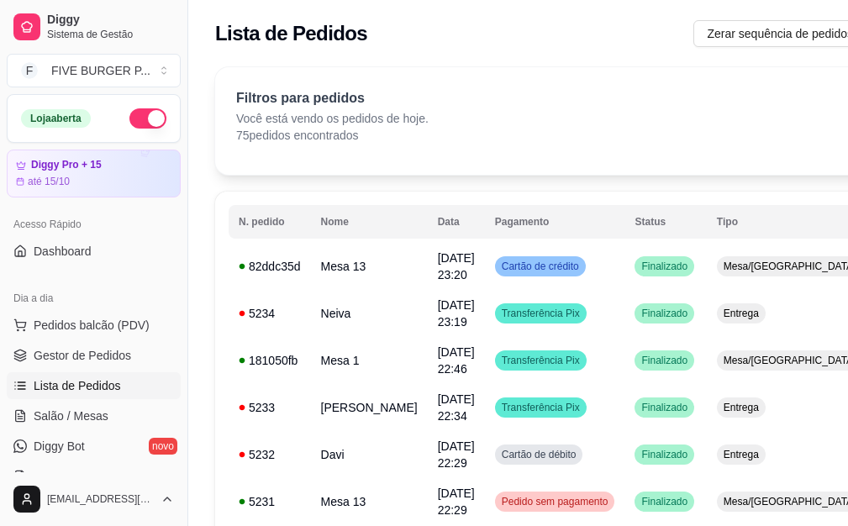
click at [131, 124] on button "button" at bounding box center [147, 118] width 37 height 20
